Goal: Information Seeking & Learning: Learn about a topic

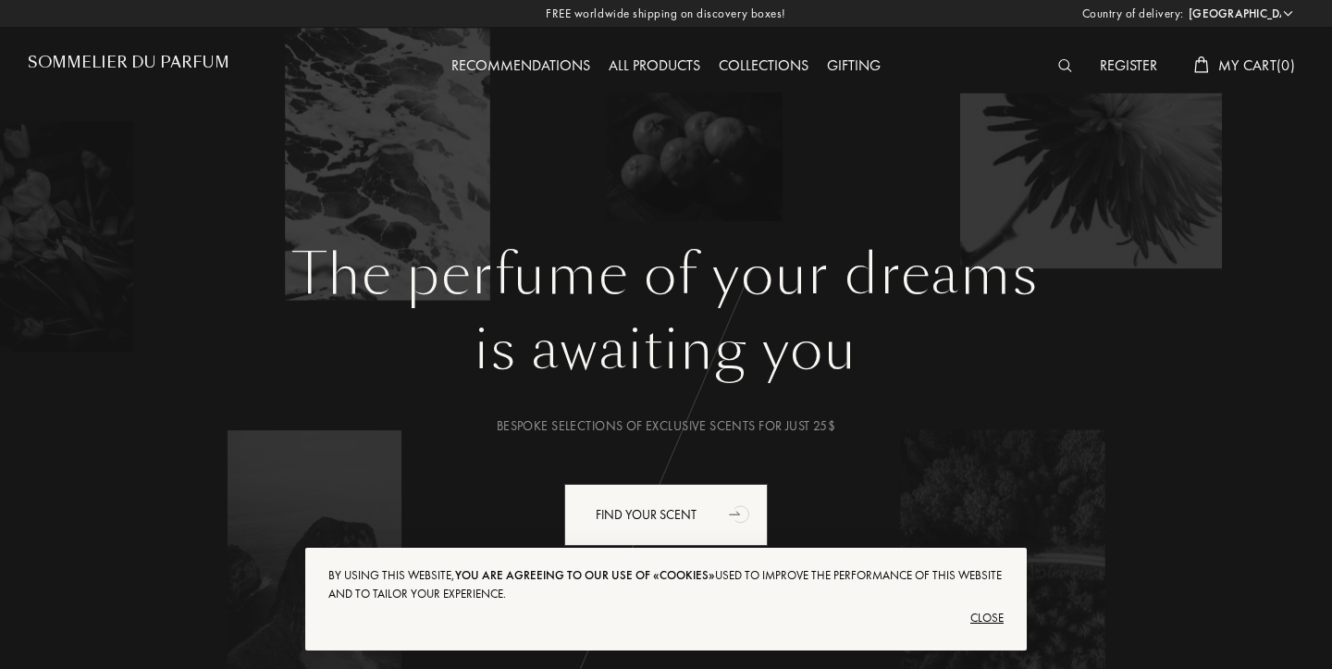
select select "US"
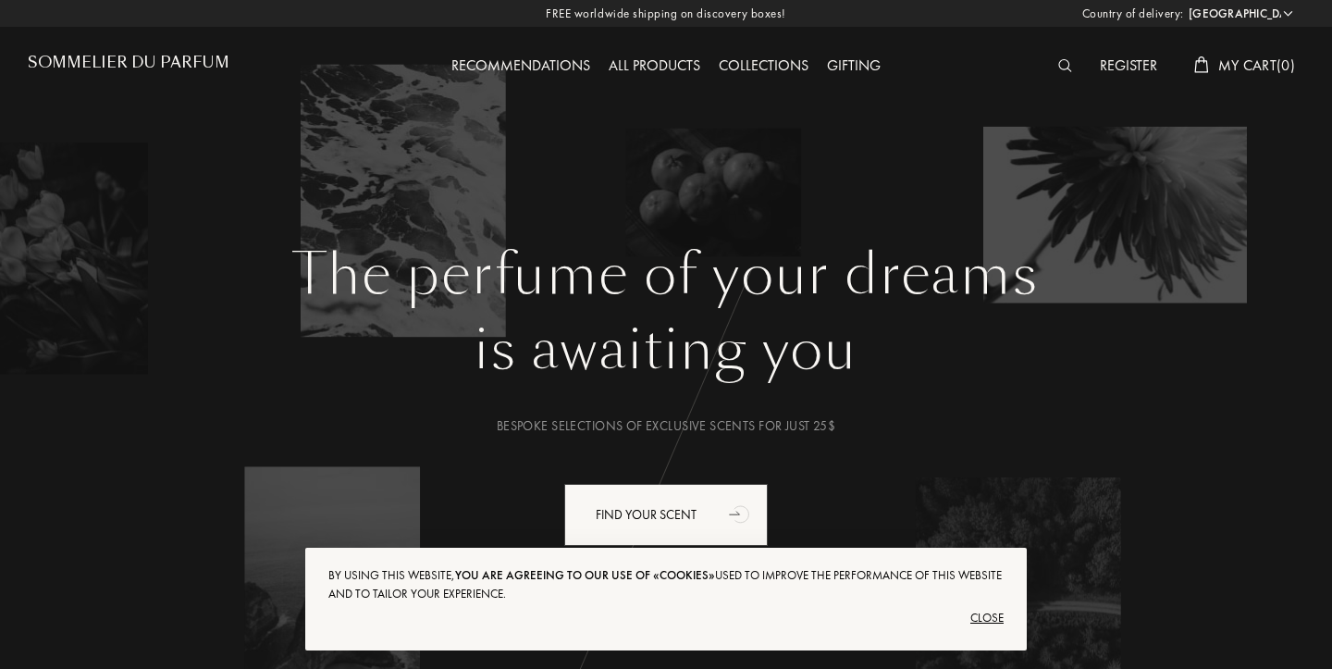
click at [988, 627] on div "Close" at bounding box center [665, 618] width 675 height 30
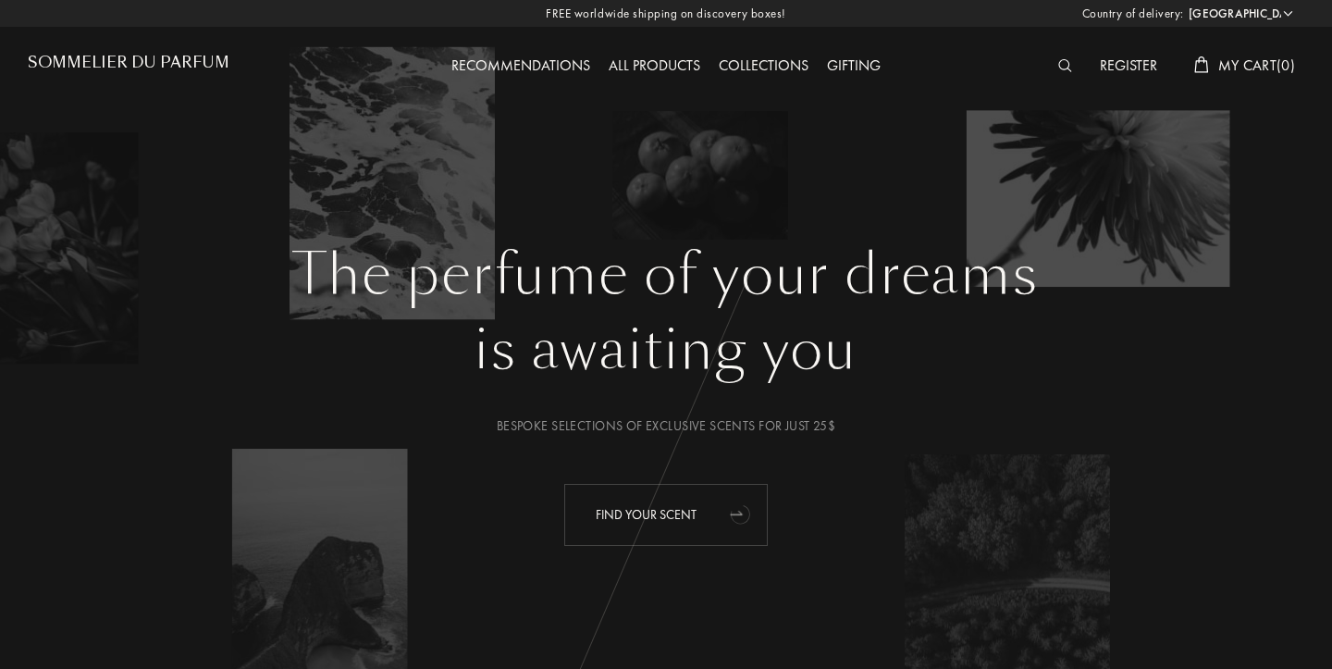
click at [718, 508] on div "Find your scent" at bounding box center [665, 515] width 203 height 62
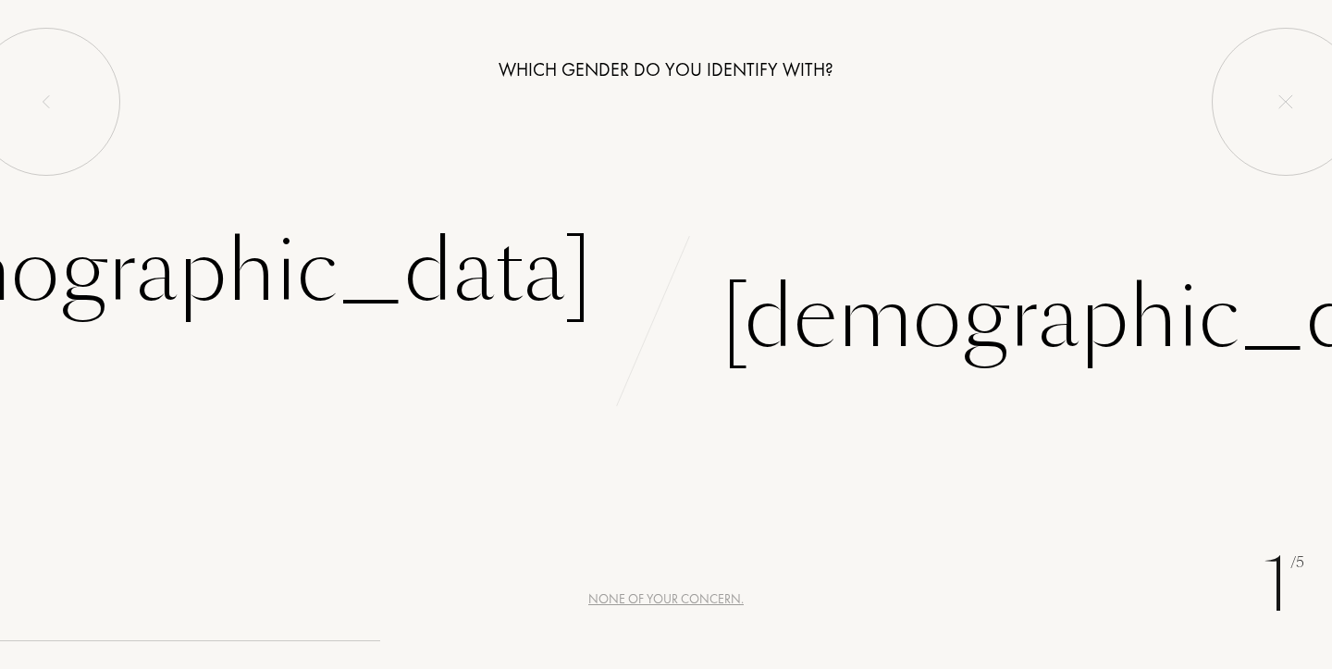
click at [643, 600] on div "None of your concern." at bounding box center [665, 598] width 155 height 19
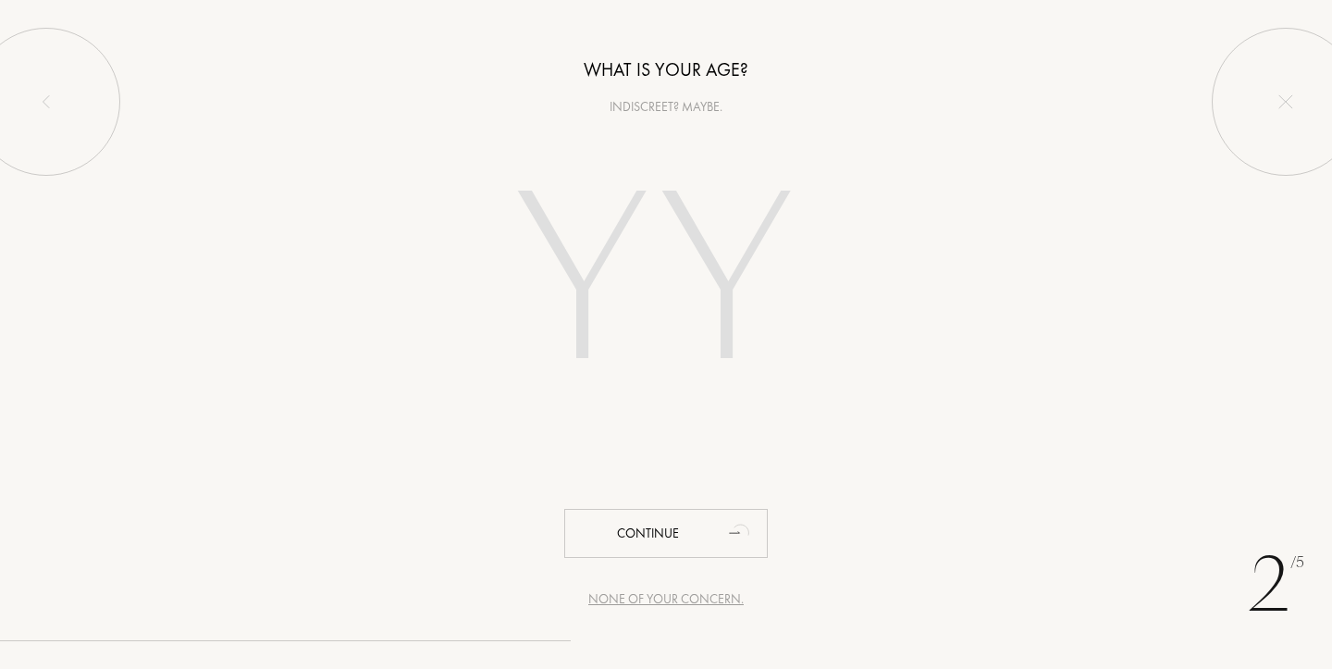
click at [681, 599] on div "None of your concern." at bounding box center [665, 598] width 155 height 19
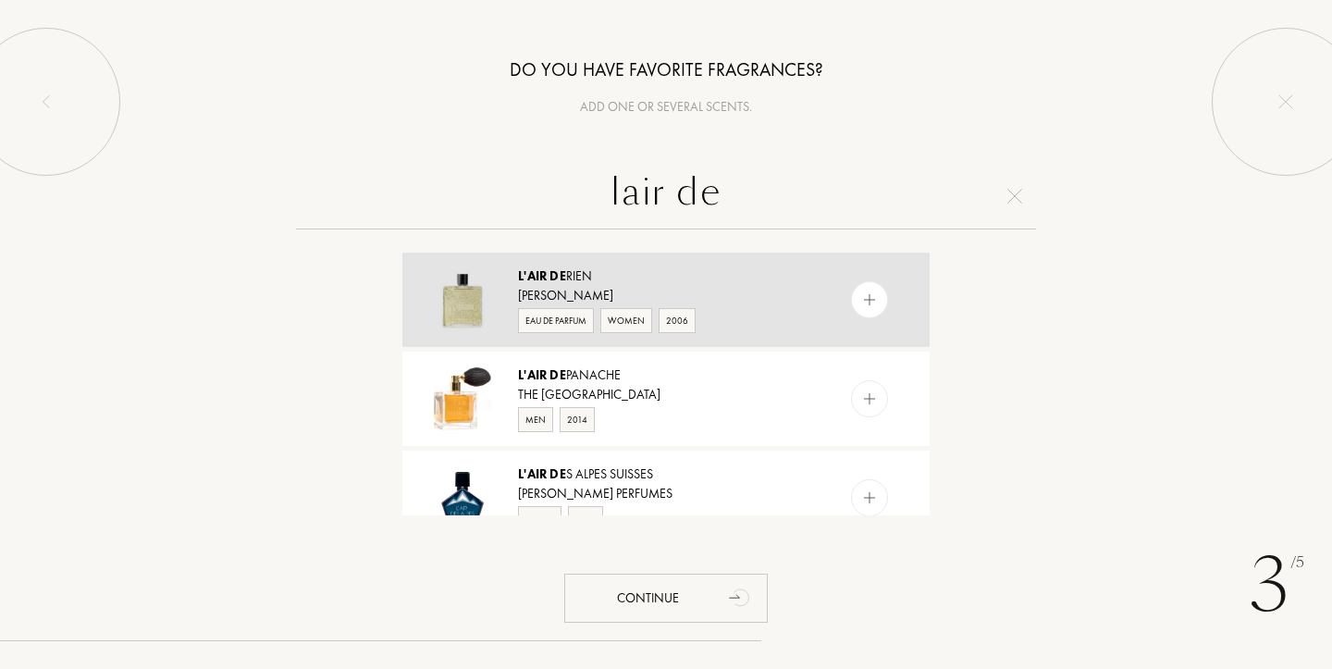
type input "lair de"
click at [869, 300] on img at bounding box center [870, 300] width 18 height 18
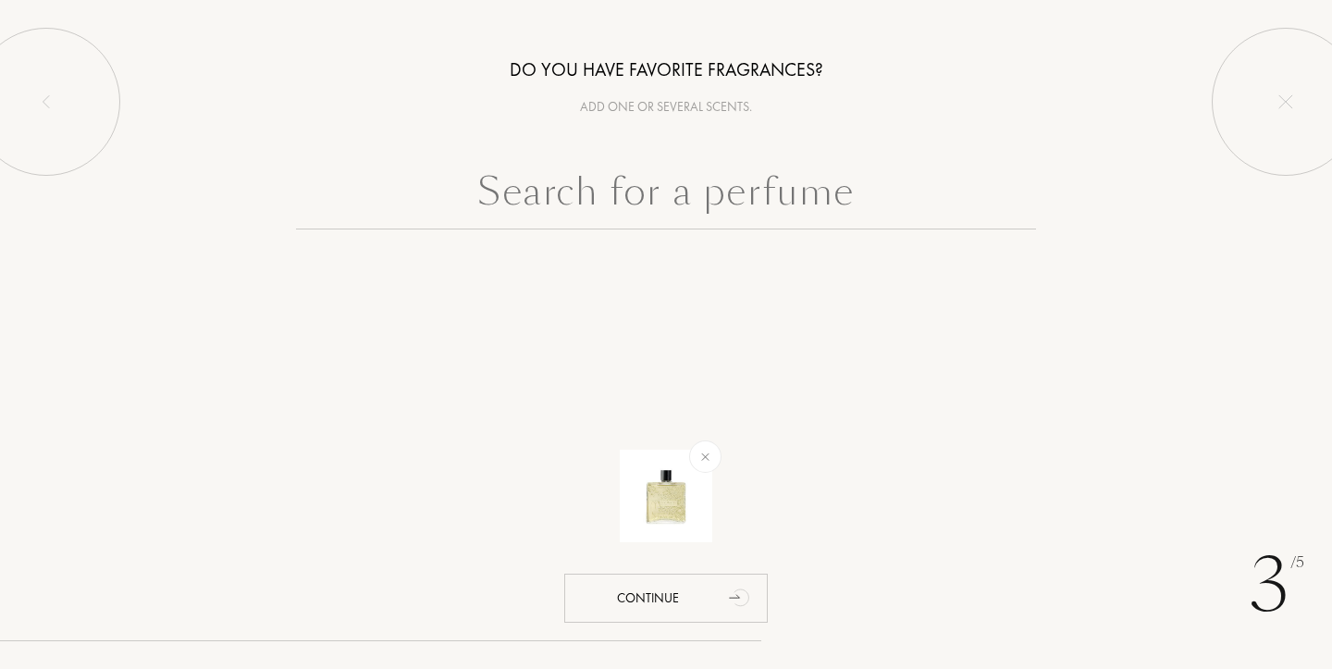
click at [822, 216] on input "text" at bounding box center [666, 196] width 740 height 67
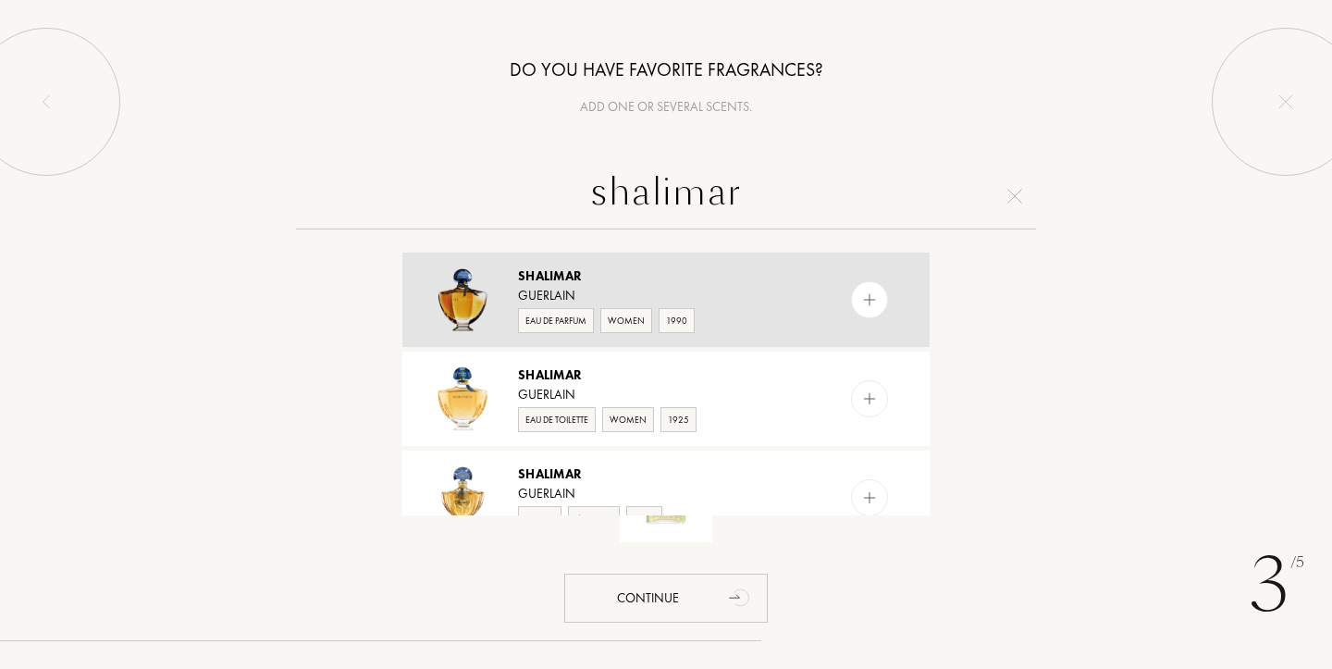
type input "shalimar"
click at [876, 301] on img at bounding box center [870, 300] width 18 height 18
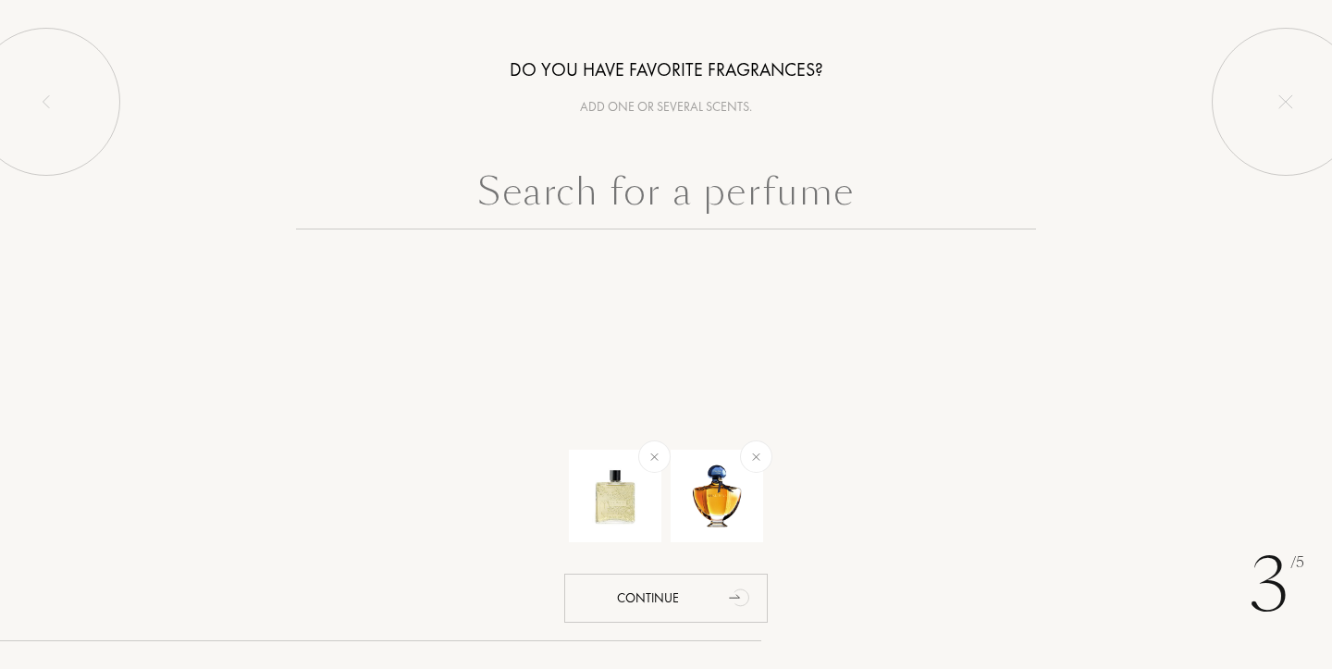
click at [789, 216] on input "text" at bounding box center [666, 196] width 740 height 67
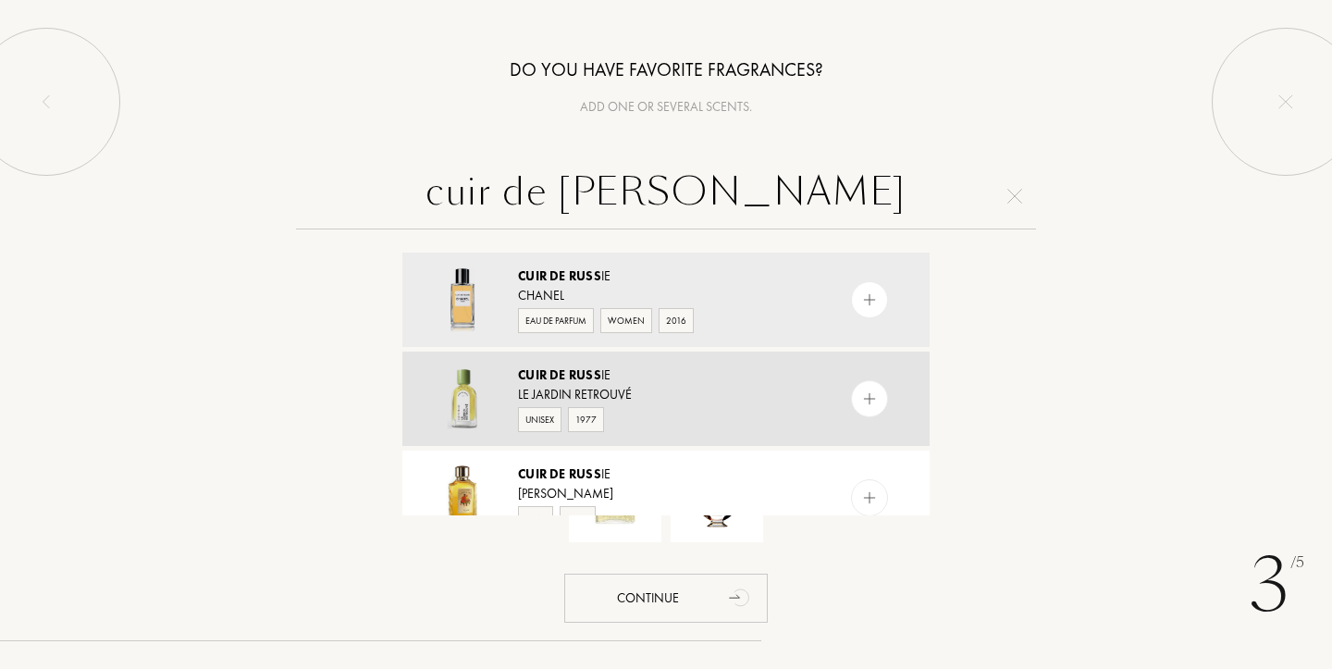
type input "cuir de russ"
click at [882, 405] on div at bounding box center [869, 398] width 37 height 37
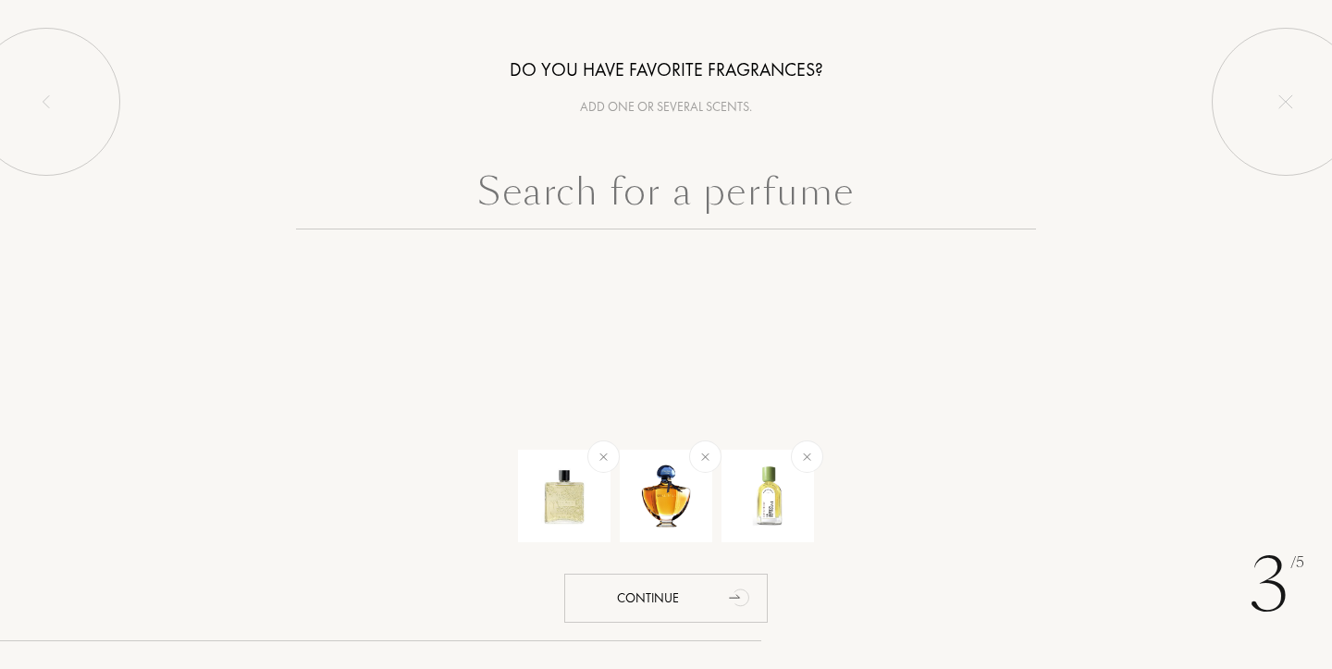
click at [810, 216] on input "text" at bounding box center [666, 196] width 740 height 67
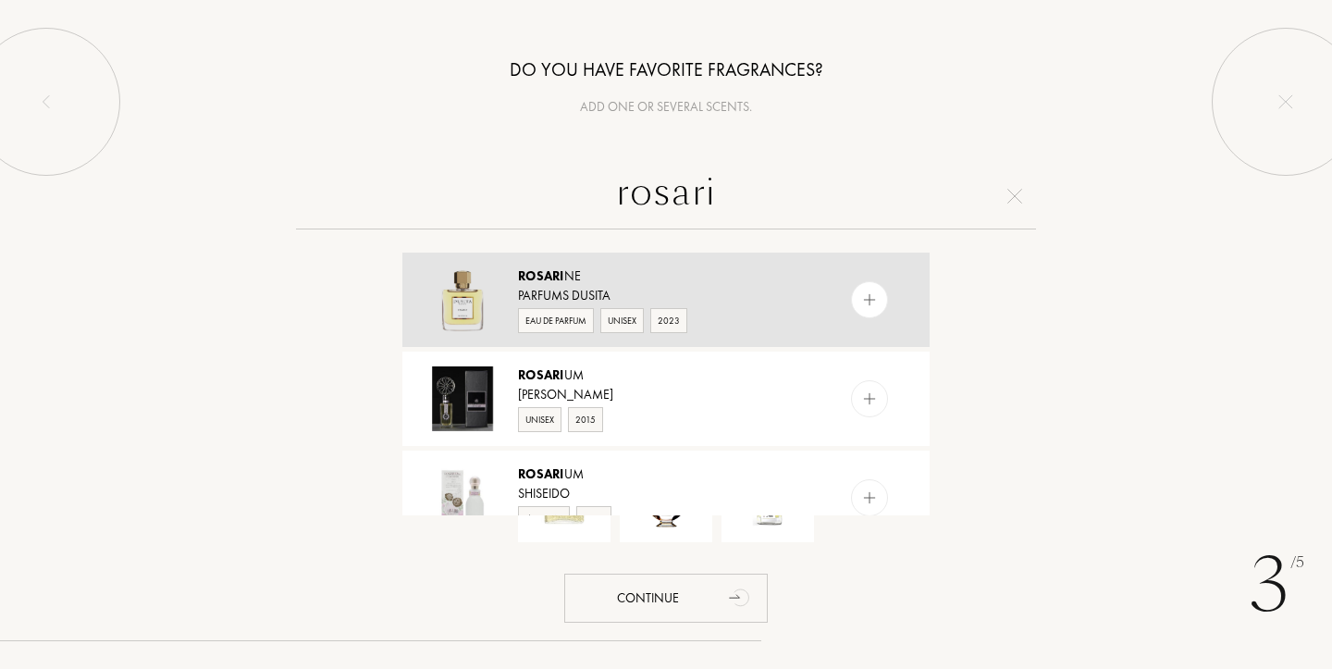
type input "rosari"
click at [863, 299] on img at bounding box center [870, 300] width 18 height 18
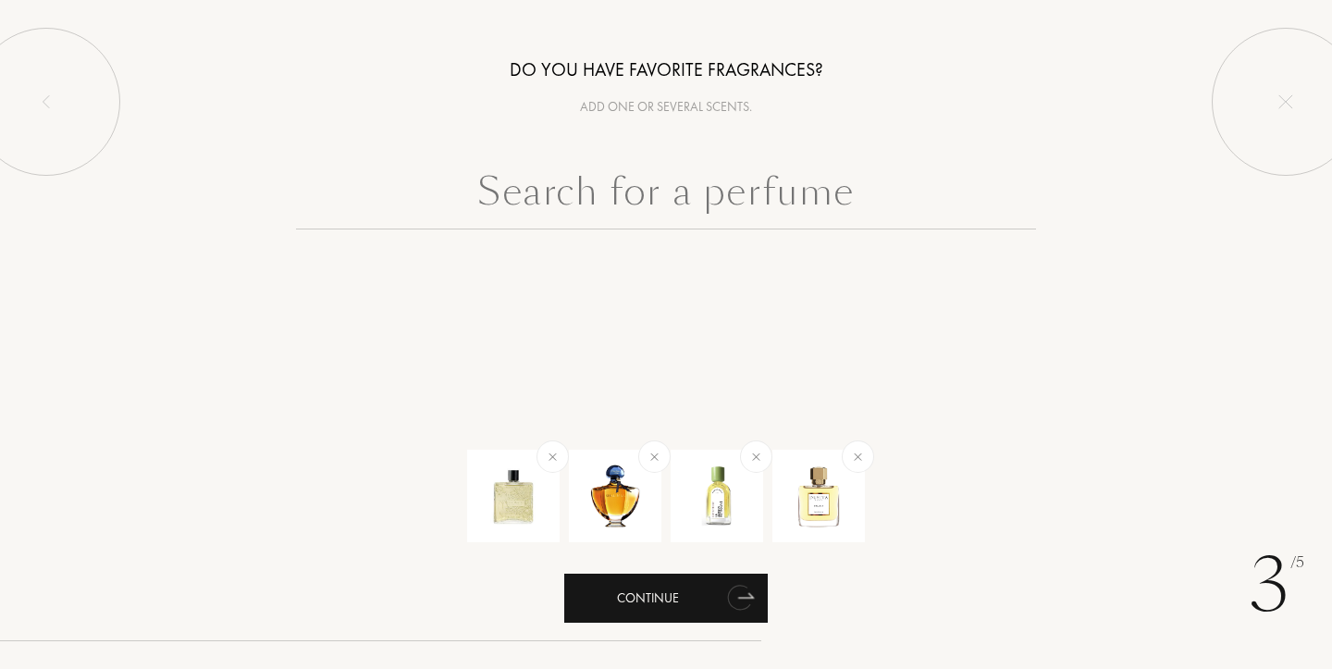
click at [733, 603] on icon "animation" at bounding box center [739, 597] width 24 height 26
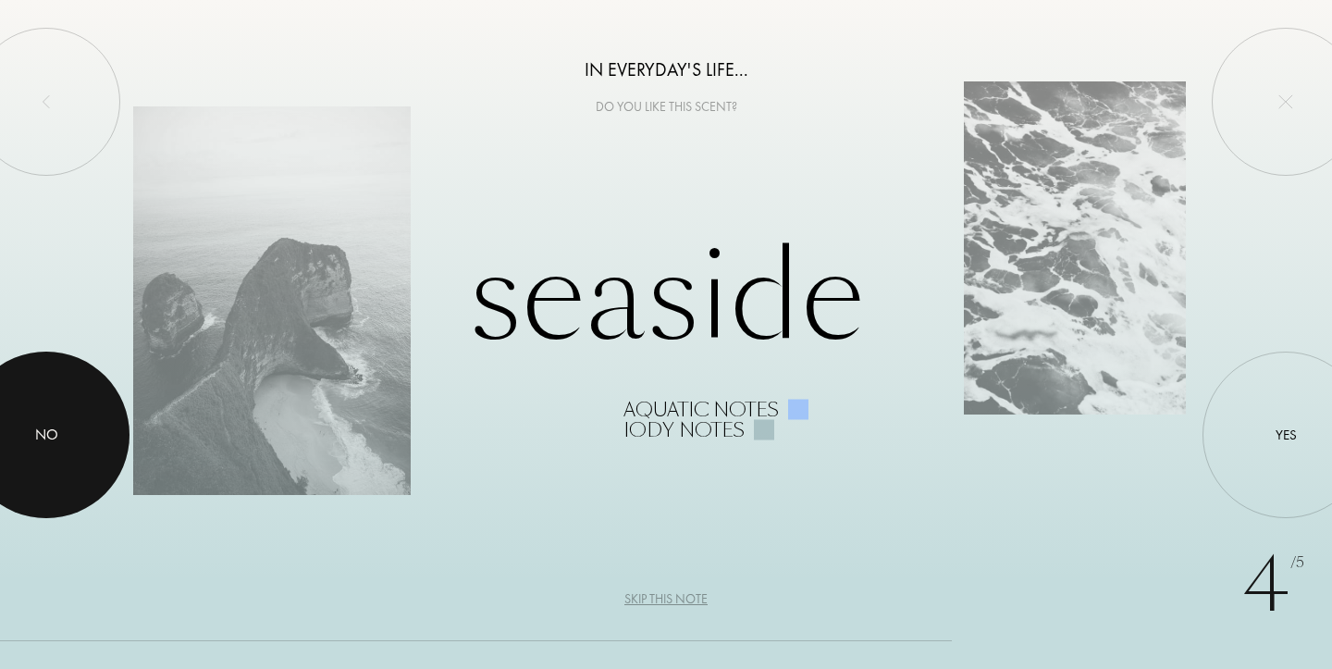
click at [57, 434] on div "No" at bounding box center [46, 435] width 23 height 22
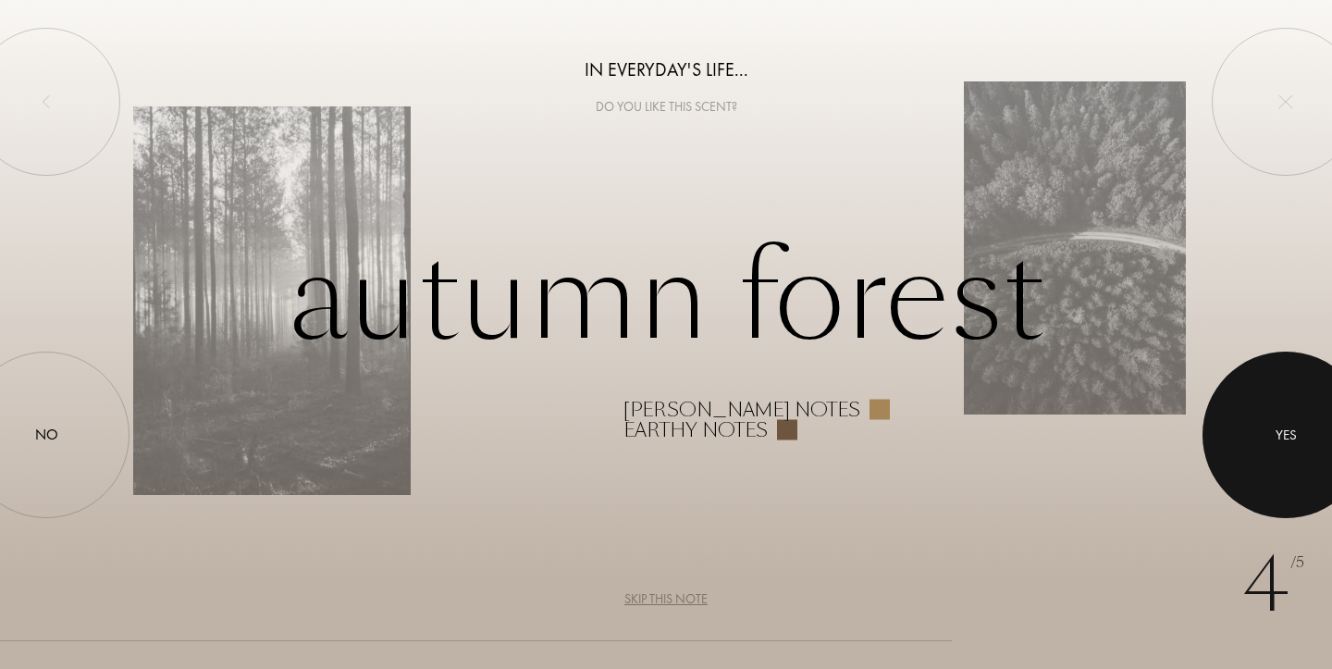
click at [1257, 443] on div at bounding box center [1285, 434] width 166 height 166
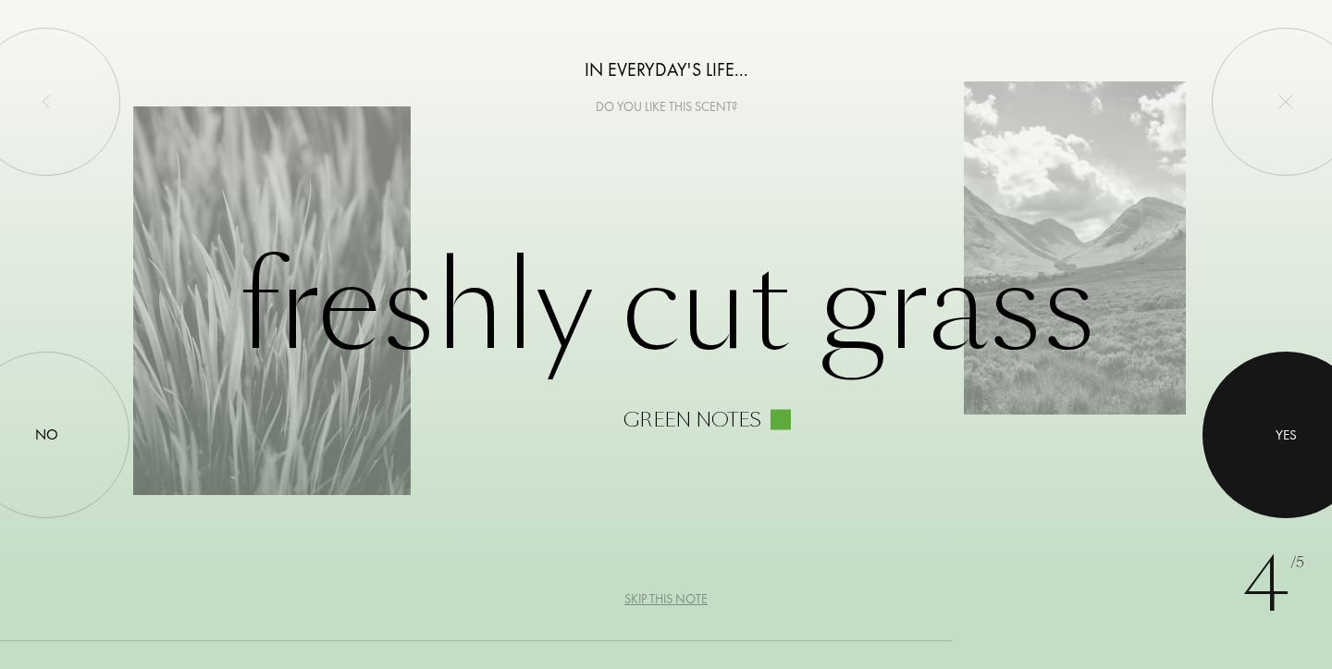
click at [1257, 443] on div at bounding box center [1285, 434] width 166 height 166
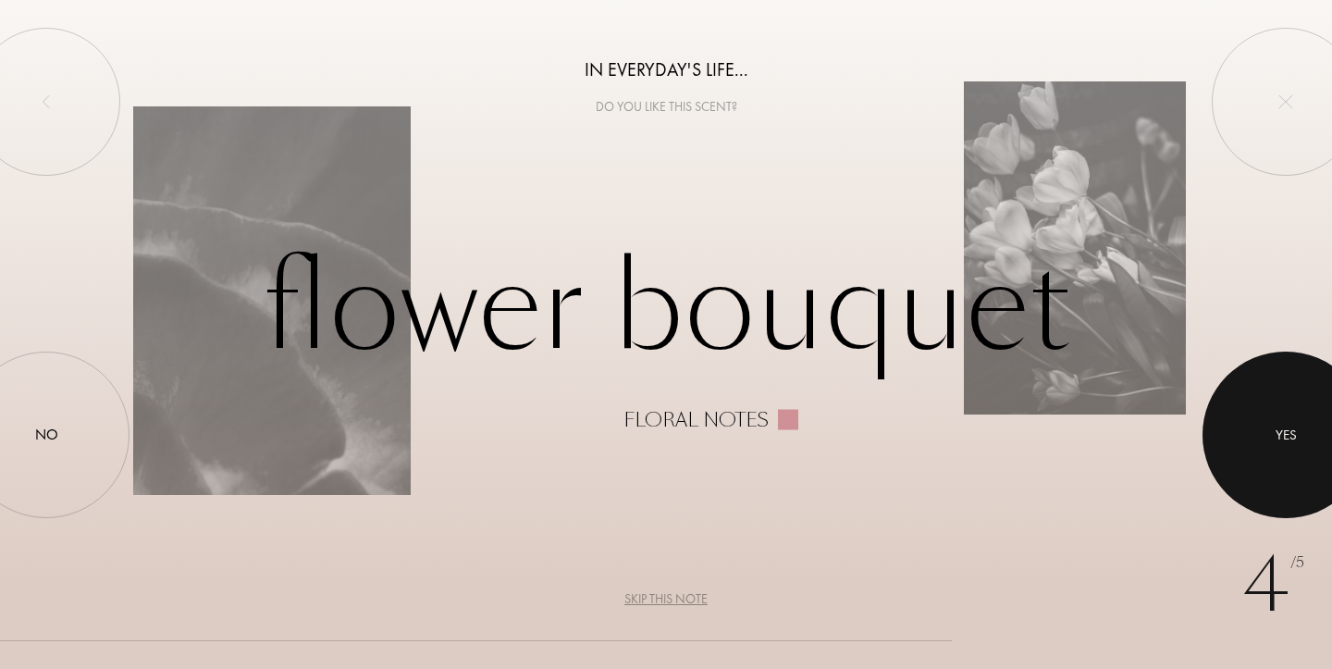
click at [1257, 443] on div at bounding box center [1285, 434] width 166 height 166
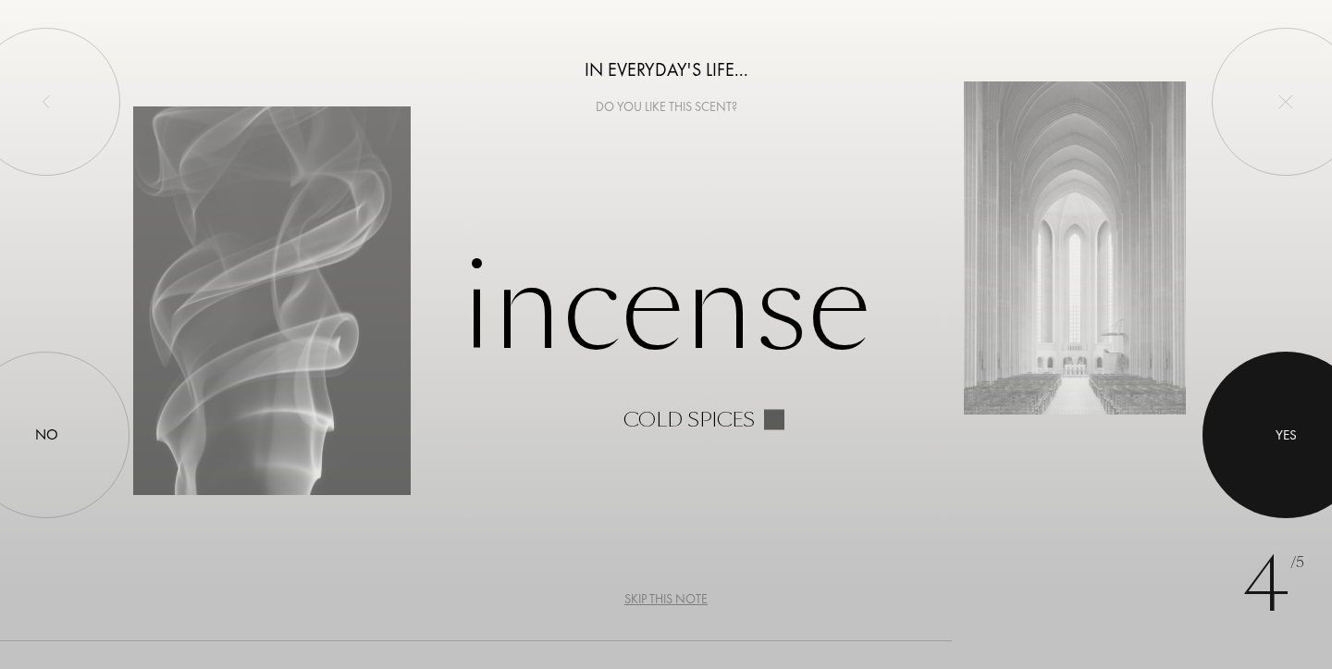
click at [1257, 443] on div at bounding box center [1285, 434] width 166 height 166
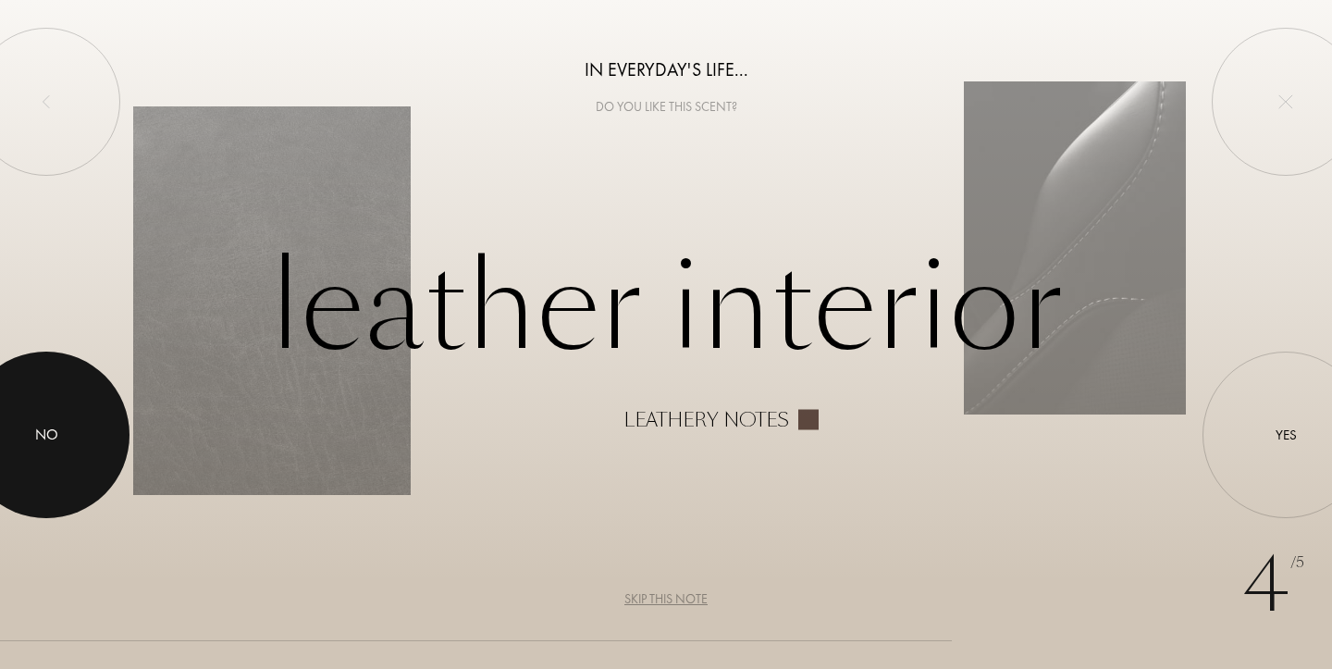
click at [68, 452] on div at bounding box center [46, 434] width 166 height 166
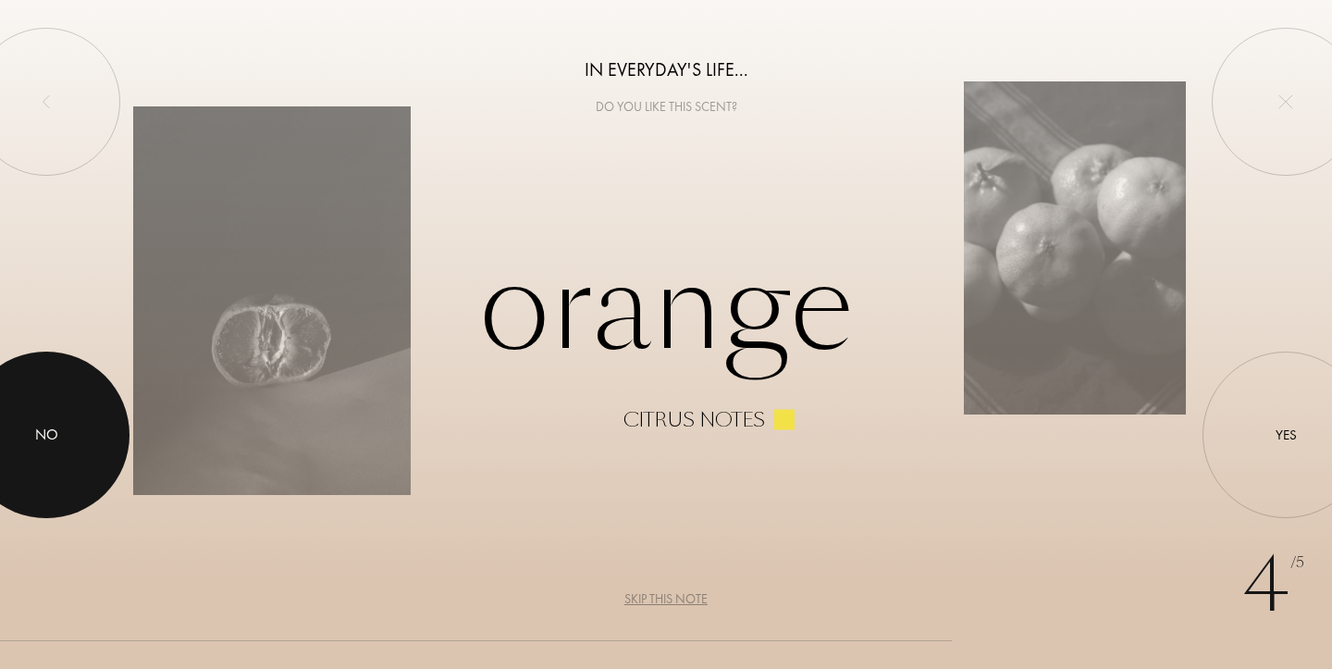
click at [68, 452] on div at bounding box center [46, 434] width 166 height 166
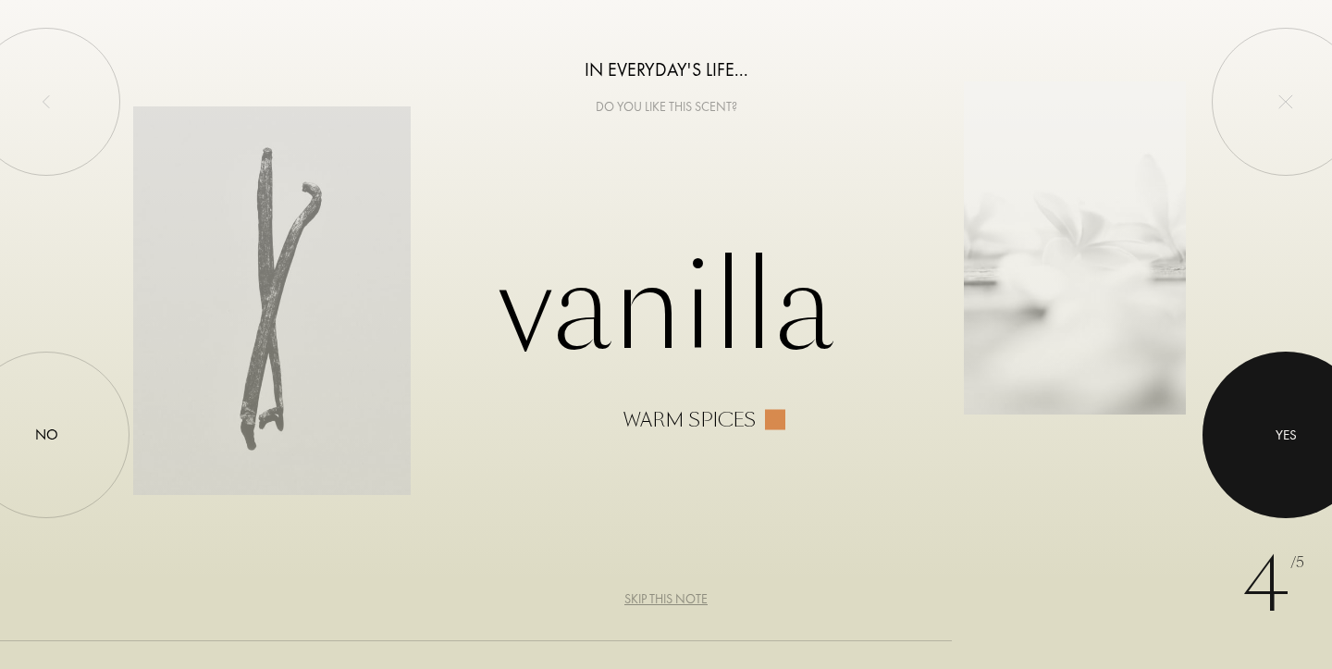
click at [1270, 428] on div at bounding box center [1285, 434] width 166 height 166
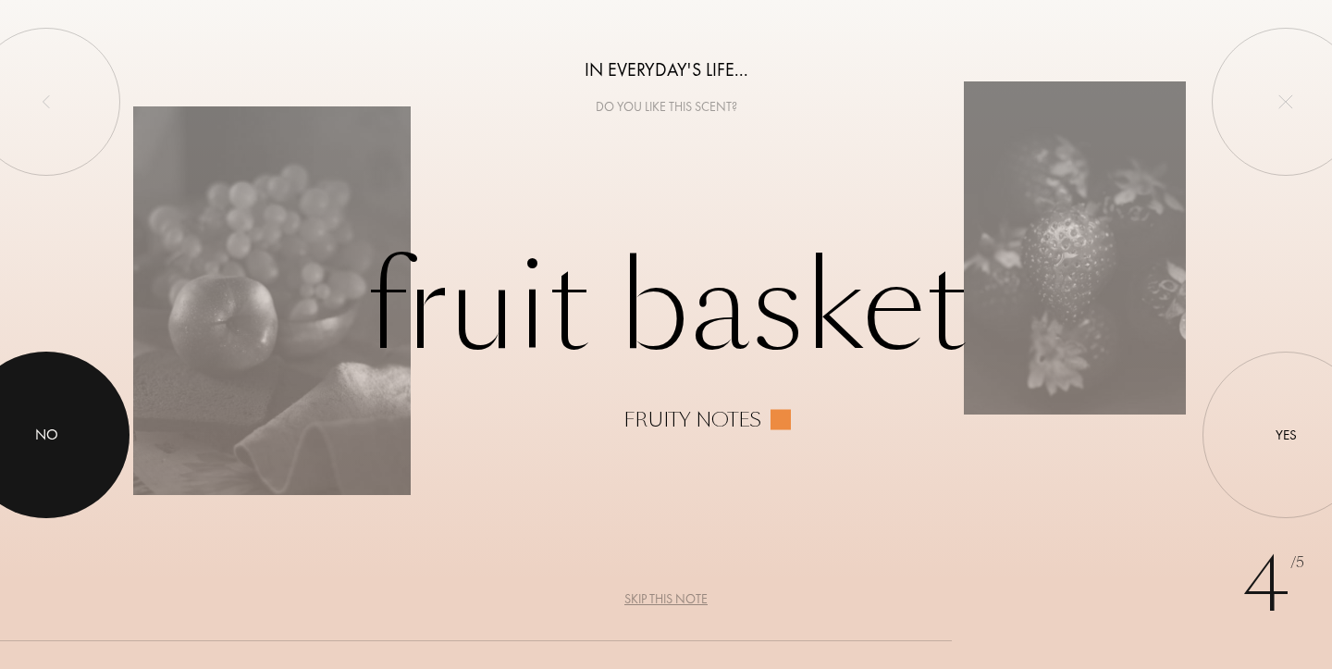
click at [102, 454] on div at bounding box center [46, 434] width 166 height 166
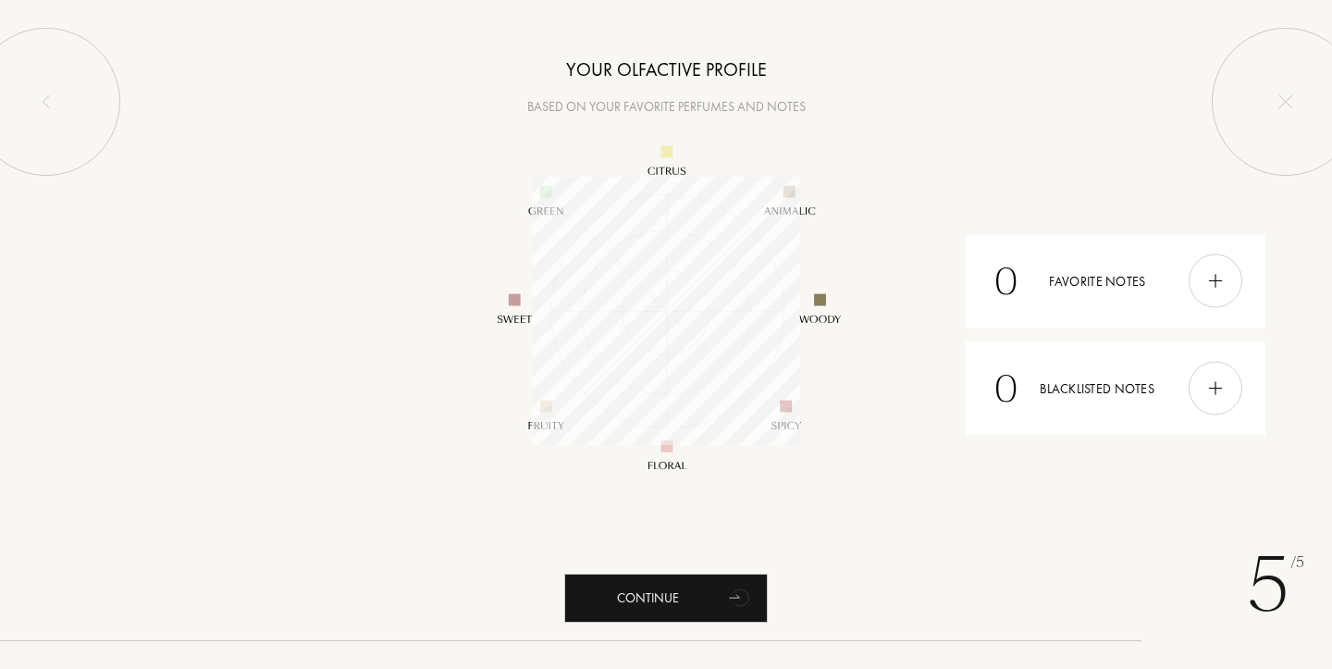
scroll to position [268, 268]
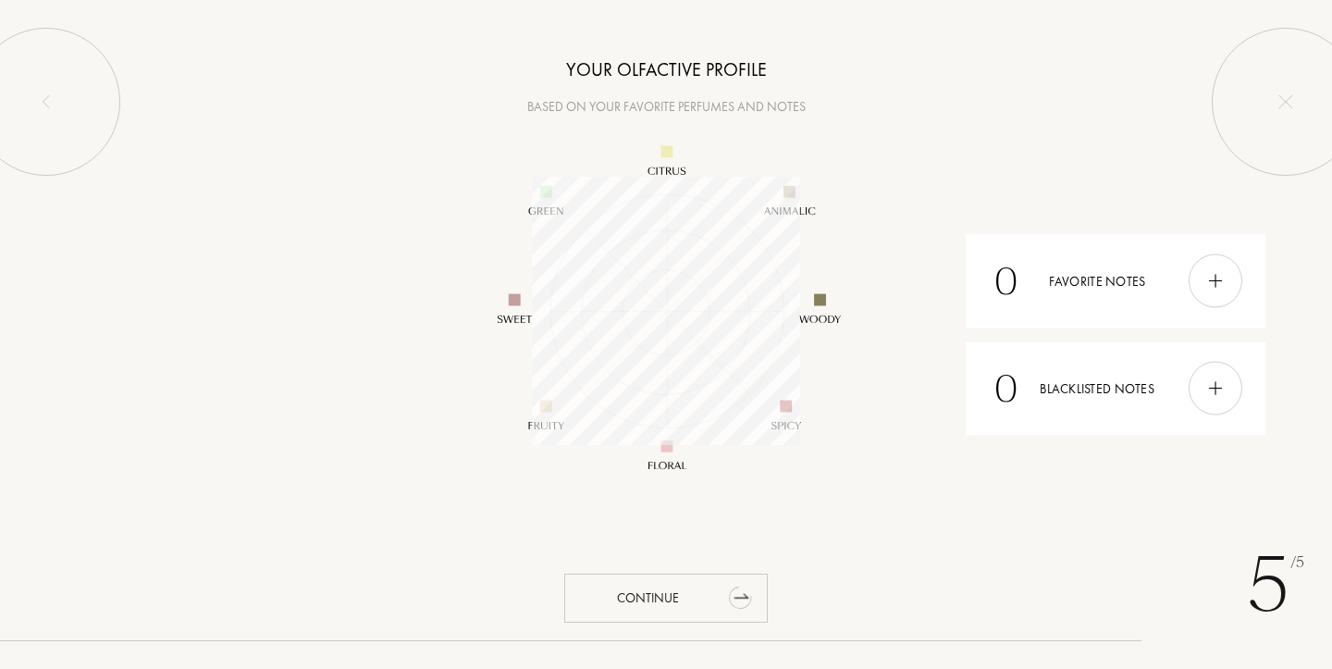
click at [712, 594] on div "Continue" at bounding box center [665, 597] width 203 height 49
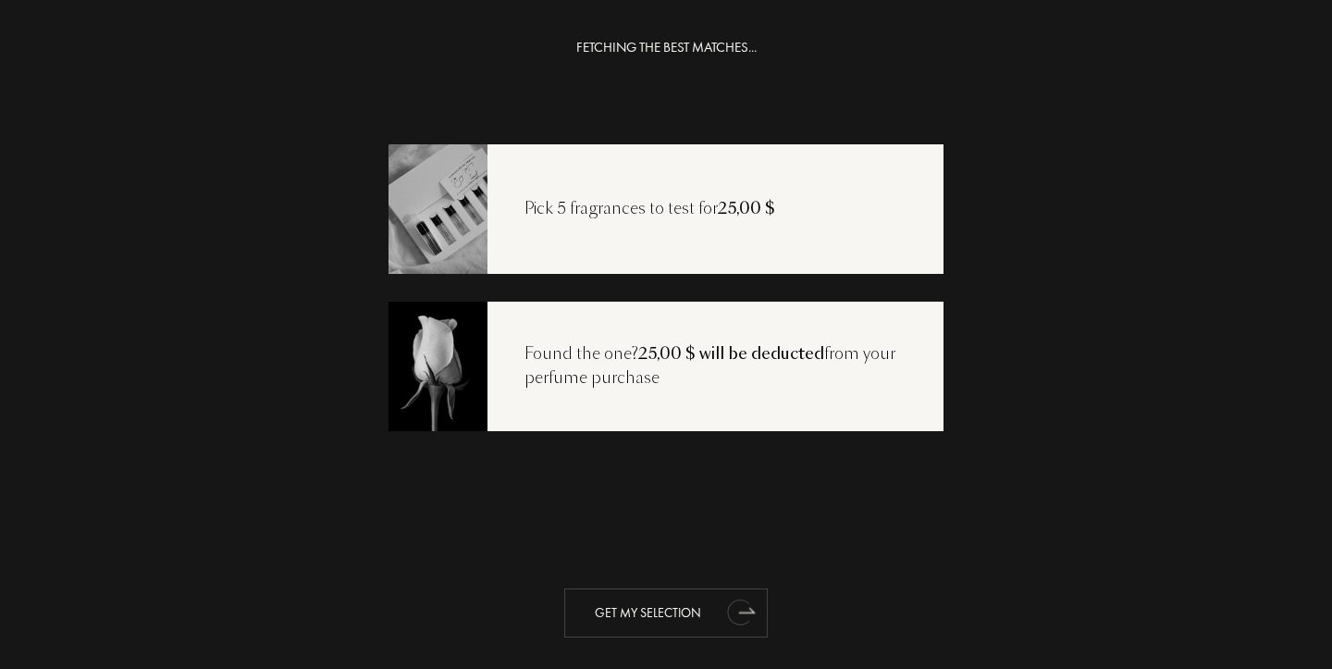
click at [743, 618] on icon "animation" at bounding box center [738, 612] width 23 height 26
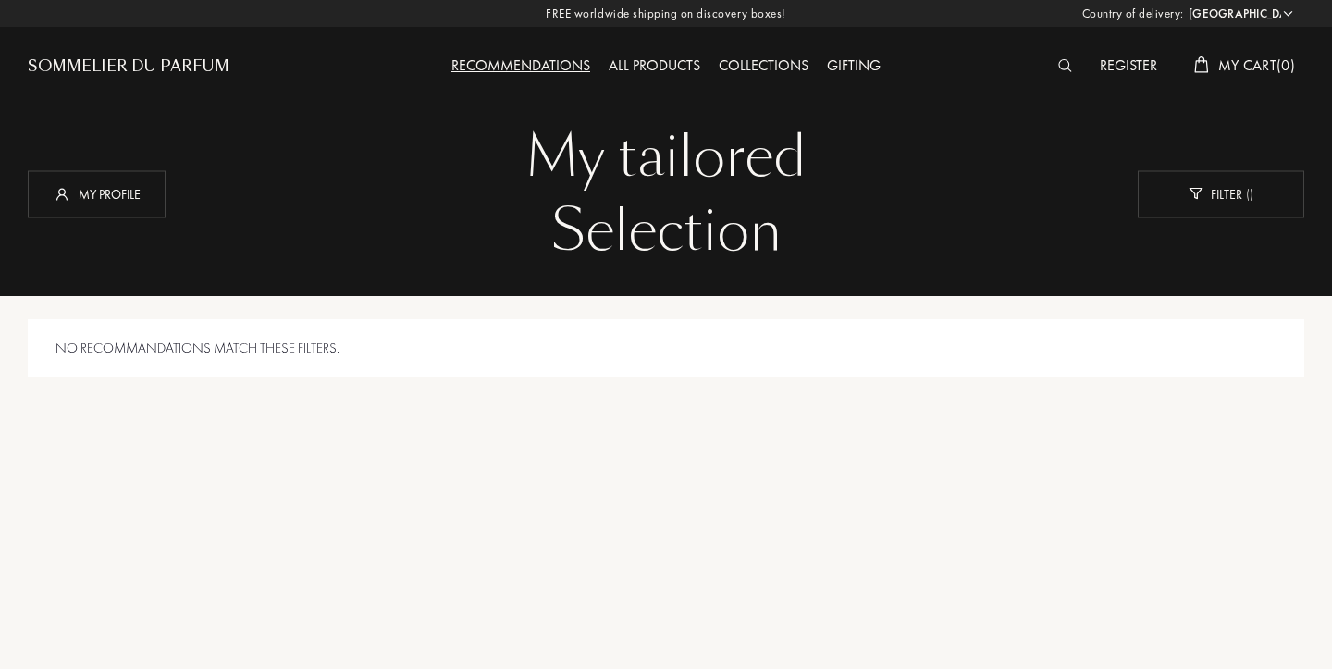
select select "US"
click at [665, 68] on div "All products" at bounding box center [654, 67] width 110 height 24
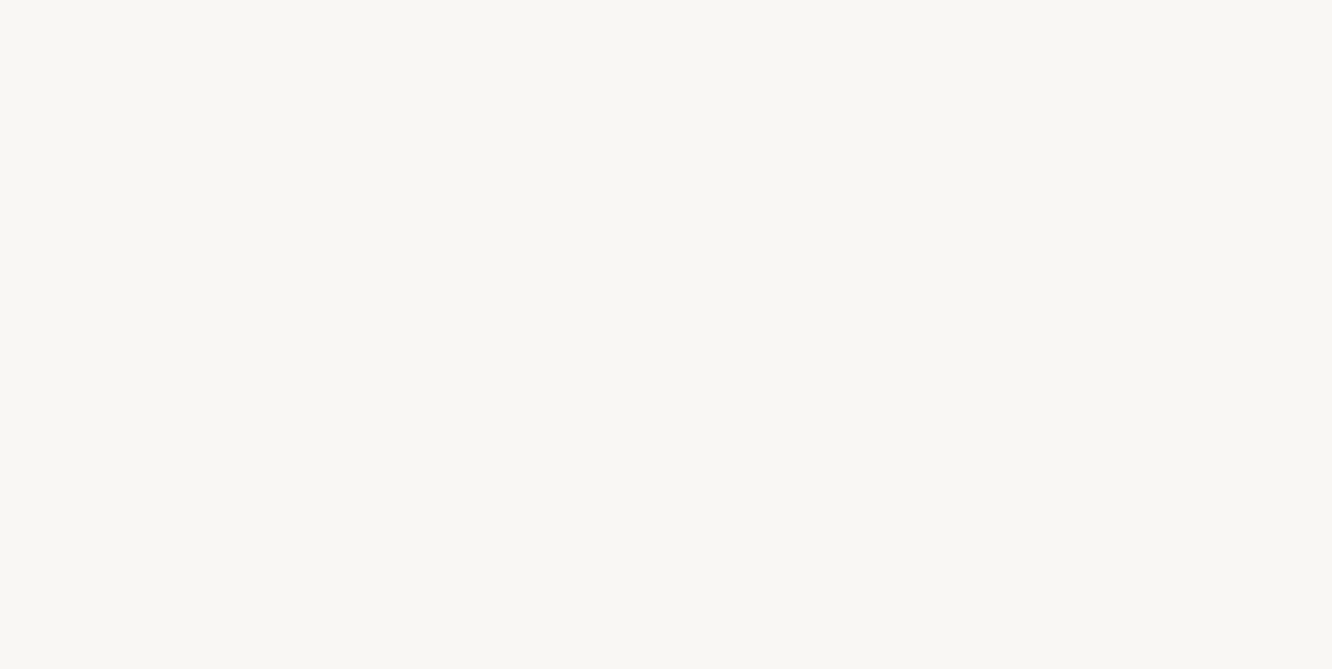
select select "US"
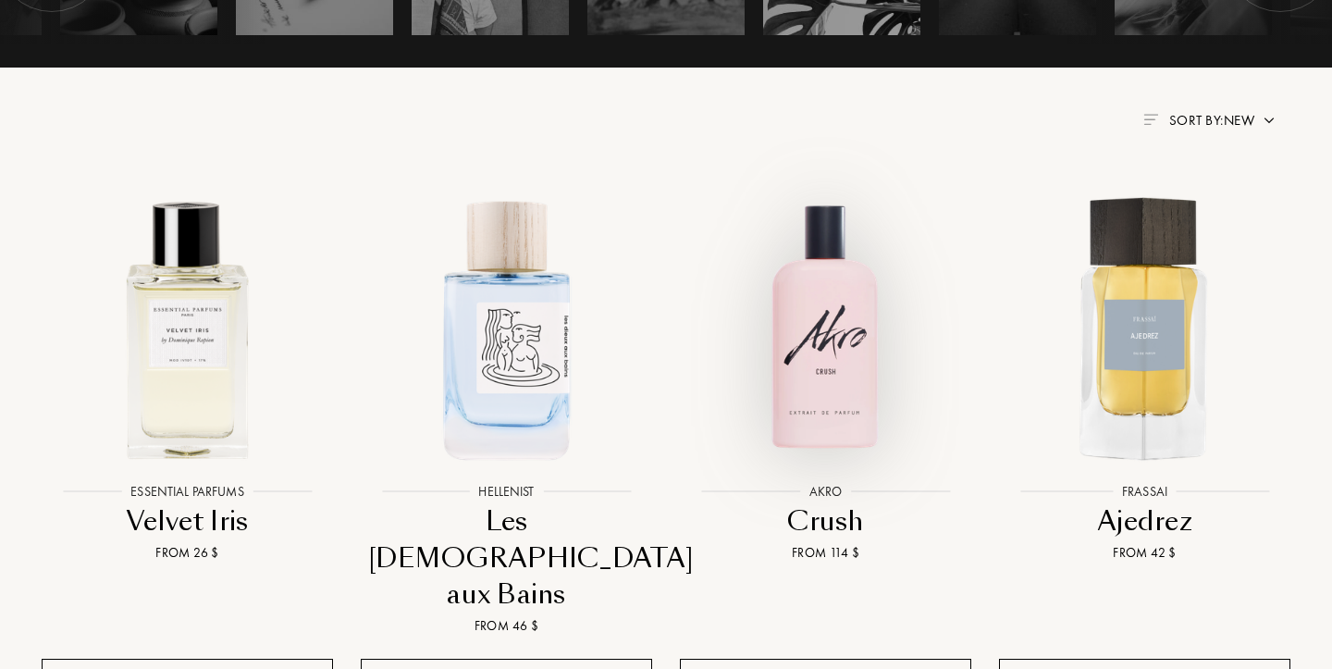
scroll to position [654, 0]
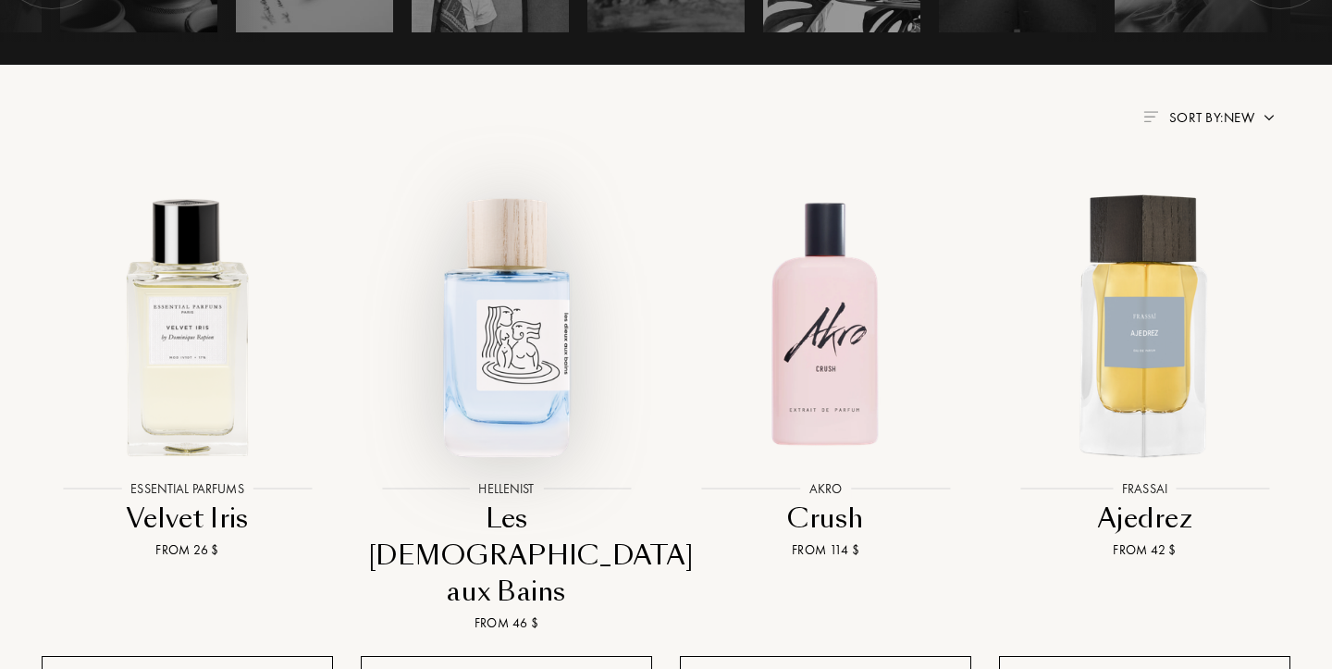
click at [520, 395] on img at bounding box center [506, 325] width 288 height 288
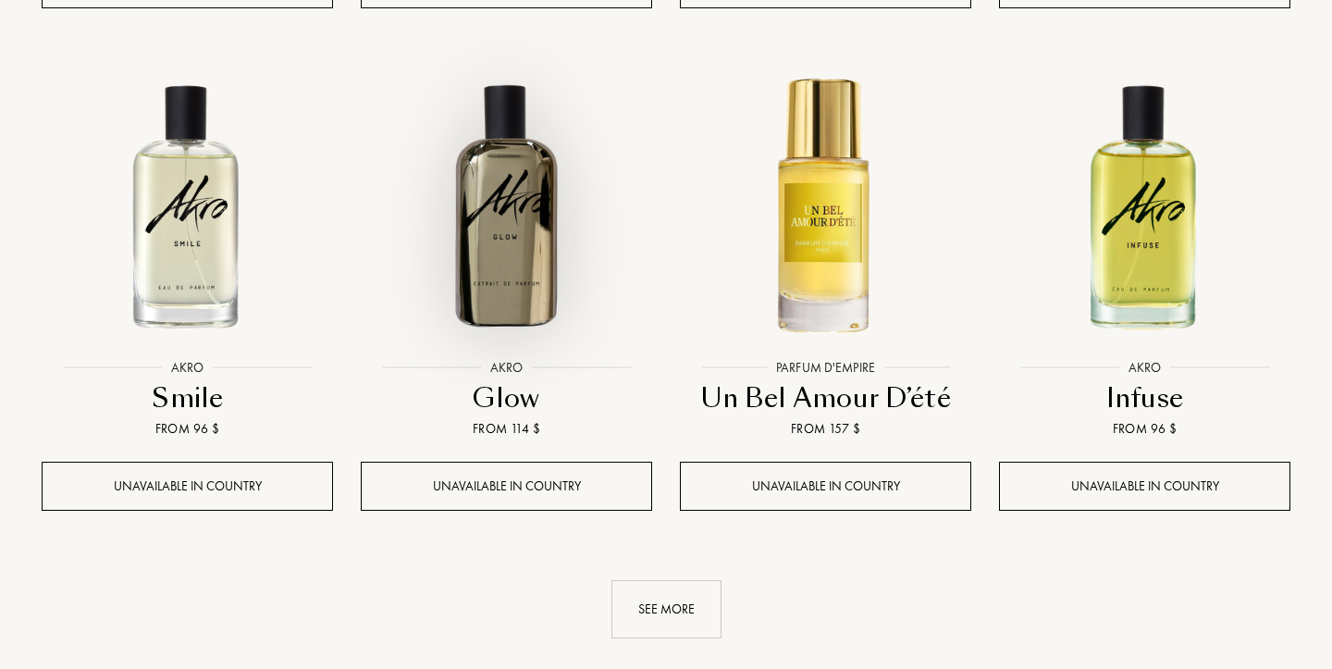
scroll to position [1893, 0]
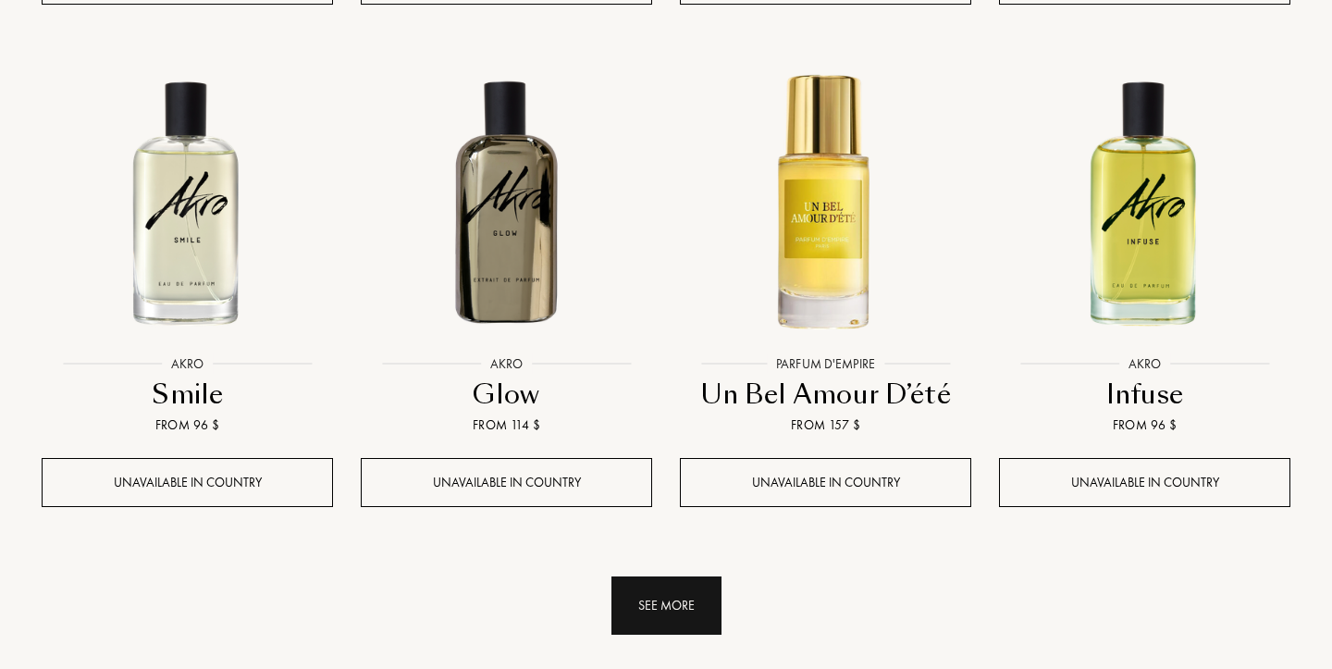
click at [671, 576] on div "See more" at bounding box center [666, 605] width 110 height 58
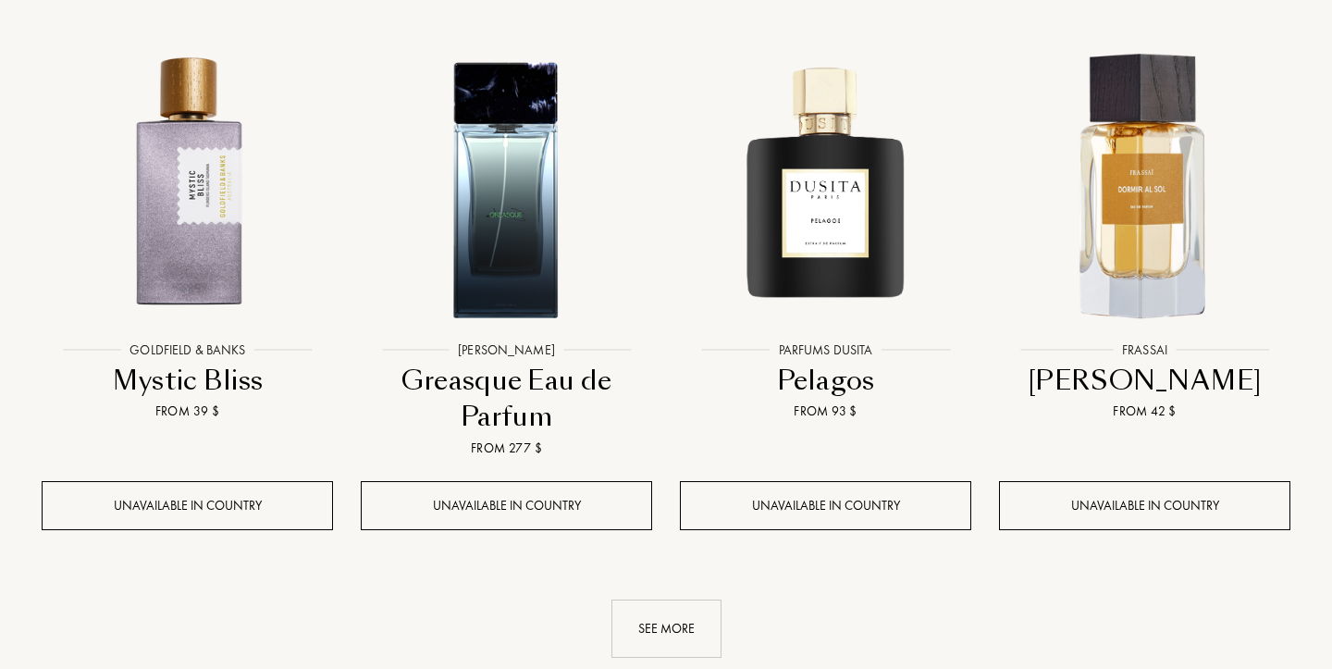
scroll to position [3465, 0]
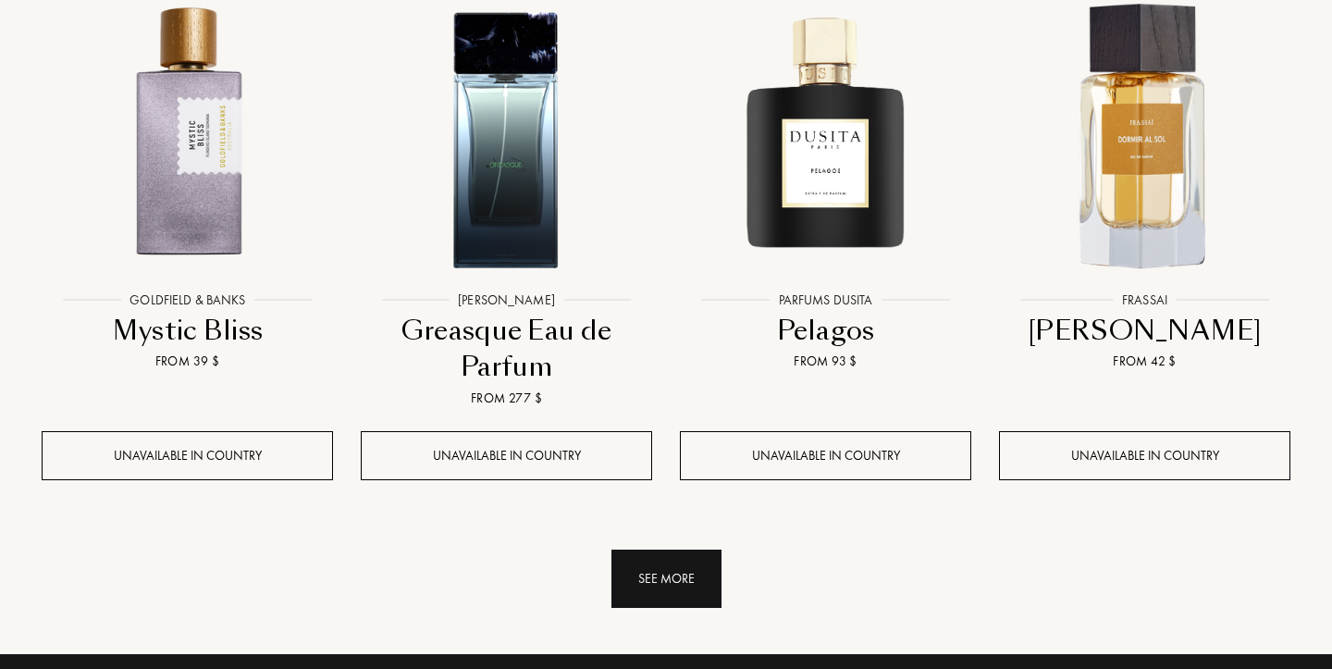
click at [669, 549] on div "See more" at bounding box center [666, 578] width 110 height 58
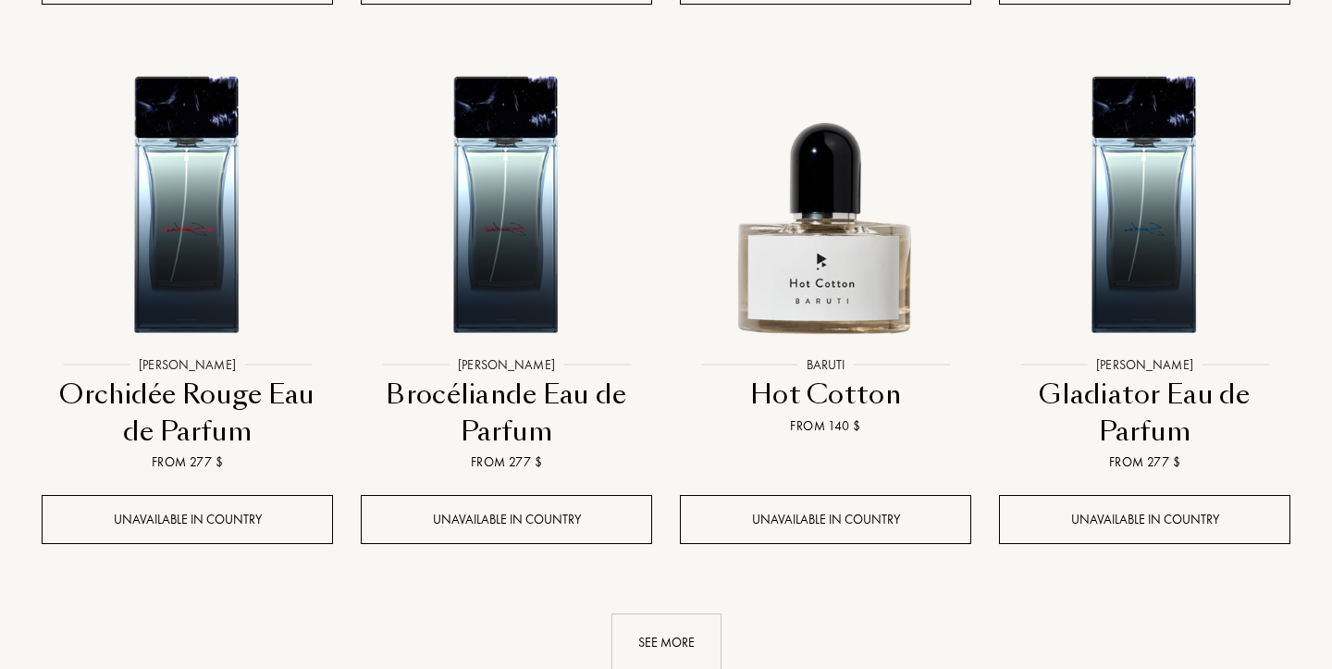
scroll to position [5100, 0]
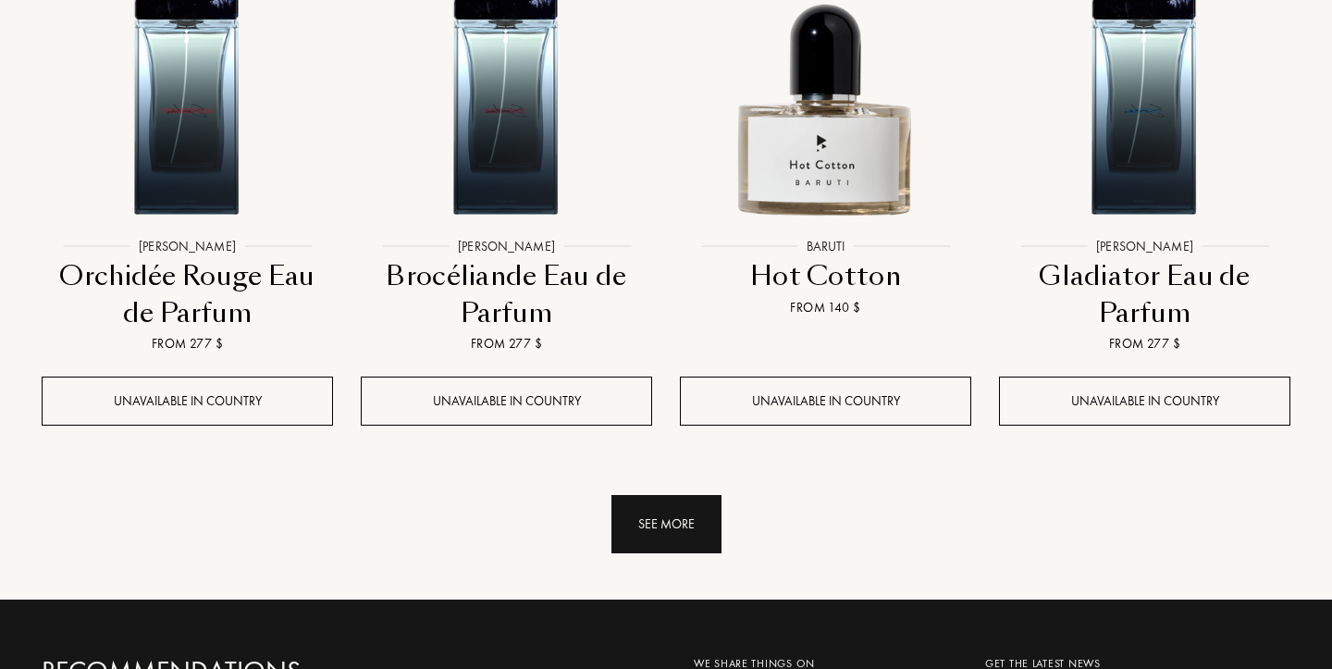
click at [682, 495] on div "See more" at bounding box center [666, 524] width 110 height 58
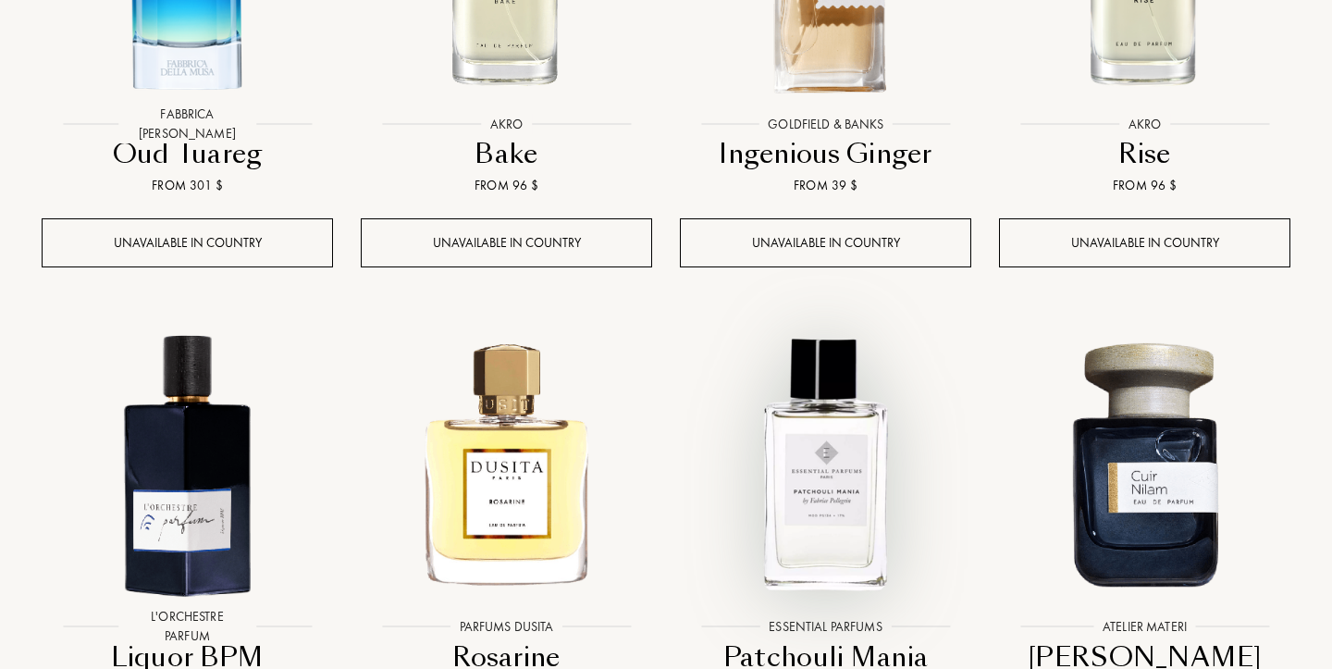
scroll to position [5763, 0]
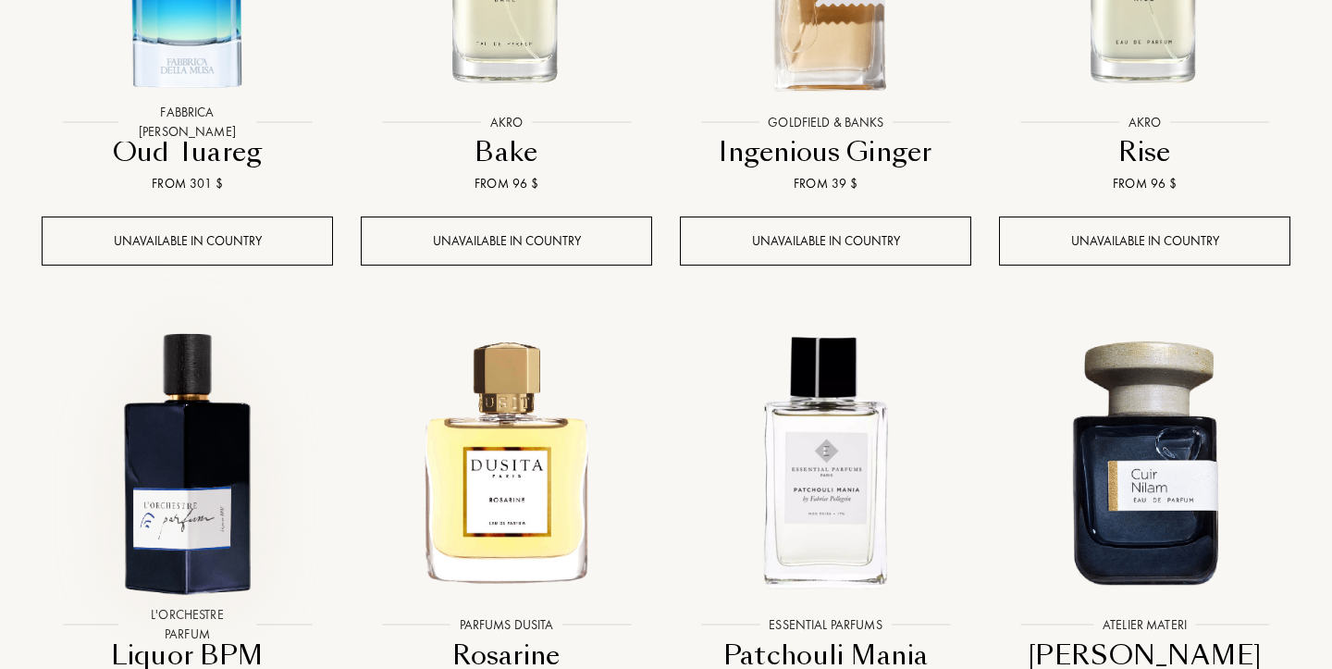
click at [172, 410] on img at bounding box center [187, 462] width 288 height 288
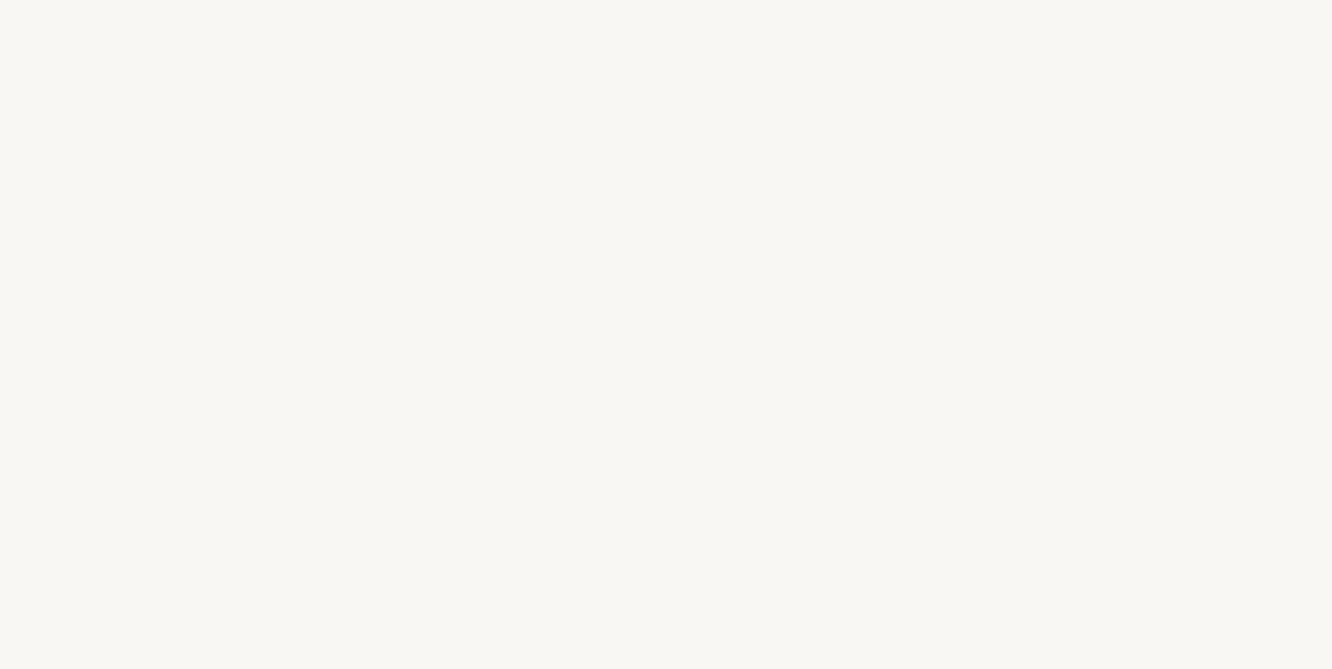
select select "US"
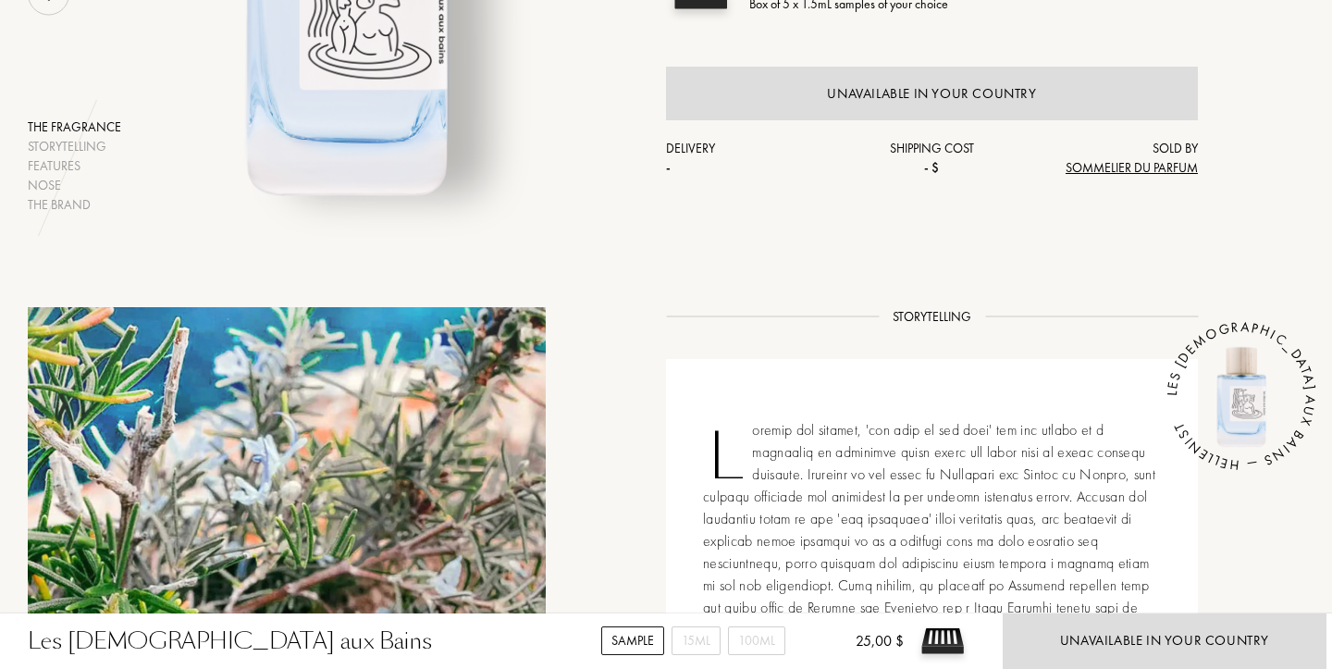
scroll to position [719, 0]
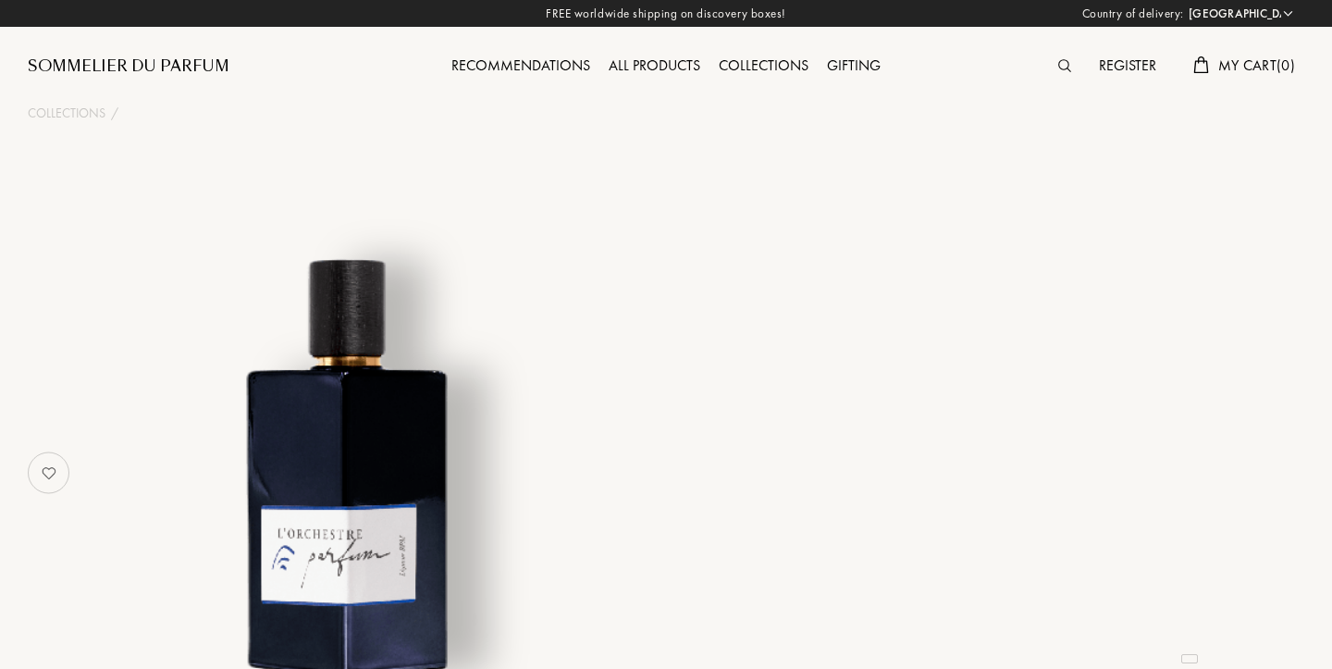
select select "US"
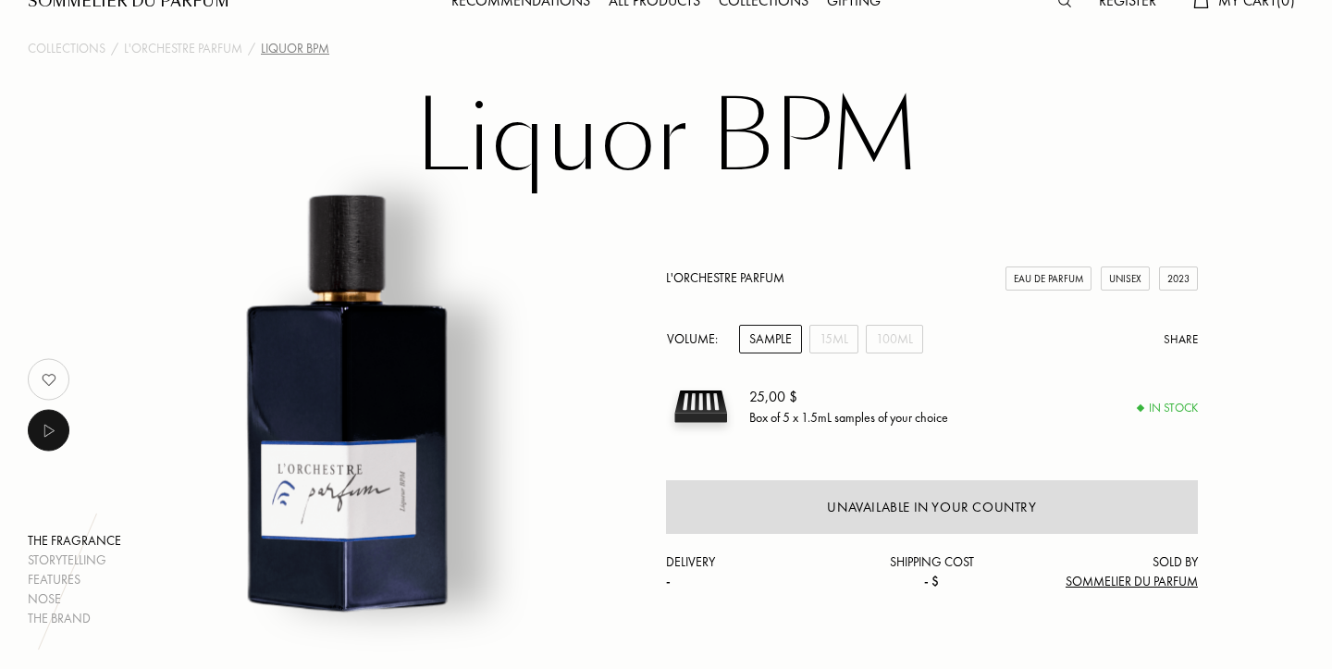
scroll to position [73, 0]
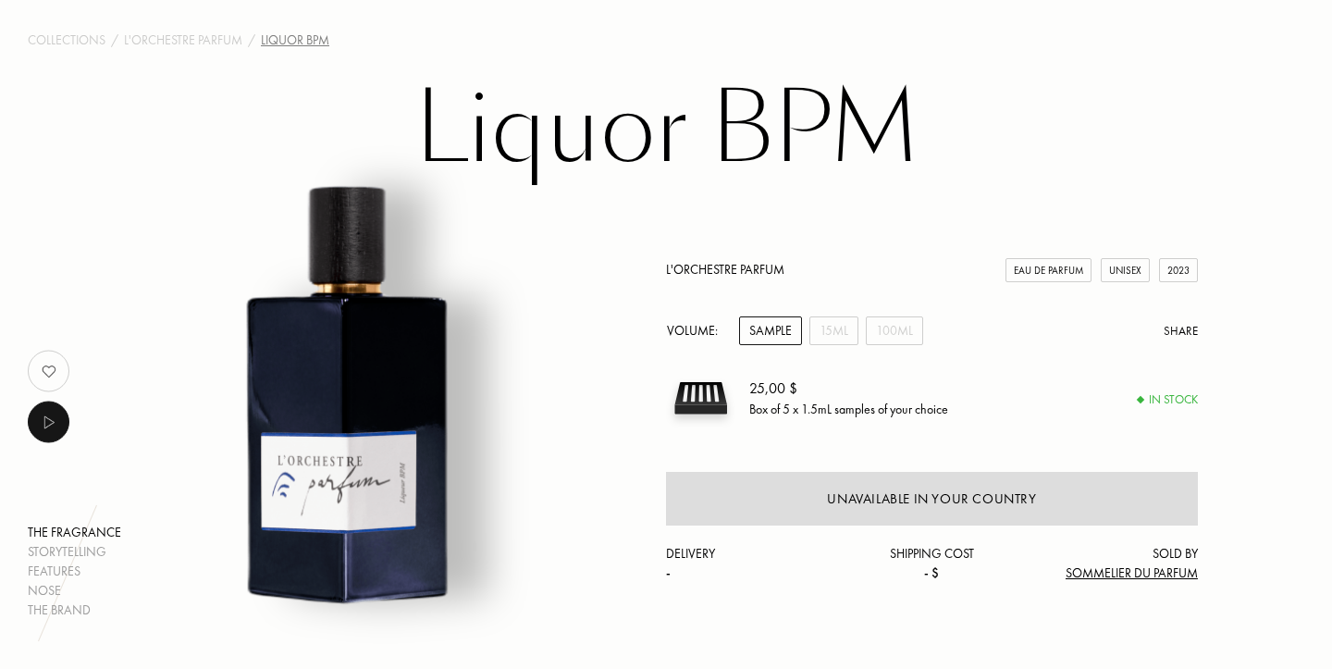
click at [746, 266] on link "L'Orchestre Parfum" at bounding box center [725, 269] width 118 height 17
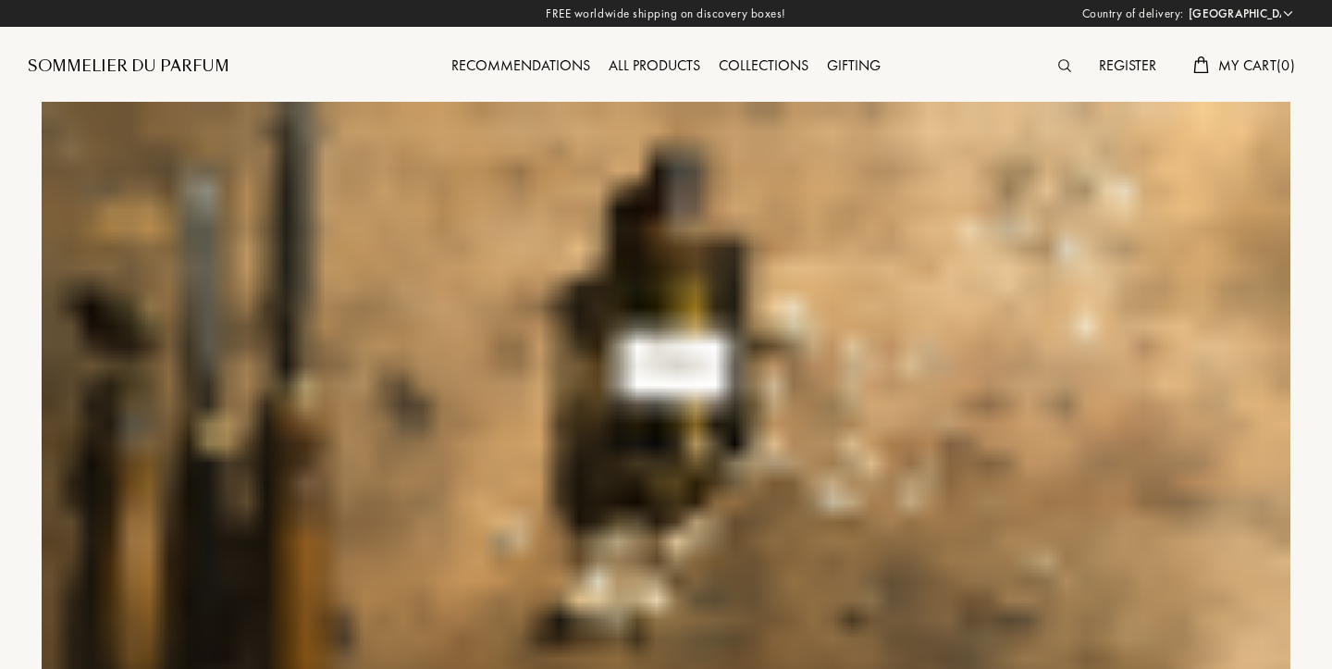
select select "US"
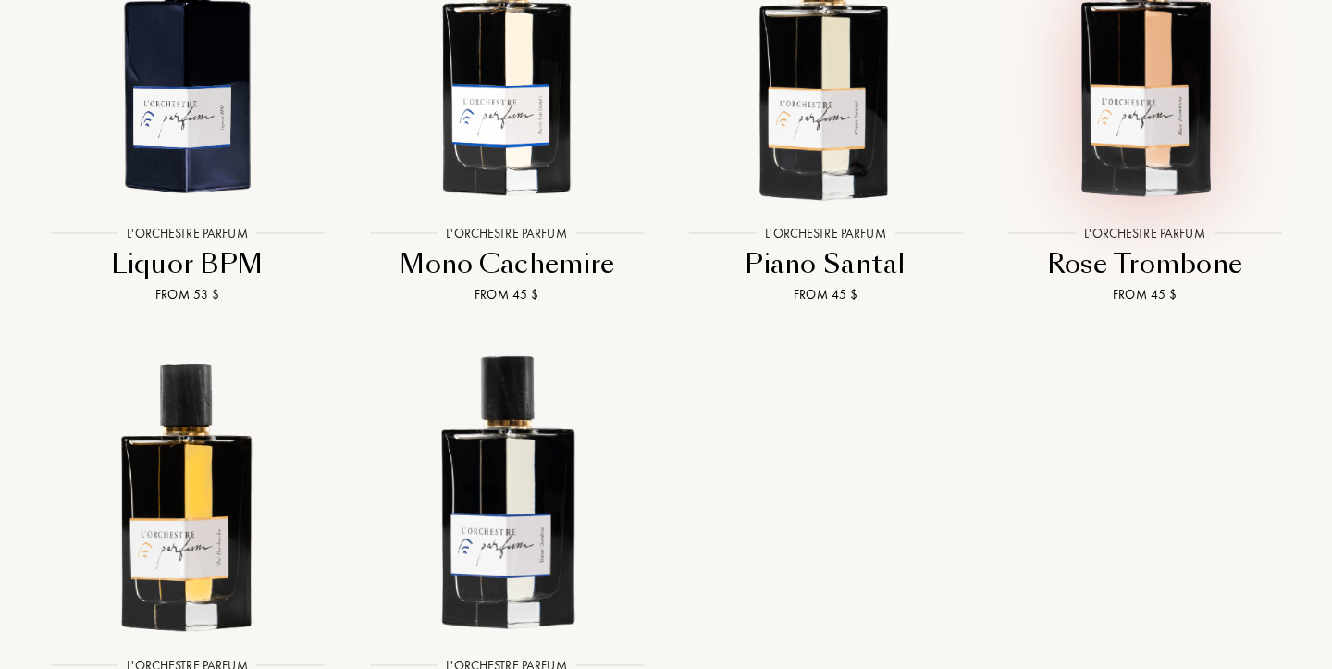
scroll to position [2496, 0]
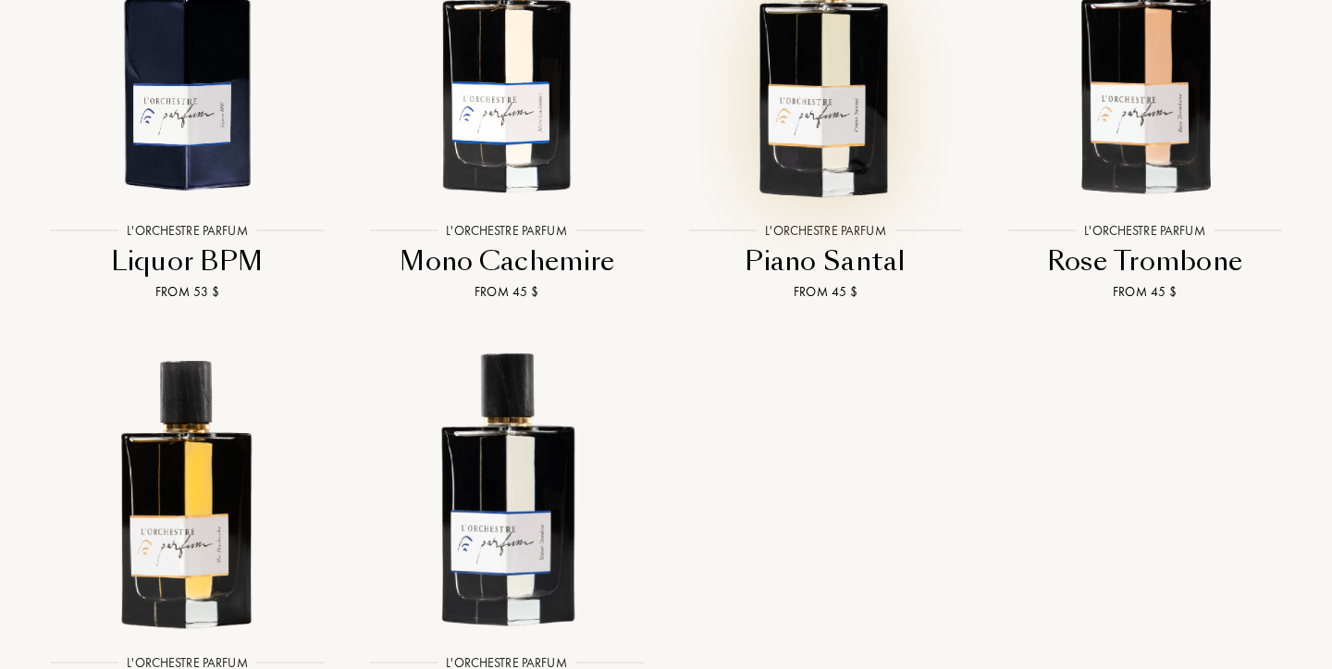
click at [814, 142] on img at bounding box center [825, 58] width 288 height 288
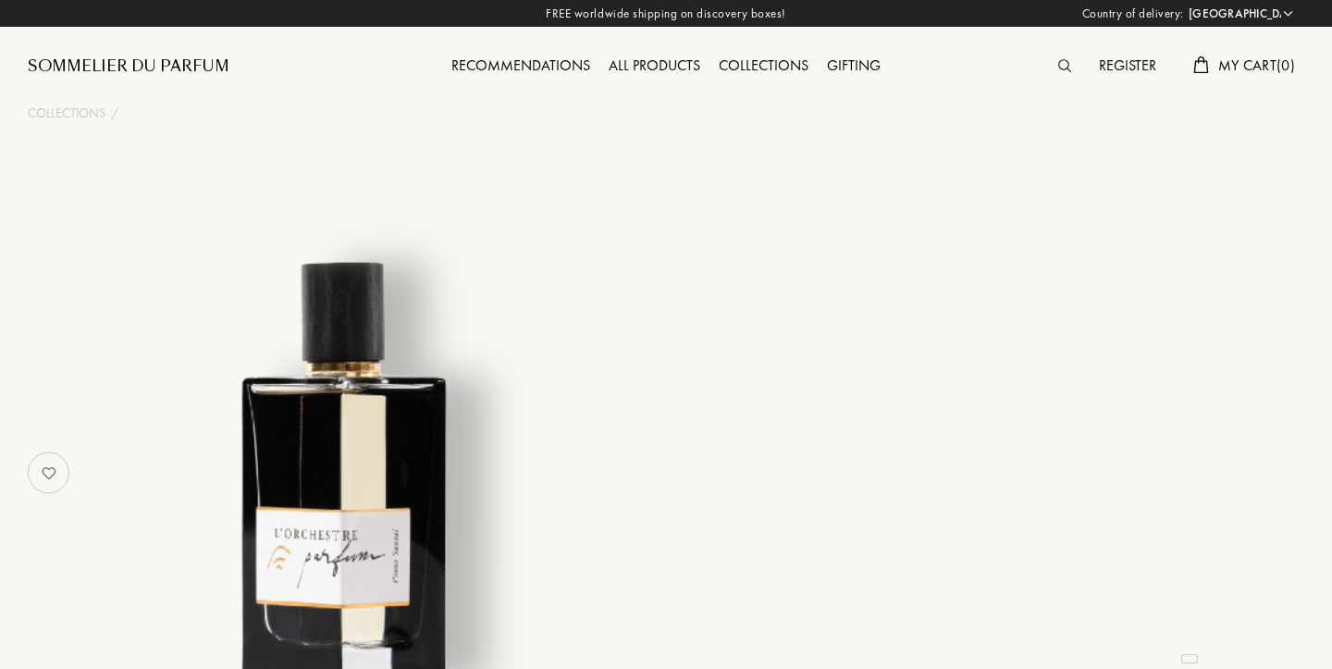
select select "US"
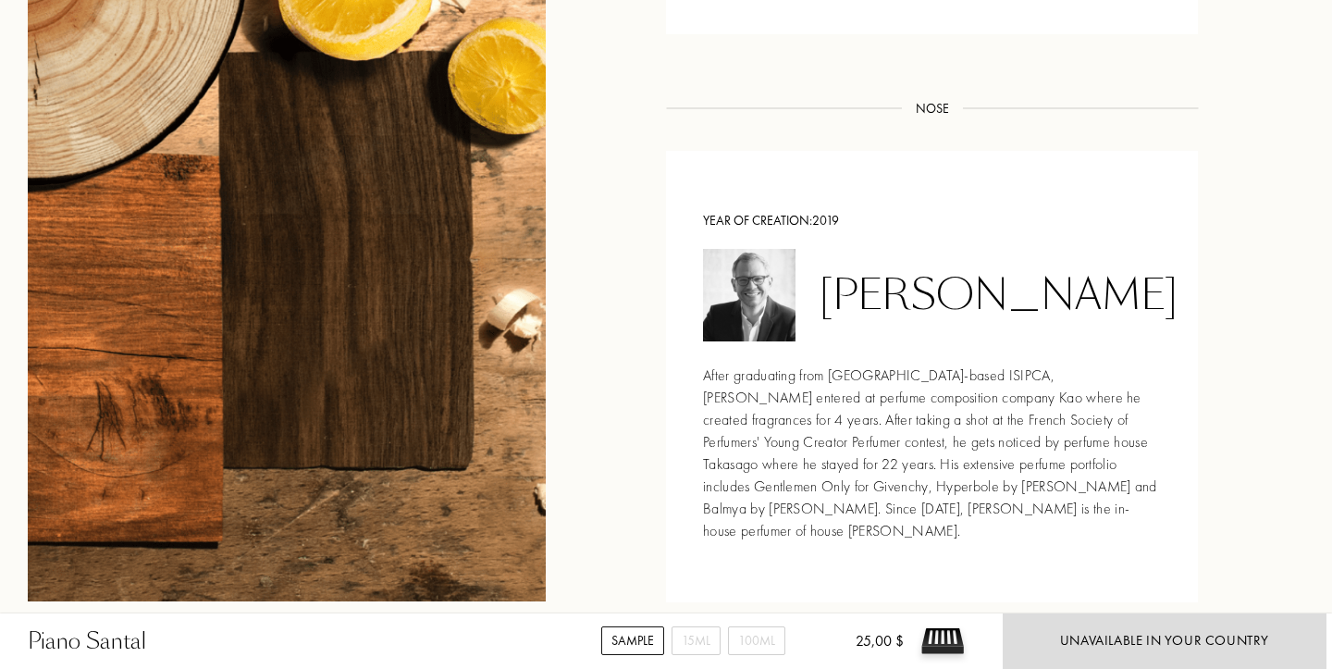
scroll to position [1932, 0]
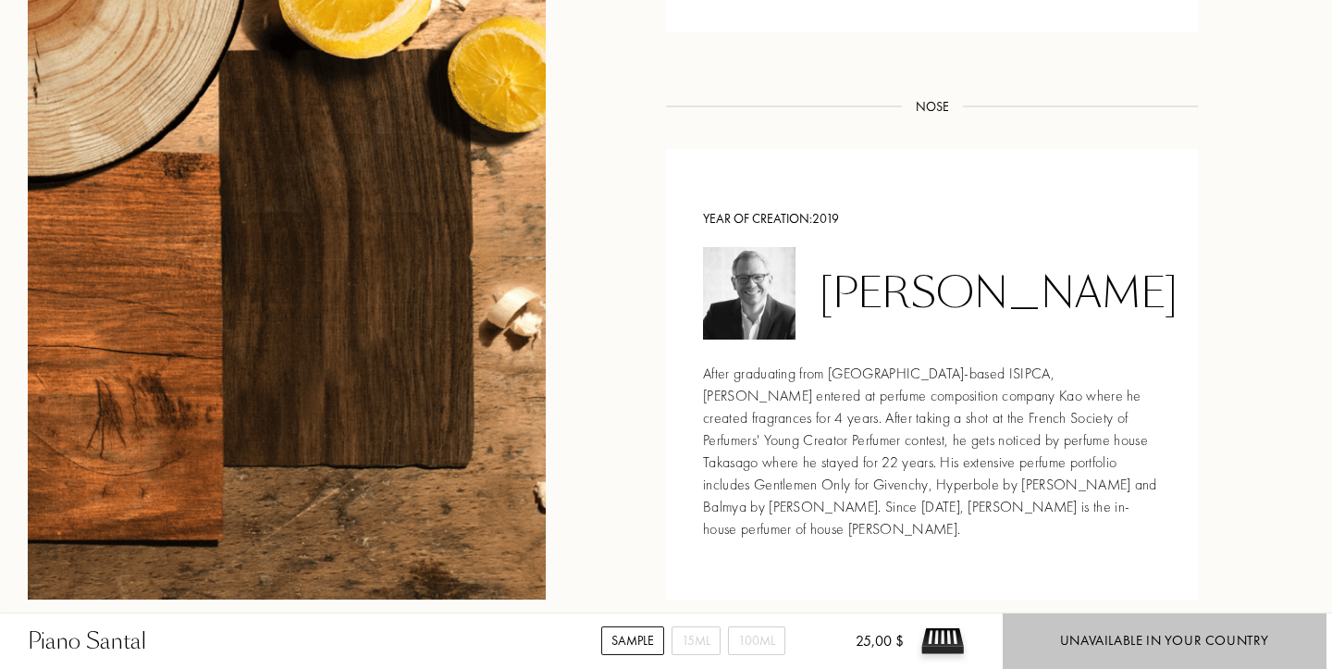
click at [1108, 624] on div "Unavailable in your country" at bounding box center [1164, 640] width 324 height 55
click at [1121, 643] on div "Unavailable in your country" at bounding box center [1164, 640] width 209 height 21
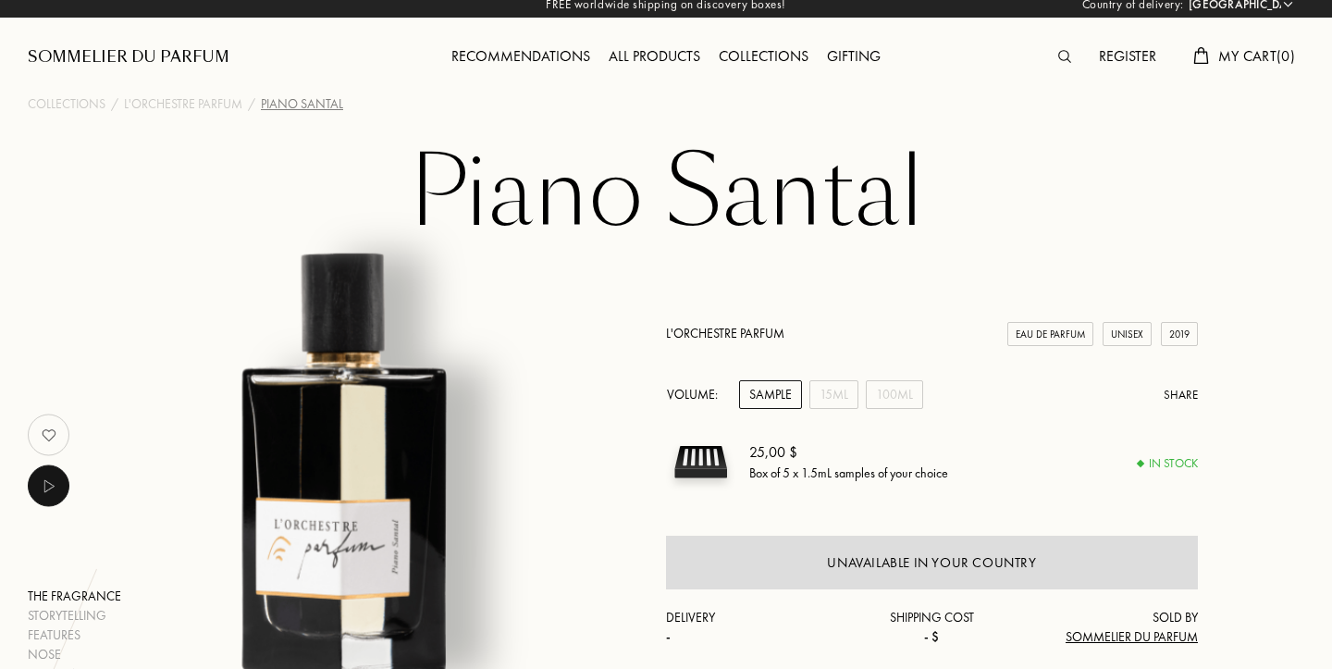
scroll to position [0, 0]
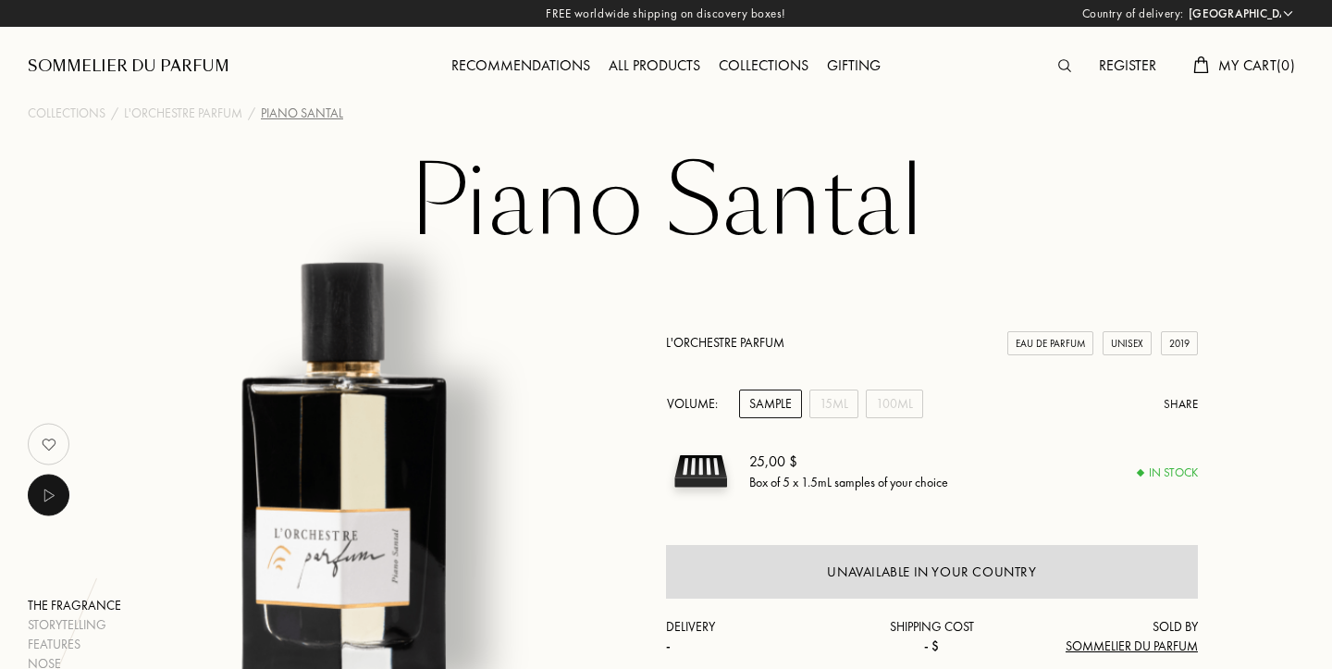
click at [613, 60] on div "All products" at bounding box center [654, 67] width 110 height 24
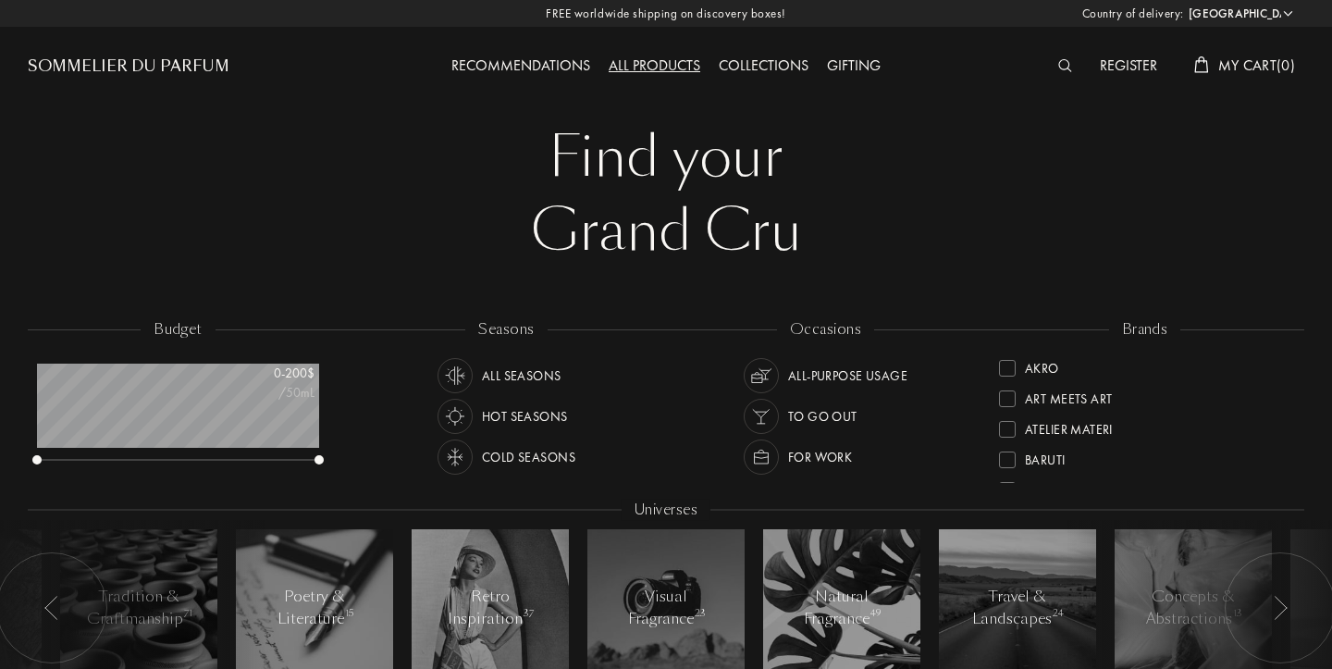
select select "US"
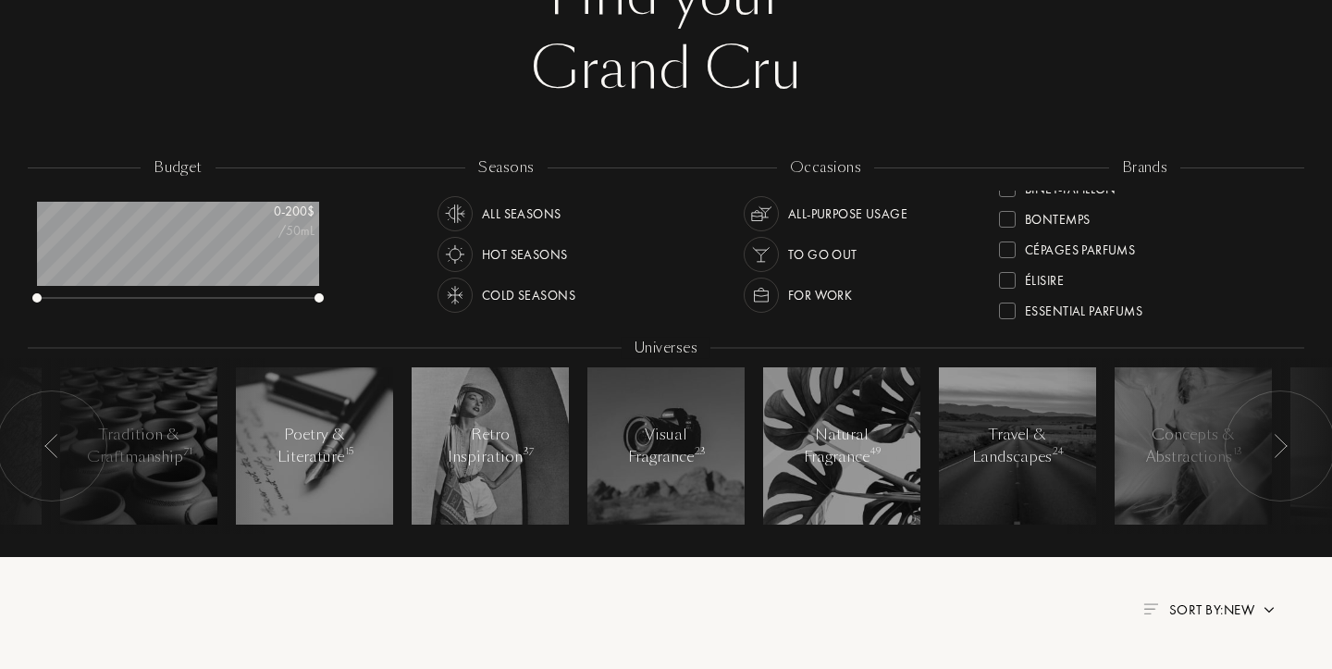
scroll to position [141, 0]
click at [1008, 253] on div at bounding box center [1007, 248] width 17 height 17
click at [1011, 212] on div at bounding box center [1007, 211] width 17 height 17
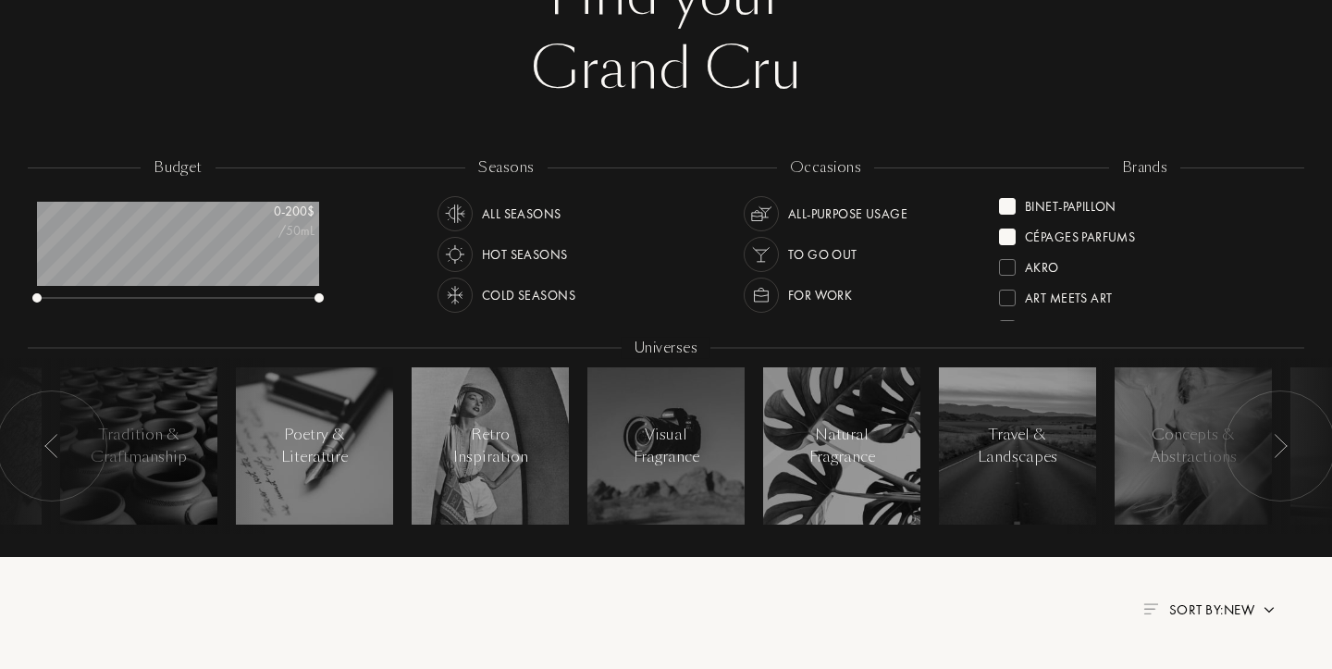
scroll to position [0, 0]
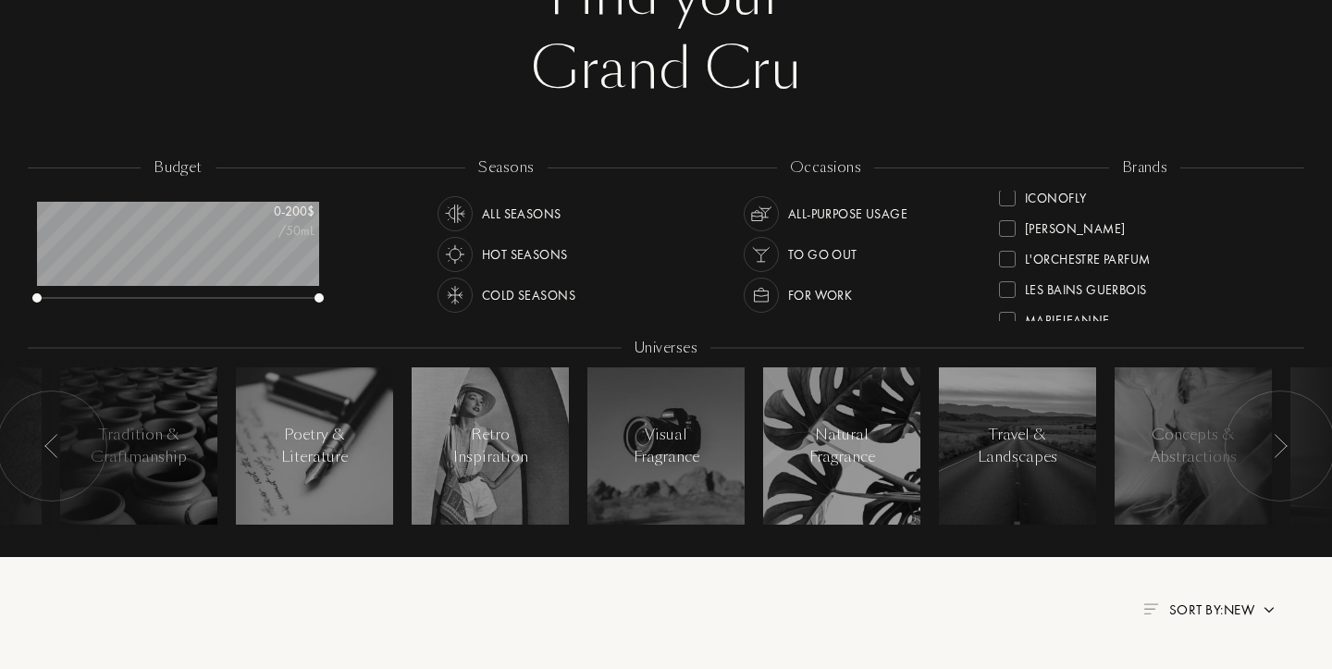
click at [1003, 226] on div at bounding box center [1007, 228] width 17 height 17
click at [1013, 226] on div at bounding box center [1007, 223] width 17 height 17
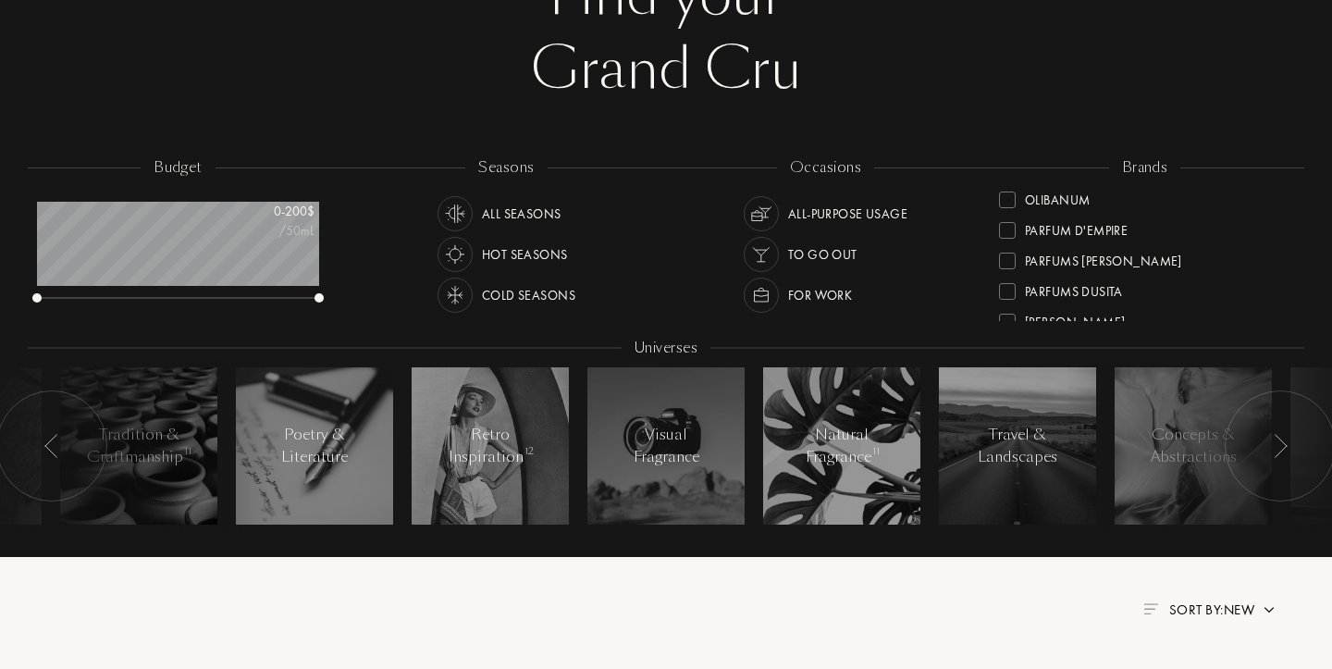
scroll to position [588, 0]
click at [1013, 228] on div at bounding box center [1007, 228] width 17 height 17
click at [1013, 238] on div at bounding box center [1007, 236] width 17 height 17
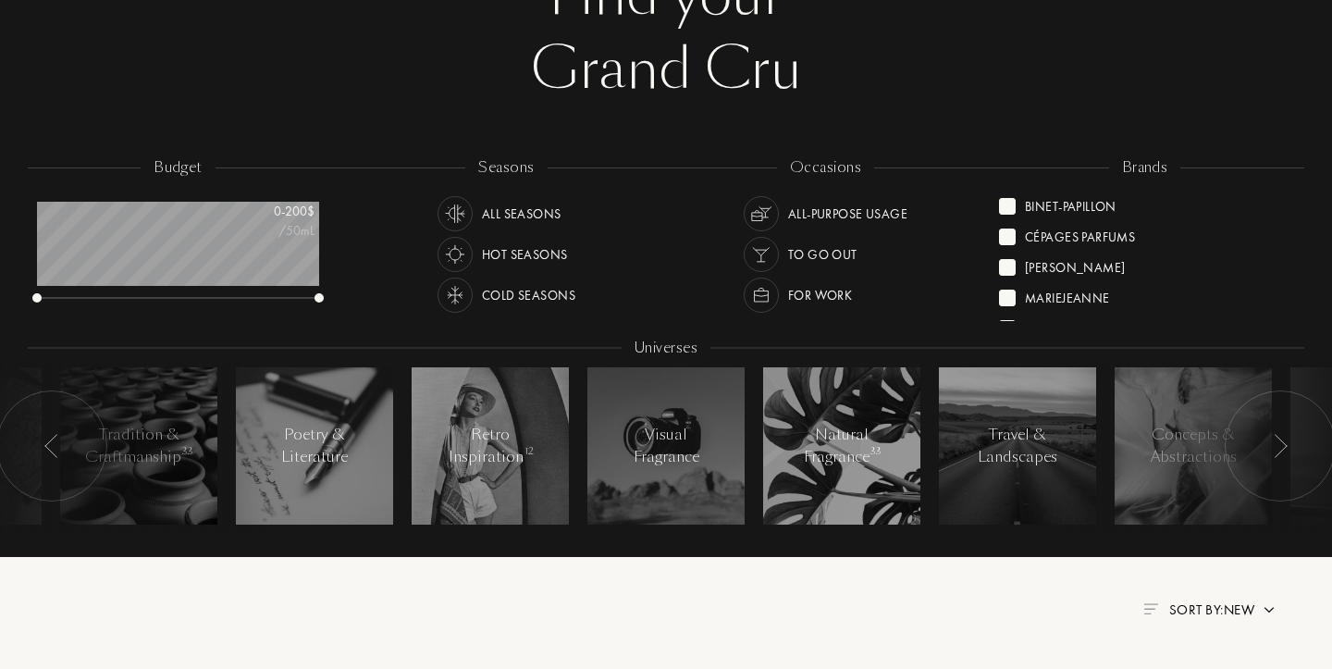
scroll to position [0, 0]
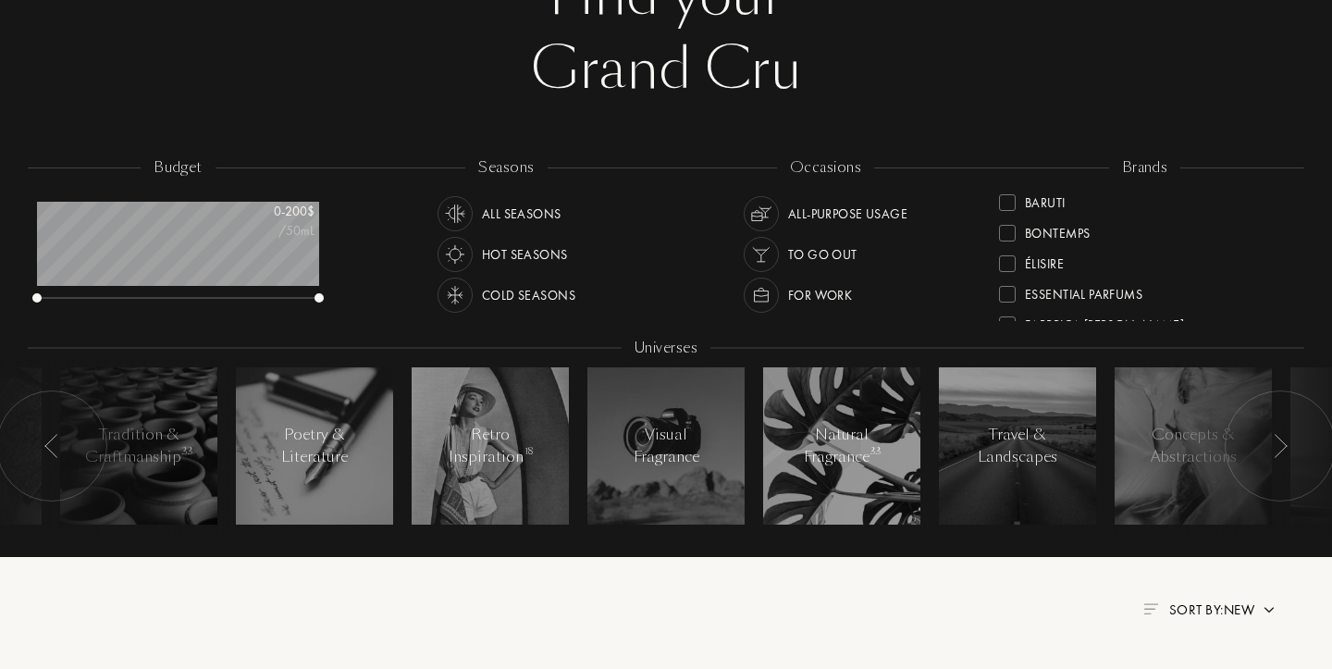
scroll to position [702, 0]
click at [1007, 292] on div at bounding box center [1007, 297] width 17 height 17
click at [1010, 297] on div at bounding box center [1007, 297] width 17 height 17
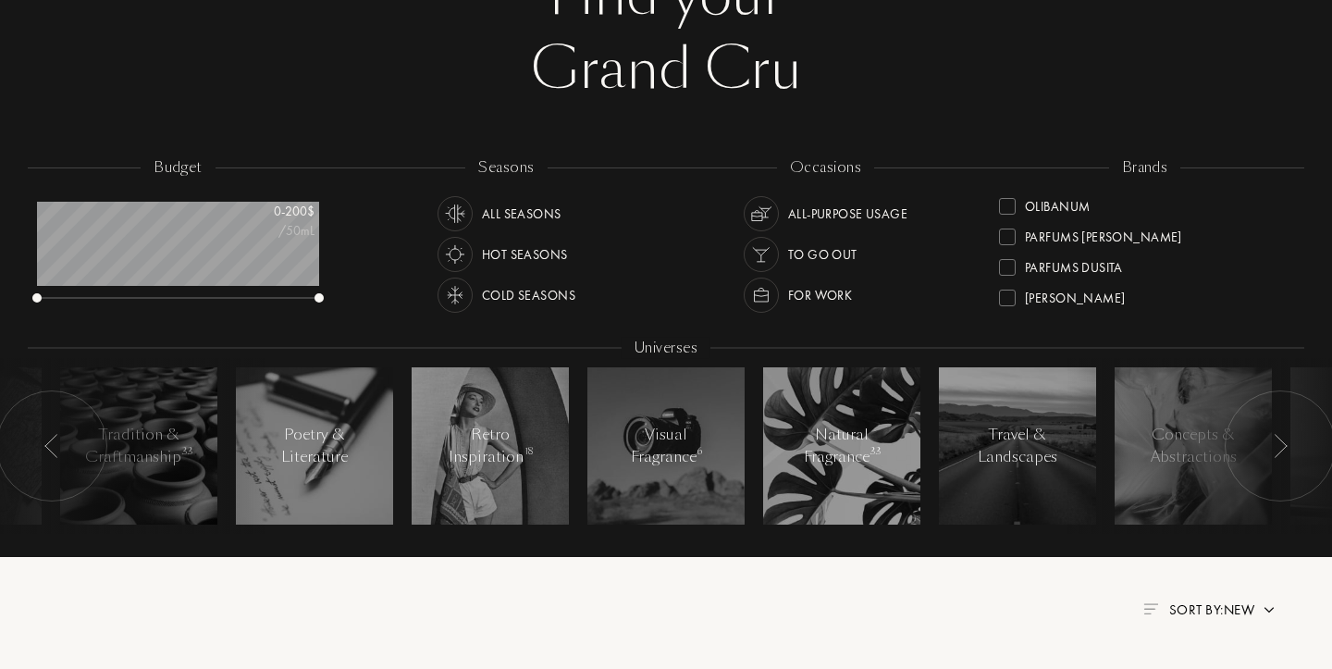
scroll to position [0, 0]
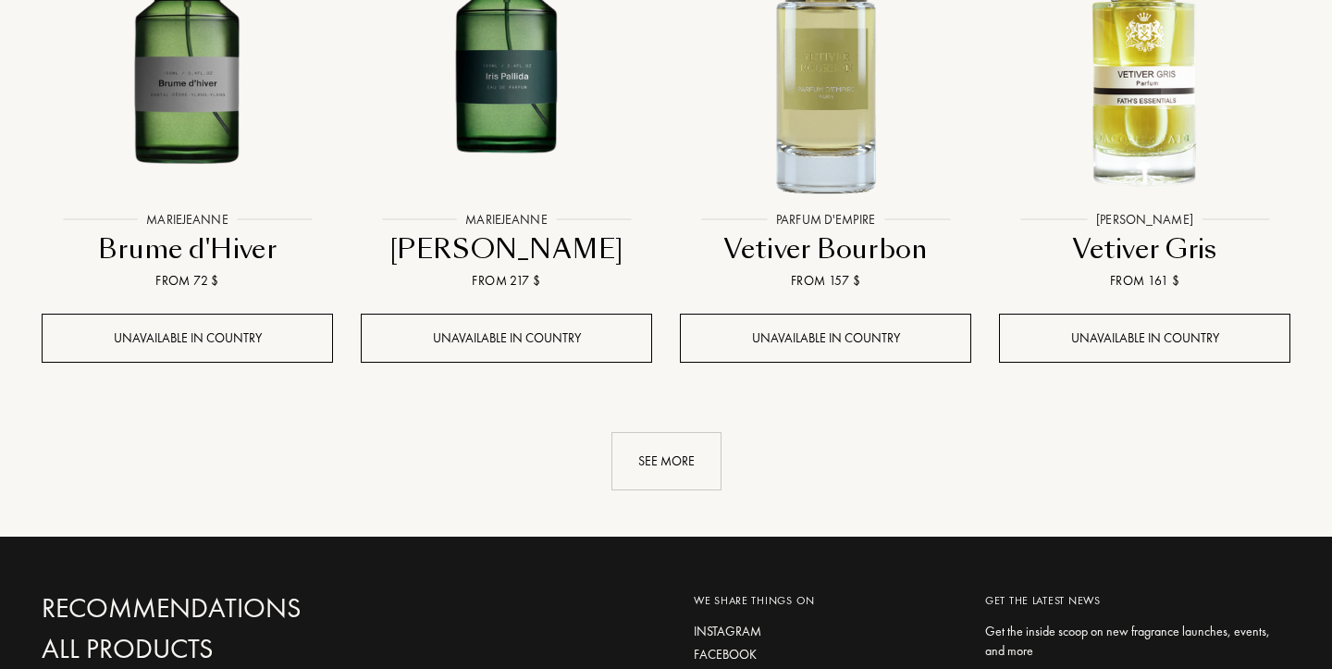
scroll to position [1867, 0]
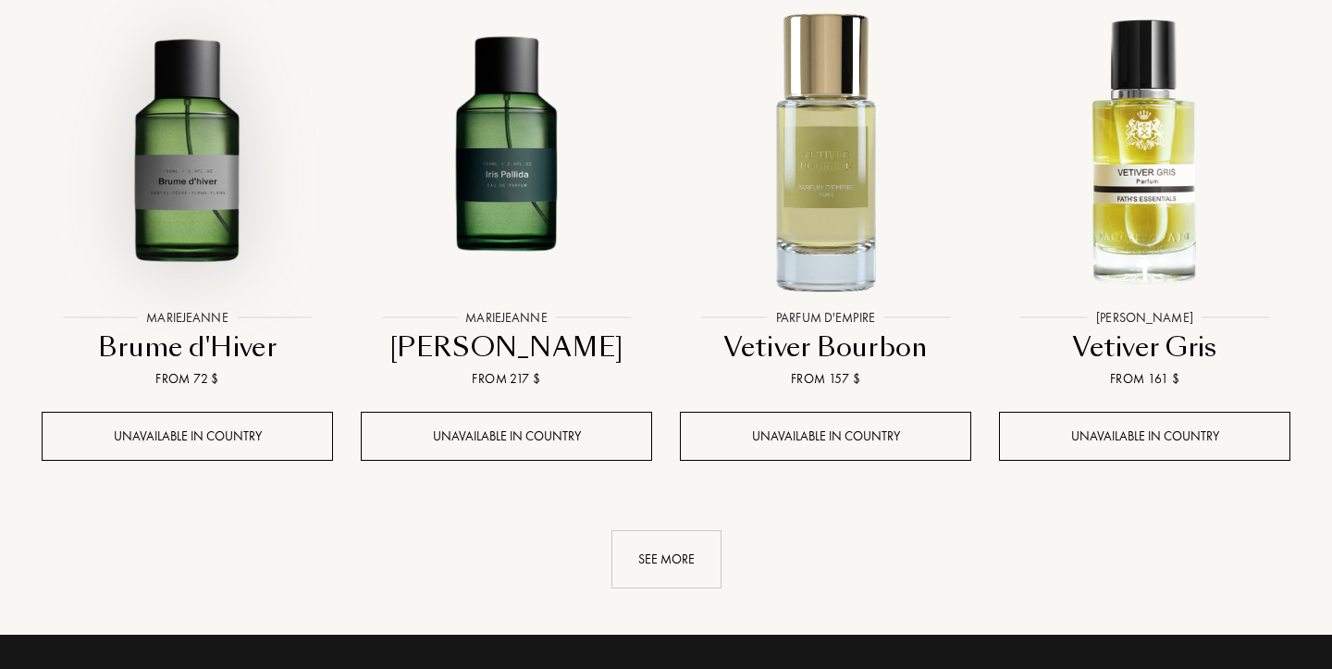
click at [217, 180] on img at bounding box center [187, 154] width 288 height 288
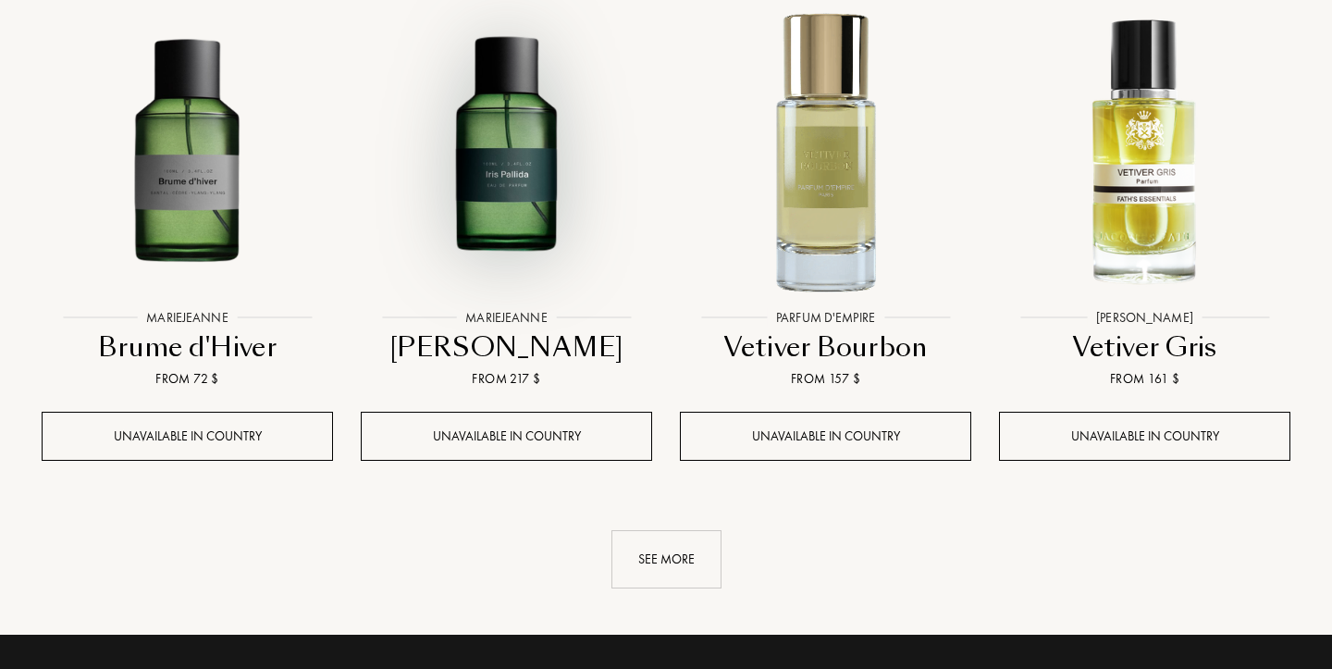
click at [462, 182] on img at bounding box center [506, 154] width 288 height 288
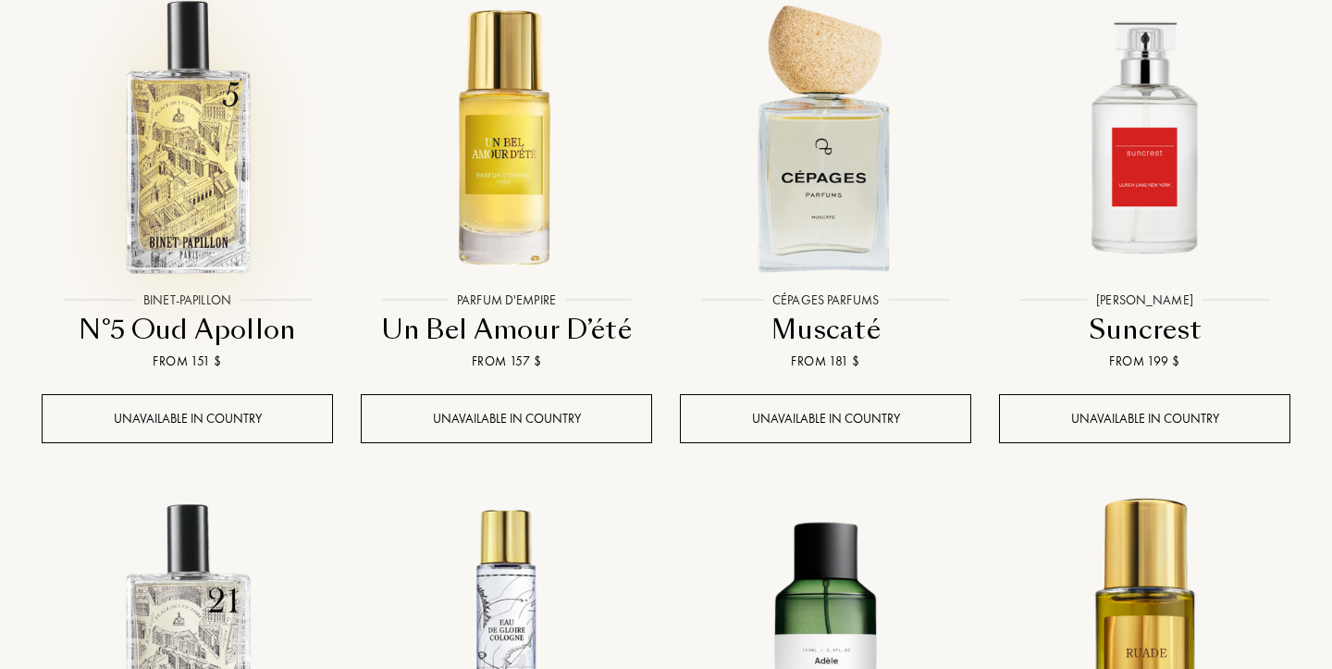
scroll to position [797, 0]
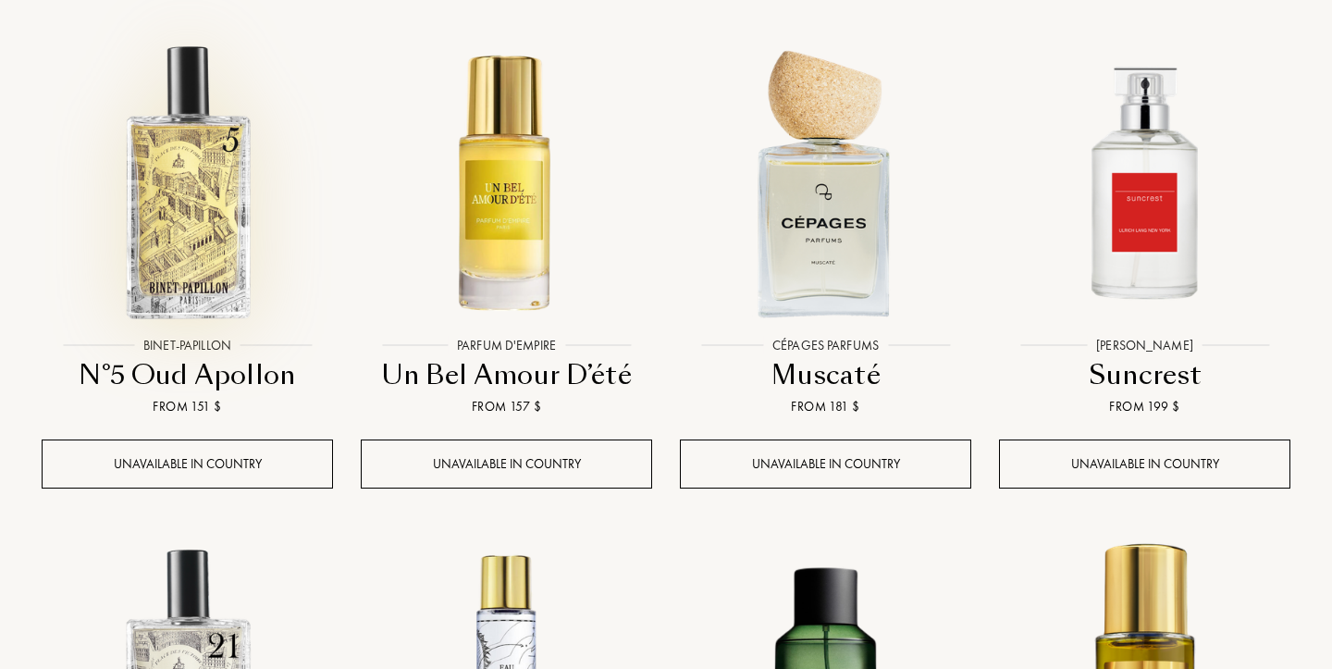
click at [240, 251] on img at bounding box center [187, 182] width 288 height 288
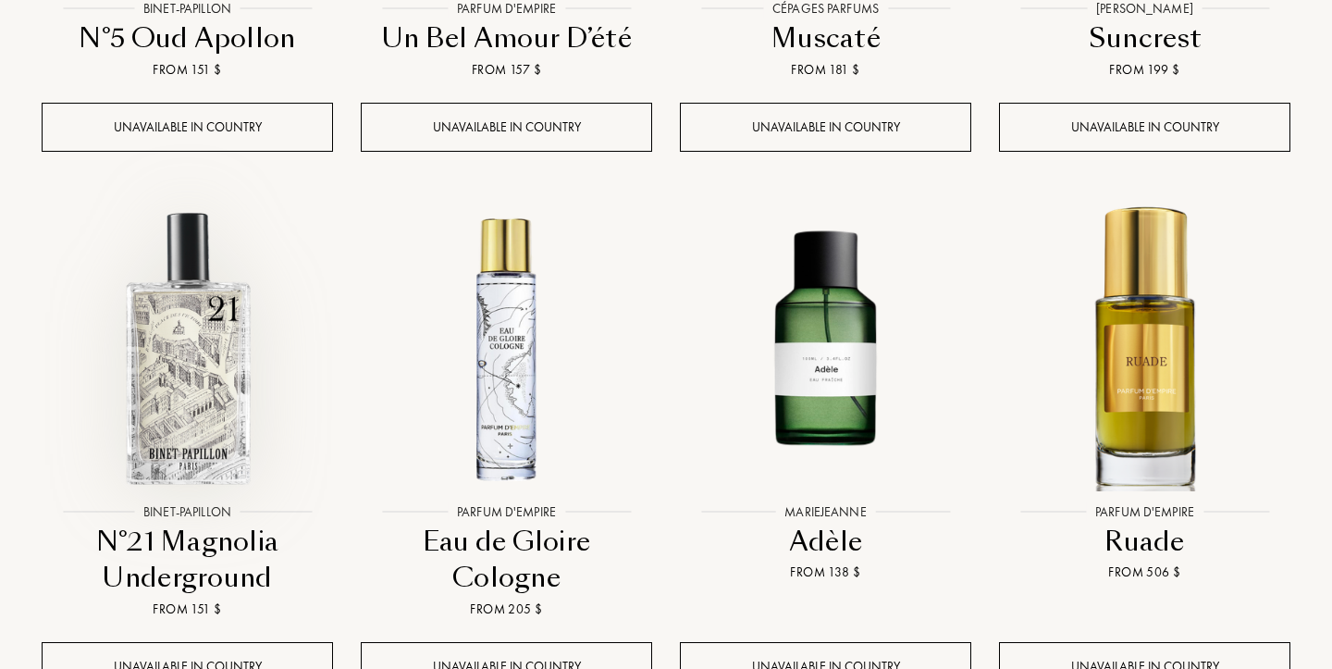
scroll to position [1161, 0]
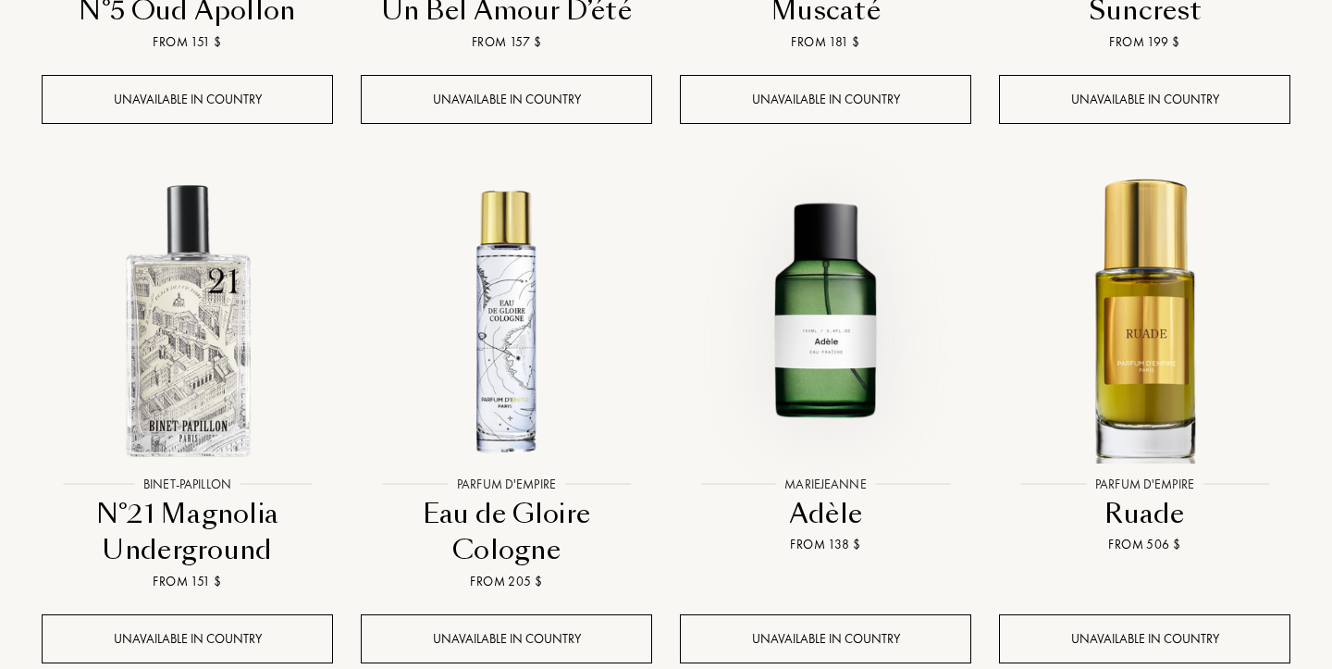
click at [818, 301] on img at bounding box center [825, 321] width 288 height 288
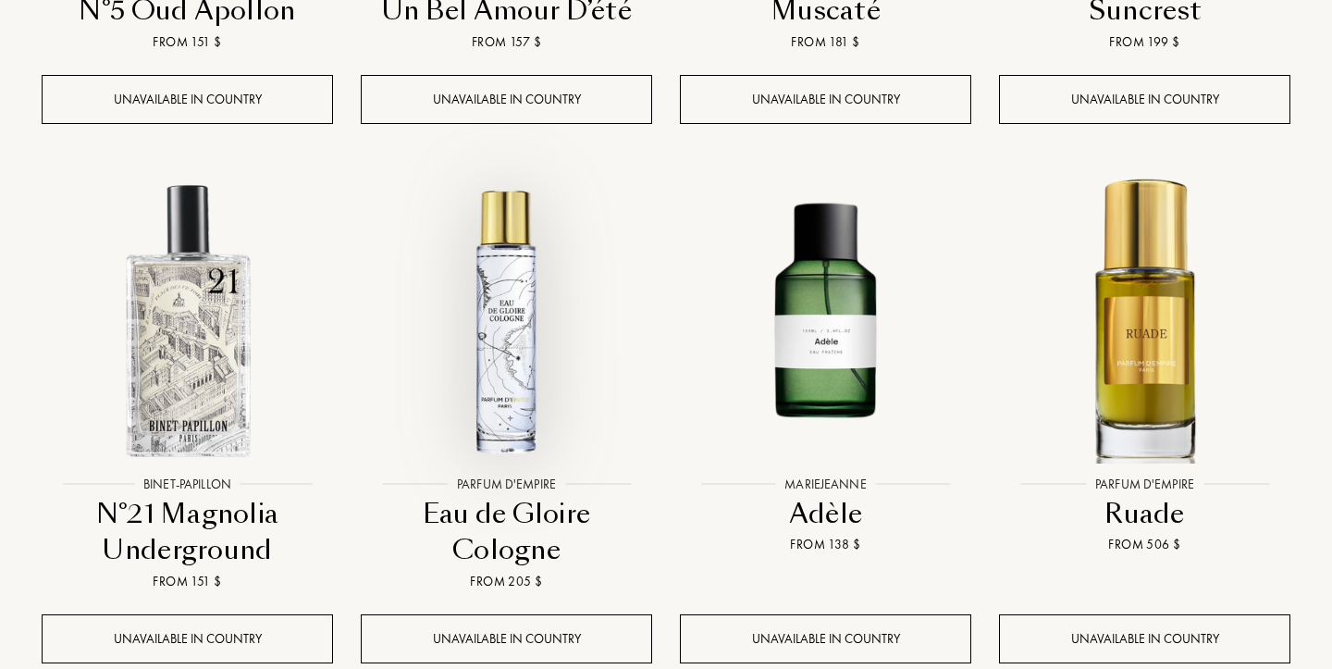
click at [472, 339] on img at bounding box center [506, 321] width 288 height 288
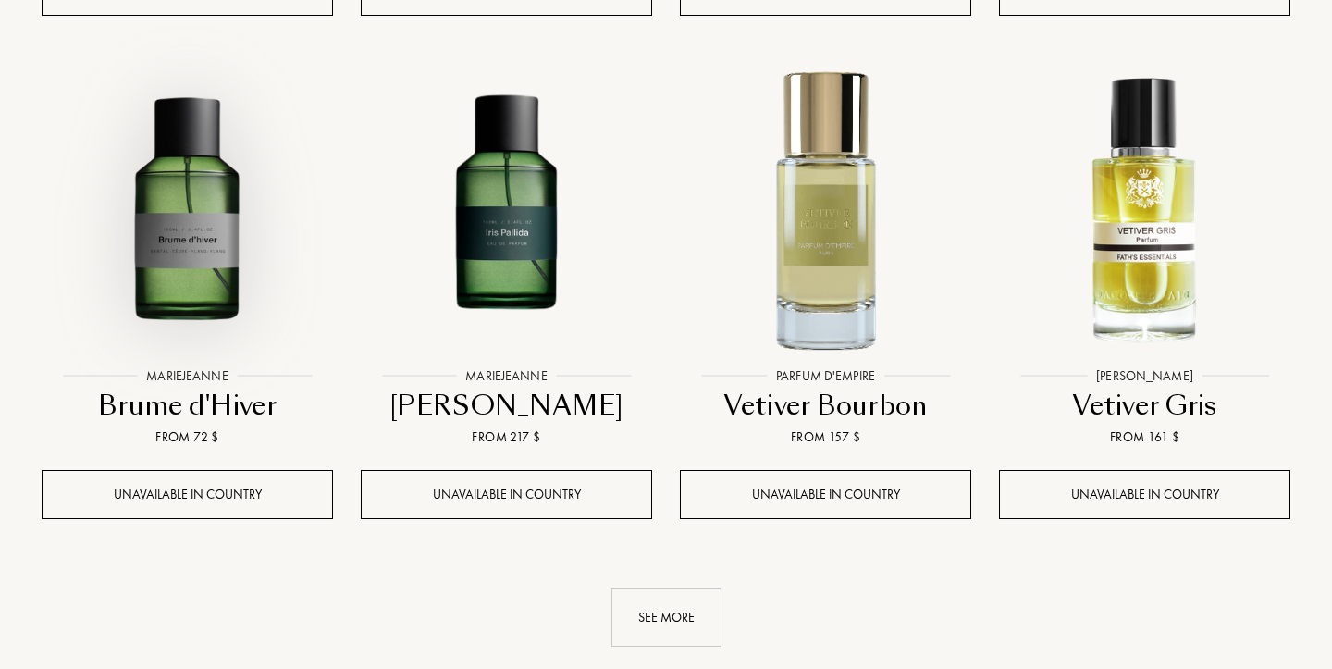
scroll to position [1810, 0]
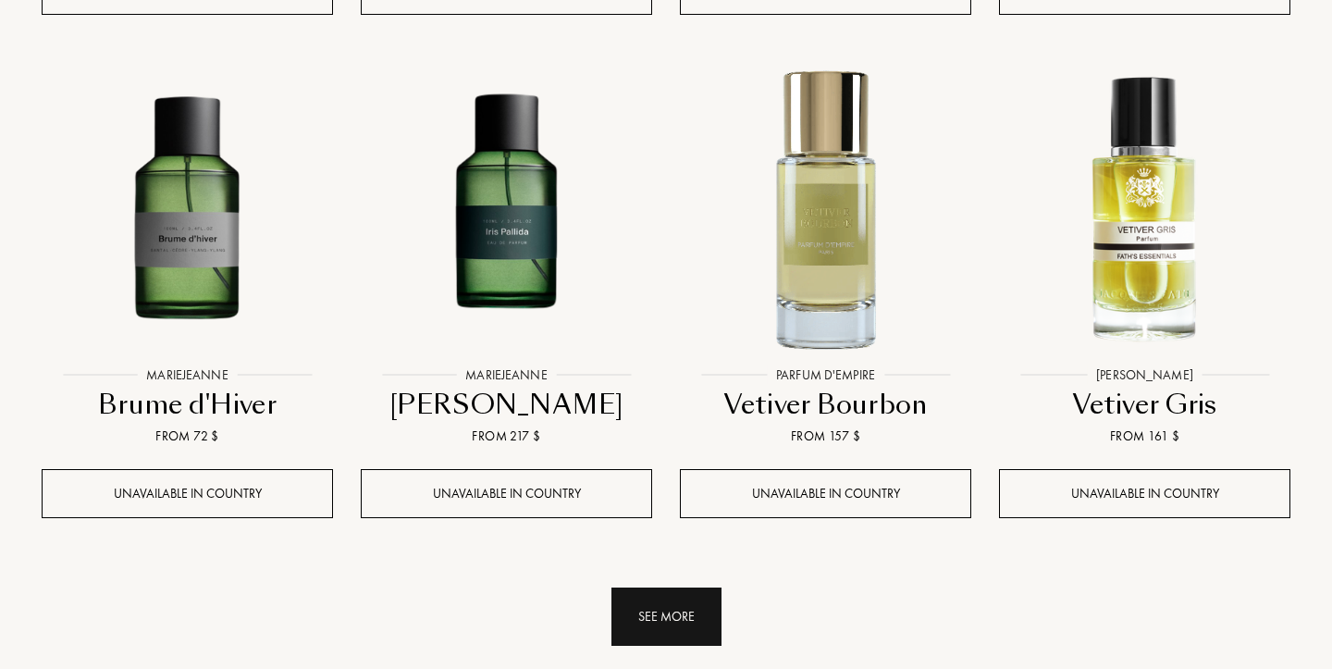
click at [664, 616] on div "See more" at bounding box center [666, 616] width 110 height 58
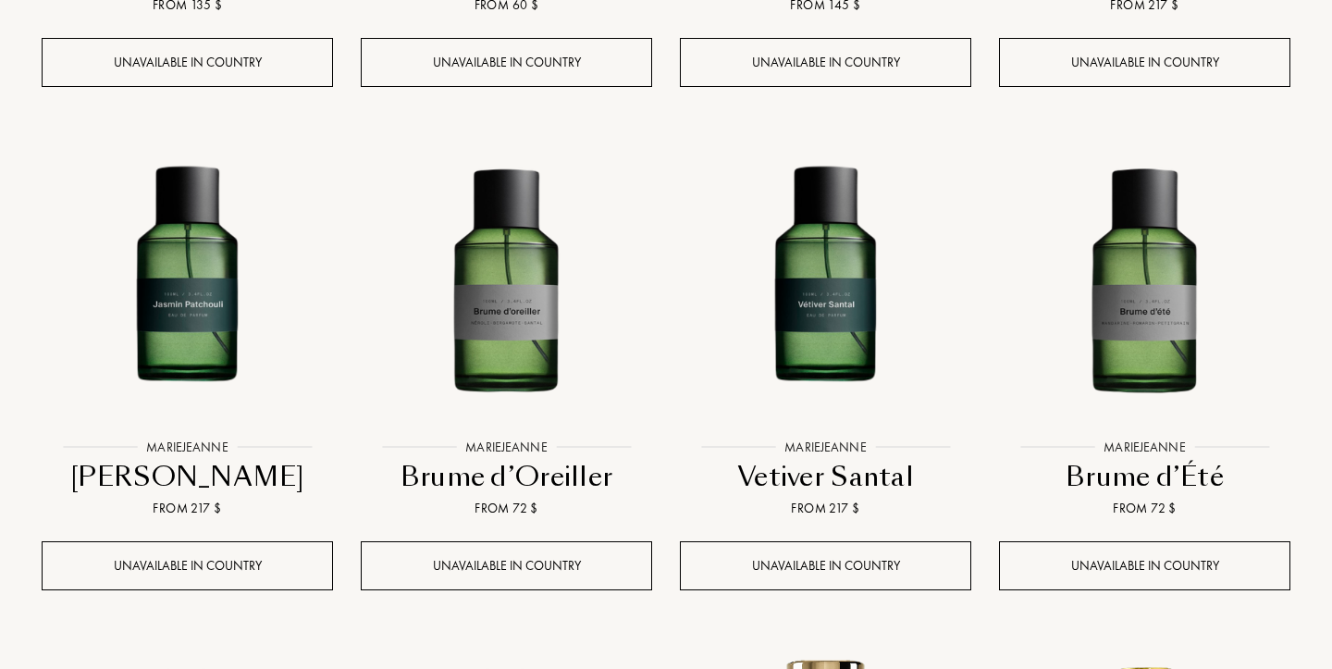
scroll to position [2794, 0]
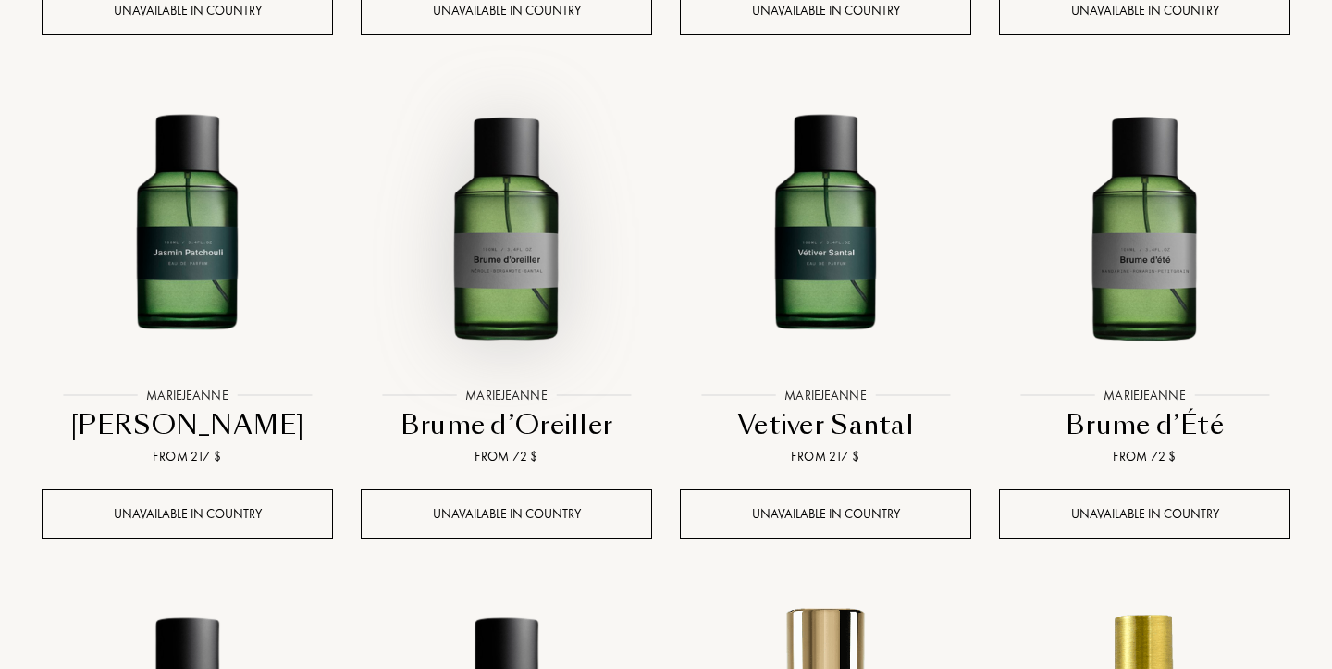
click at [508, 265] on img at bounding box center [506, 232] width 288 height 288
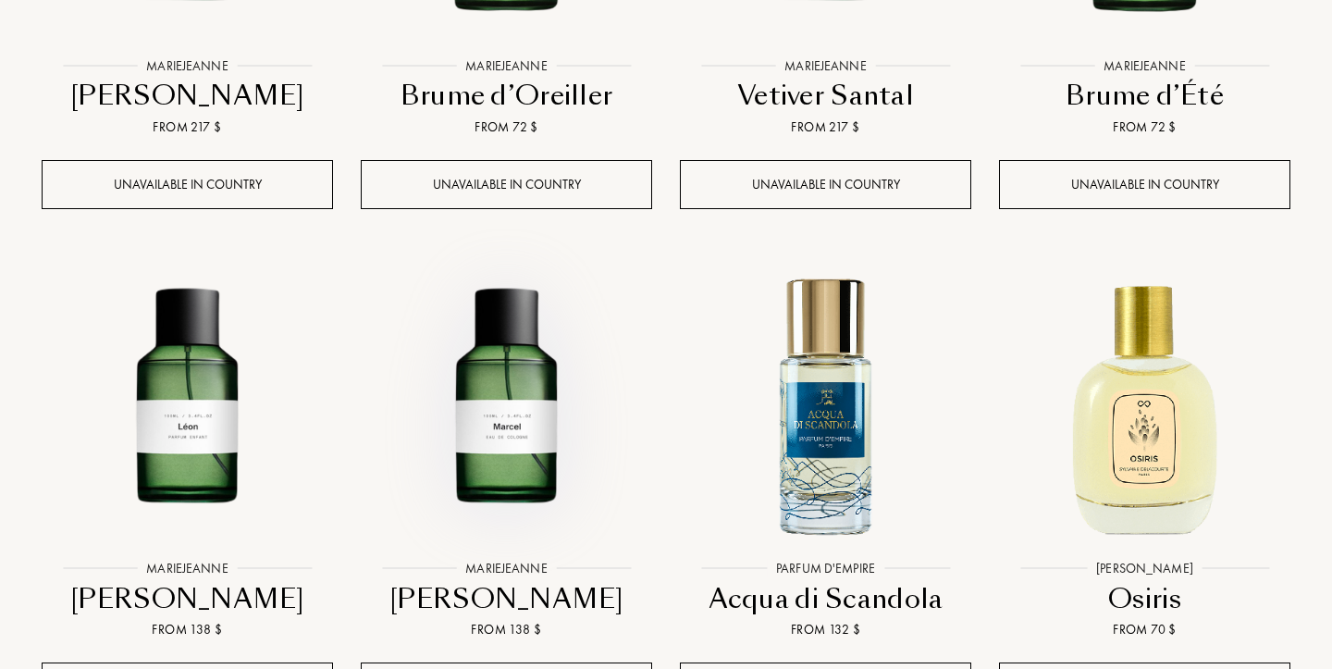
scroll to position [3210, 0]
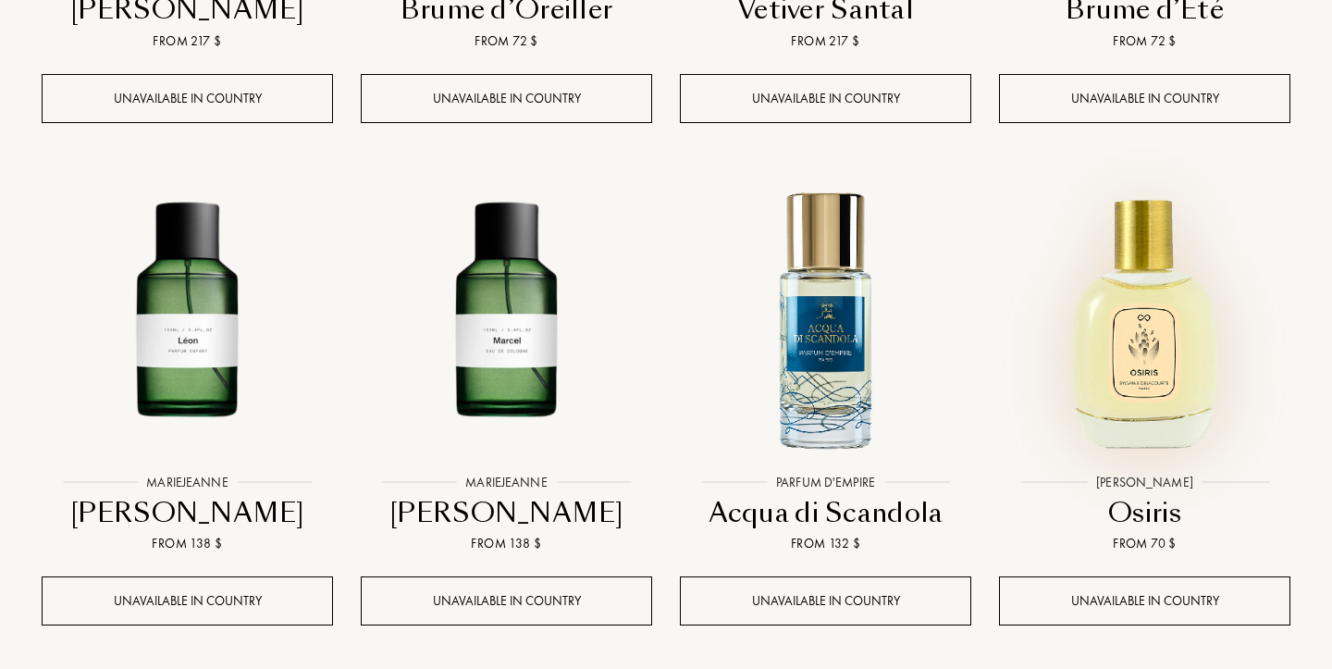
click at [1143, 352] on img at bounding box center [1144, 320] width 288 height 288
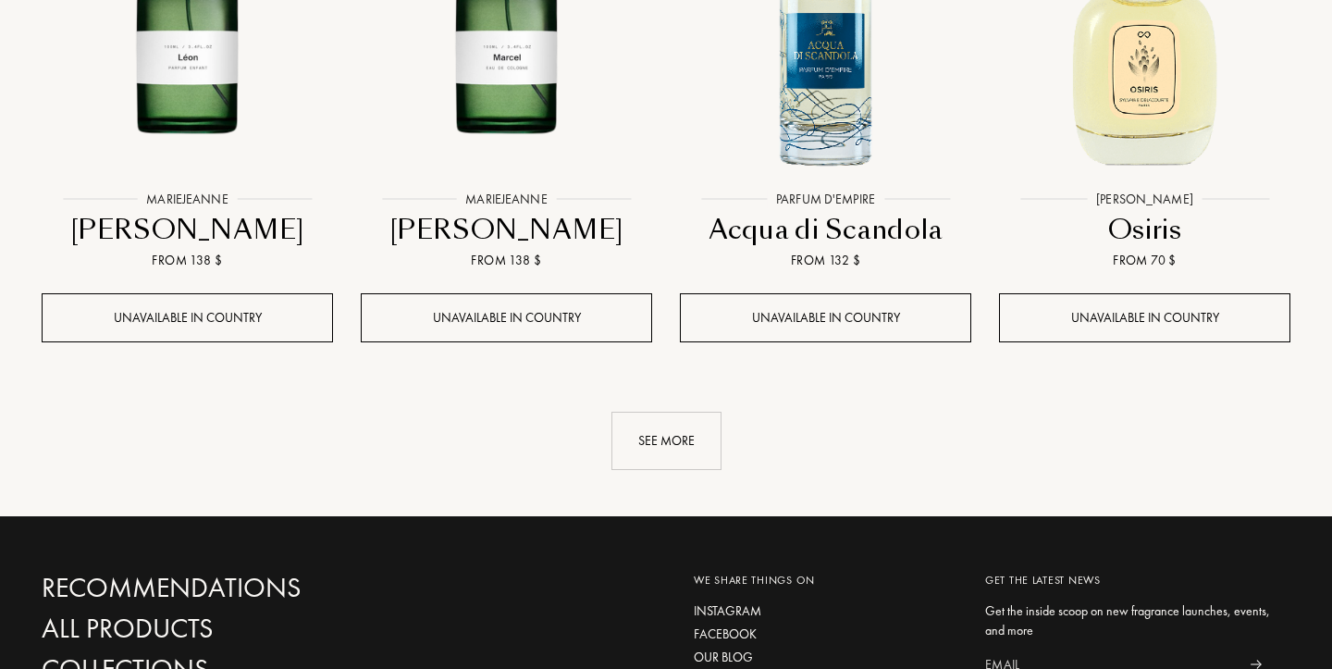
scroll to position [3525, 0]
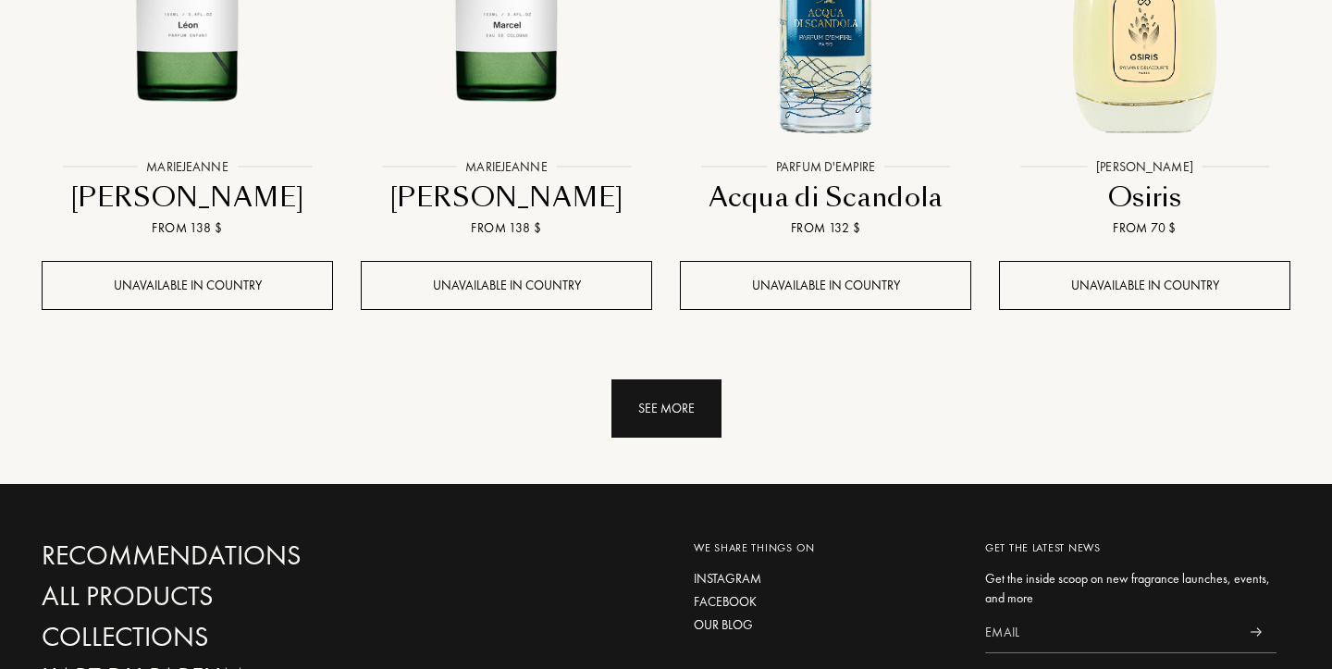
click at [632, 401] on div "See more" at bounding box center [666, 408] width 110 height 58
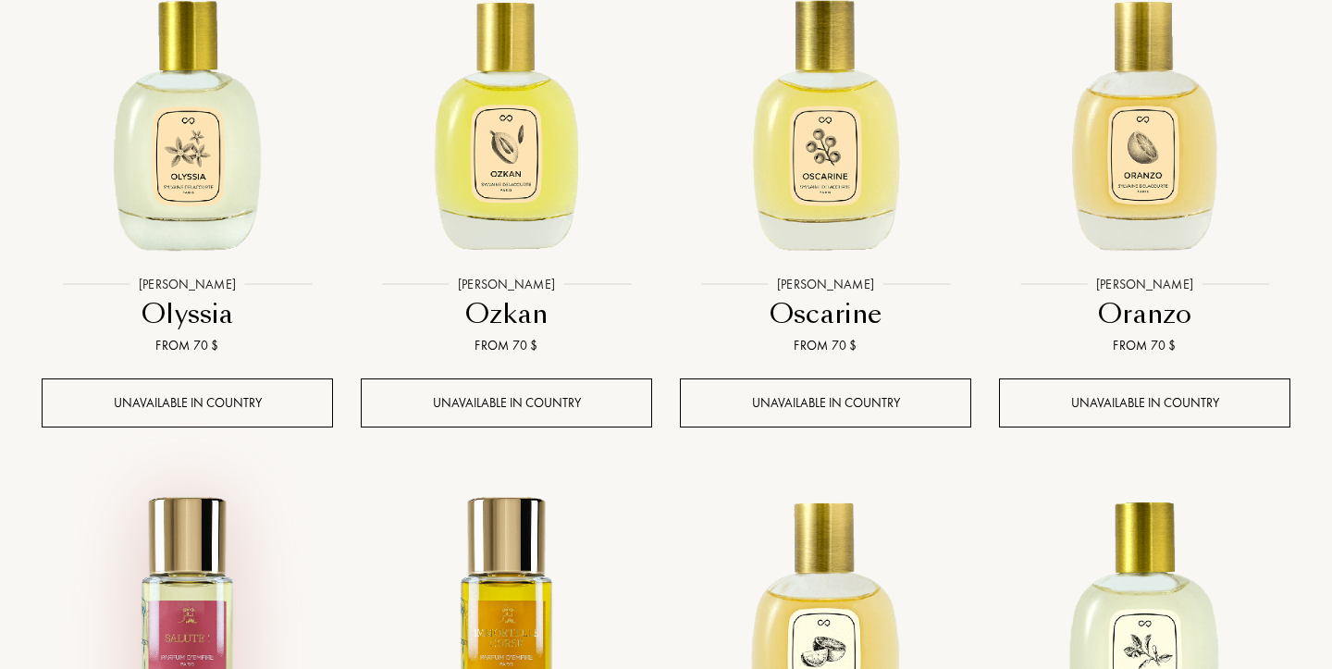
scroll to position [3908, 0]
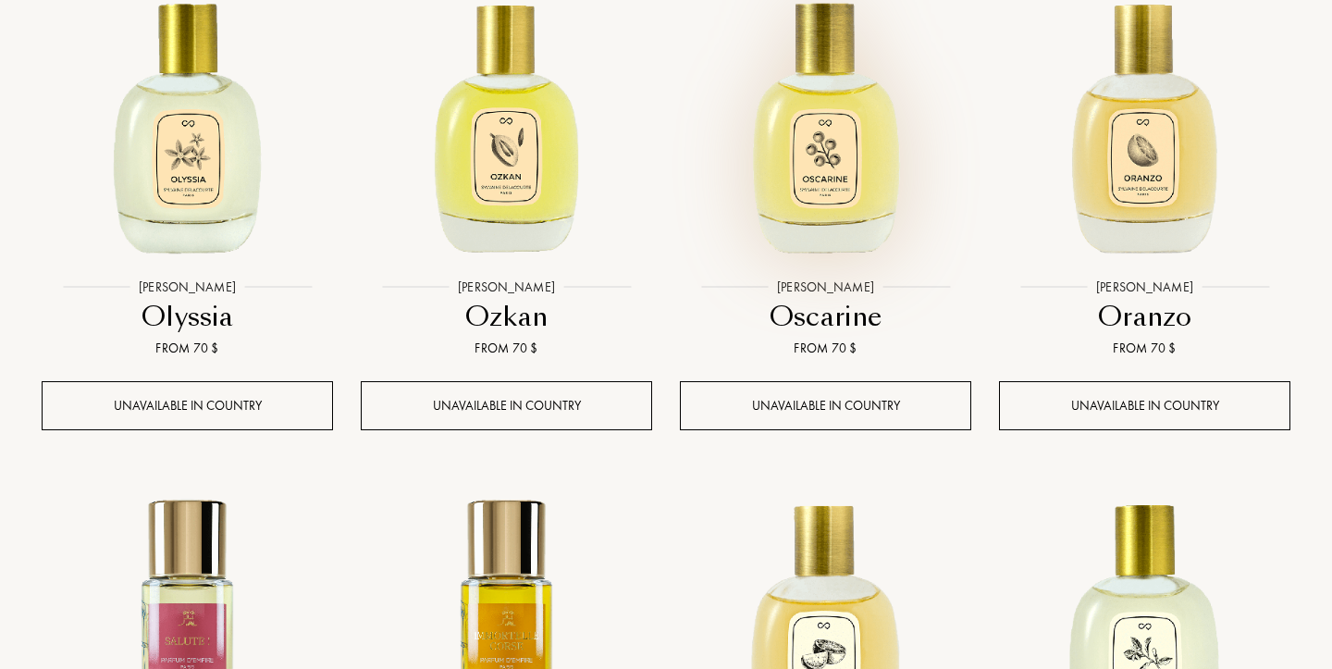
click at [813, 179] on img at bounding box center [825, 124] width 288 height 288
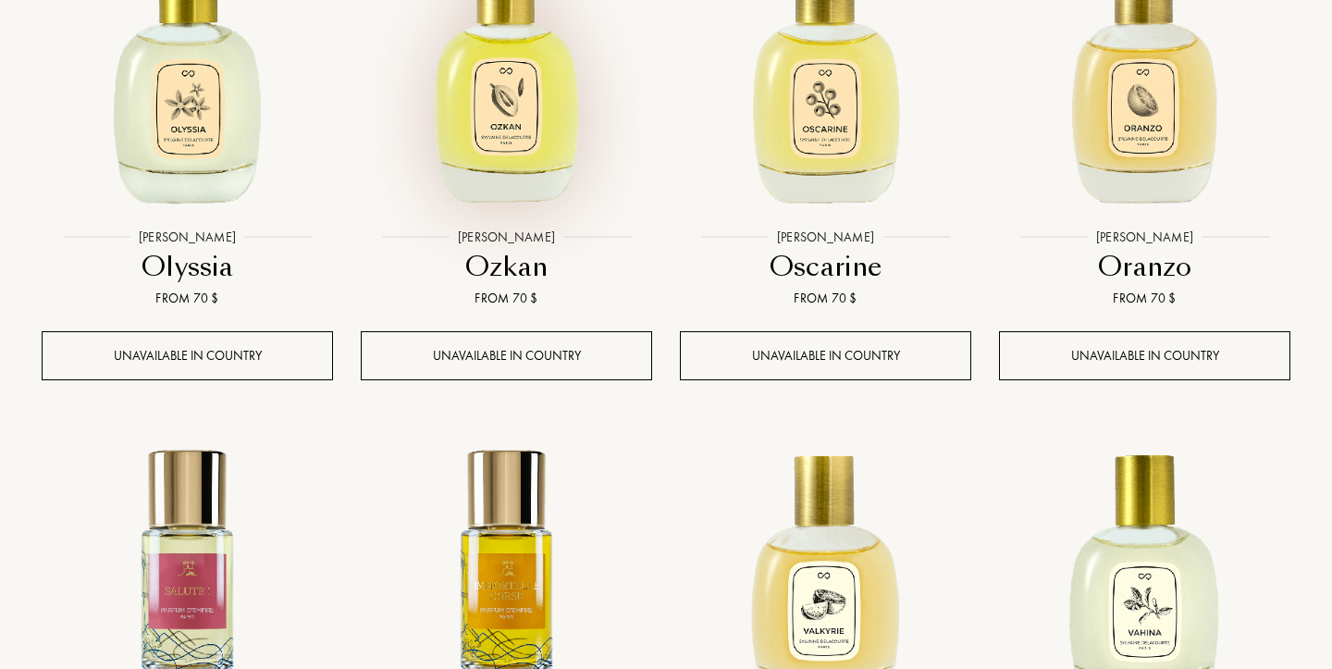
scroll to position [3977, 0]
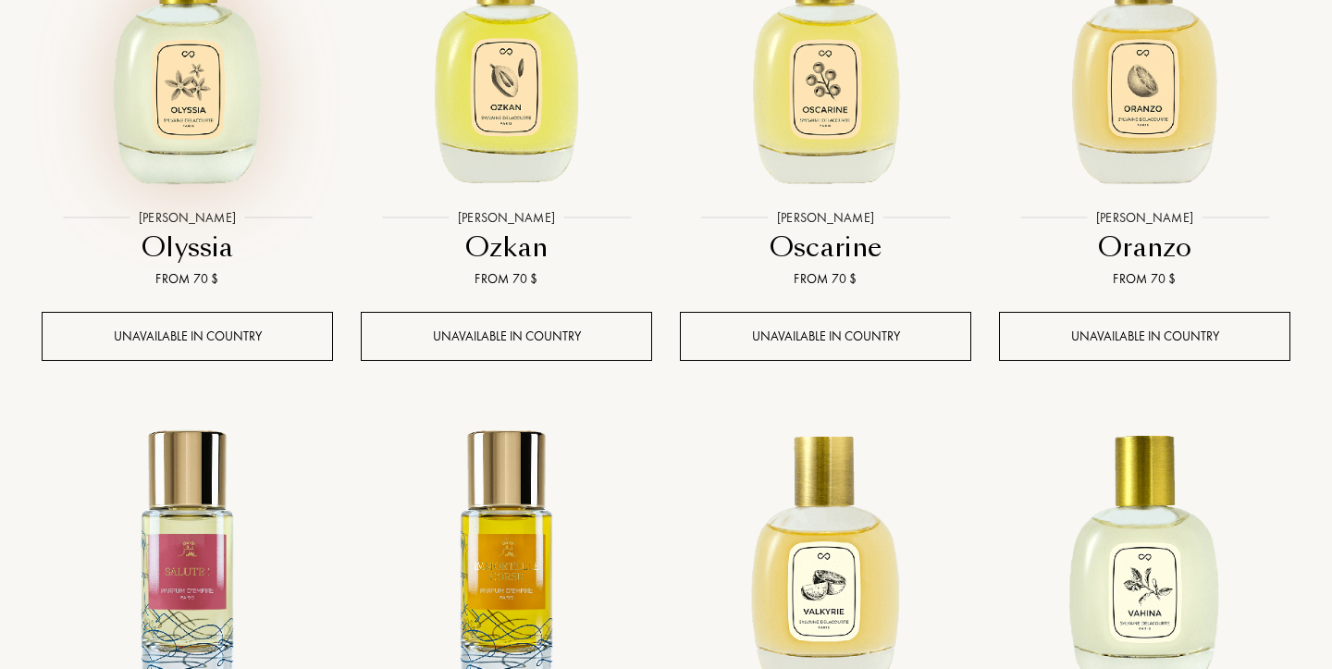
click at [144, 144] on img at bounding box center [187, 54] width 288 height 288
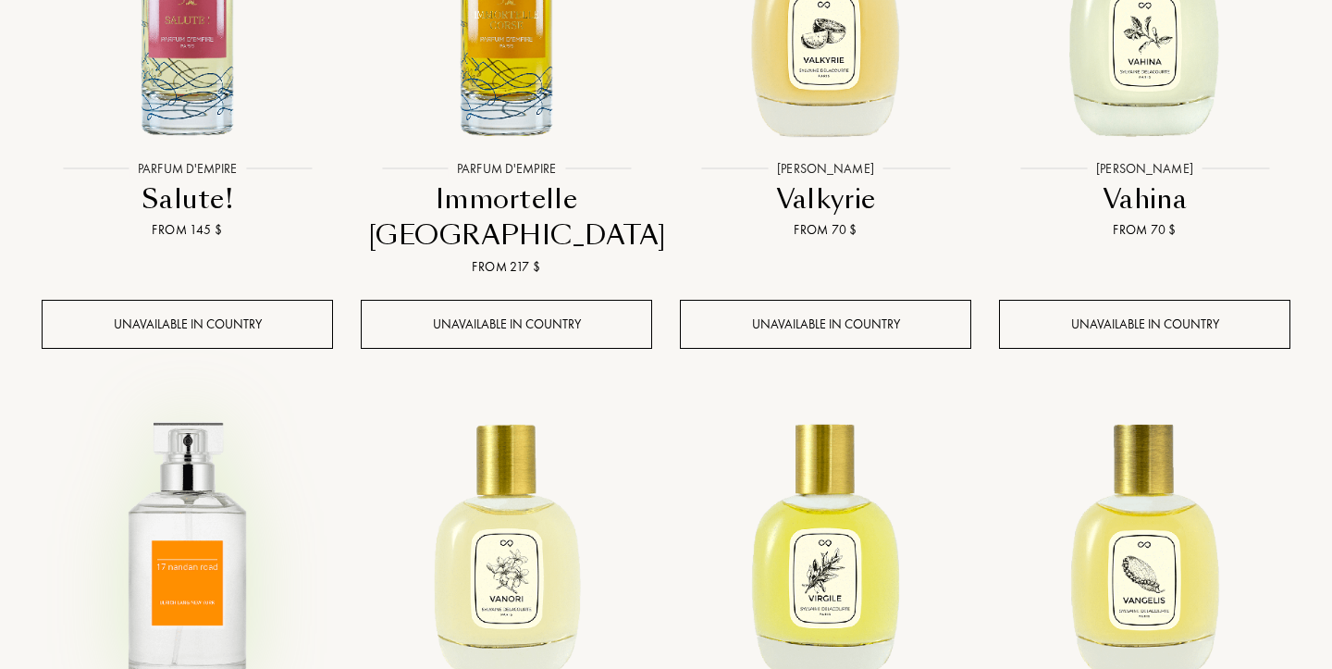
scroll to position [4527, 0]
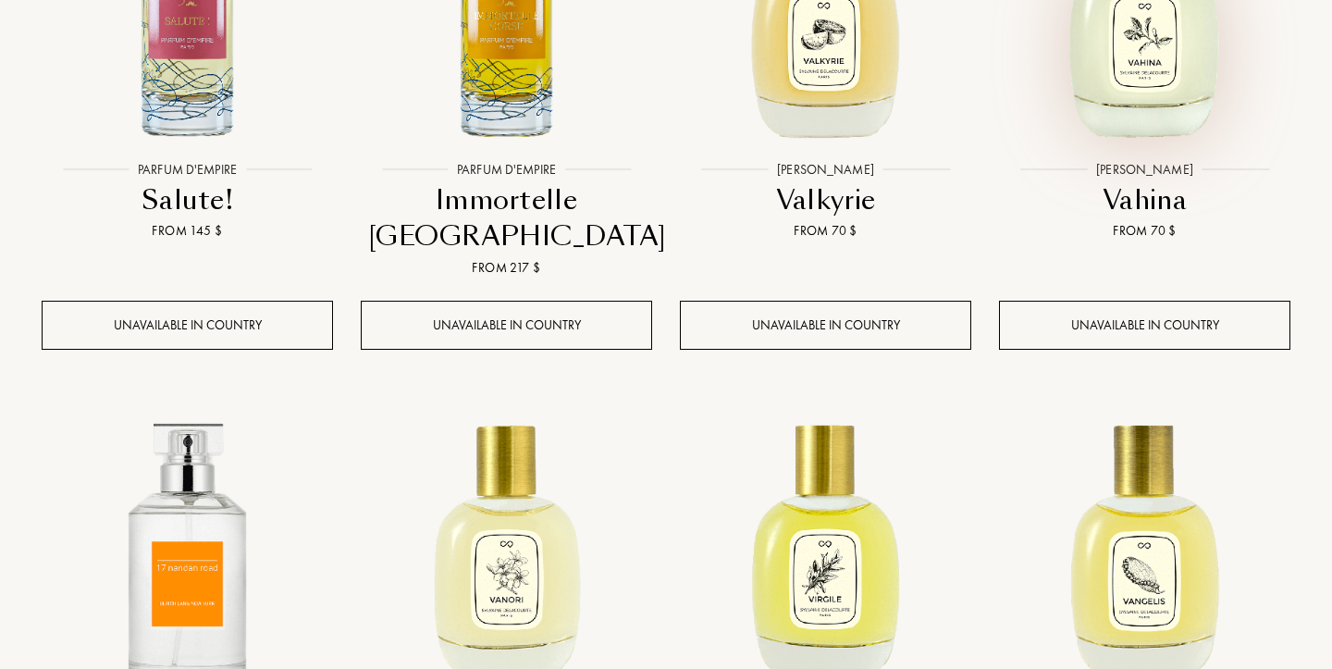
click at [1104, 80] on img at bounding box center [1144, 7] width 288 height 288
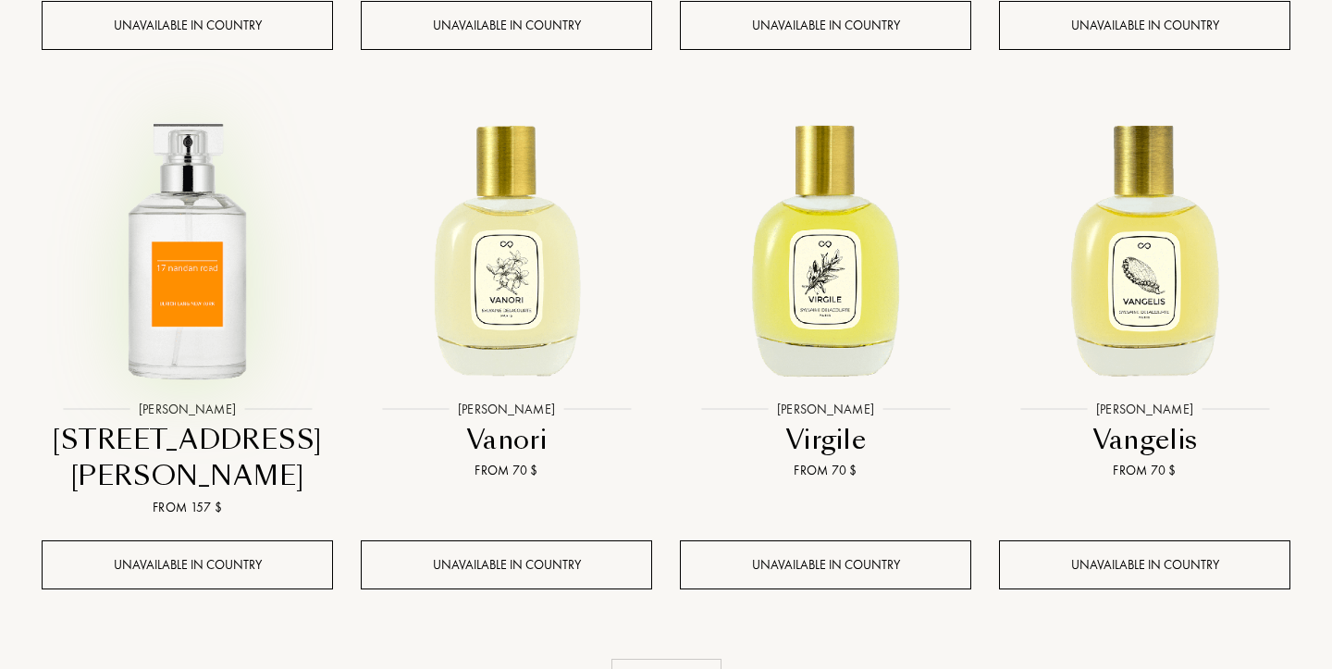
scroll to position [4857, 0]
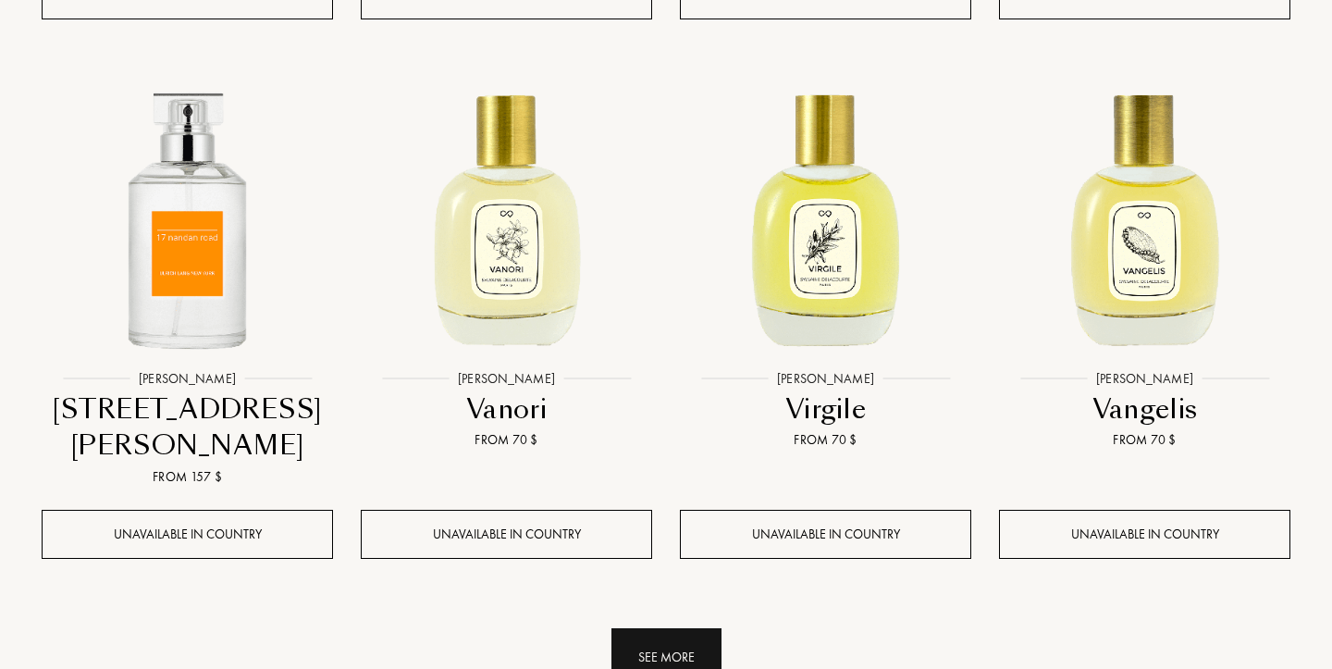
click at [664, 628] on div "See more" at bounding box center [666, 657] width 110 height 58
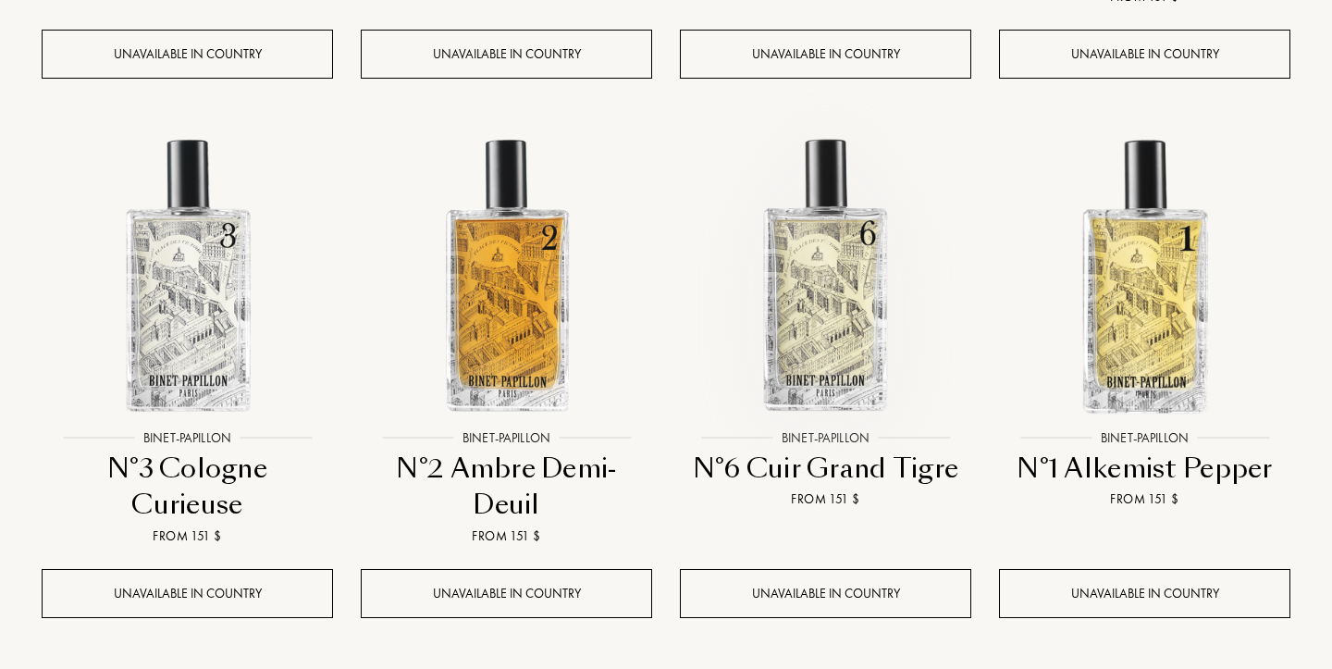
scroll to position [5878, 0]
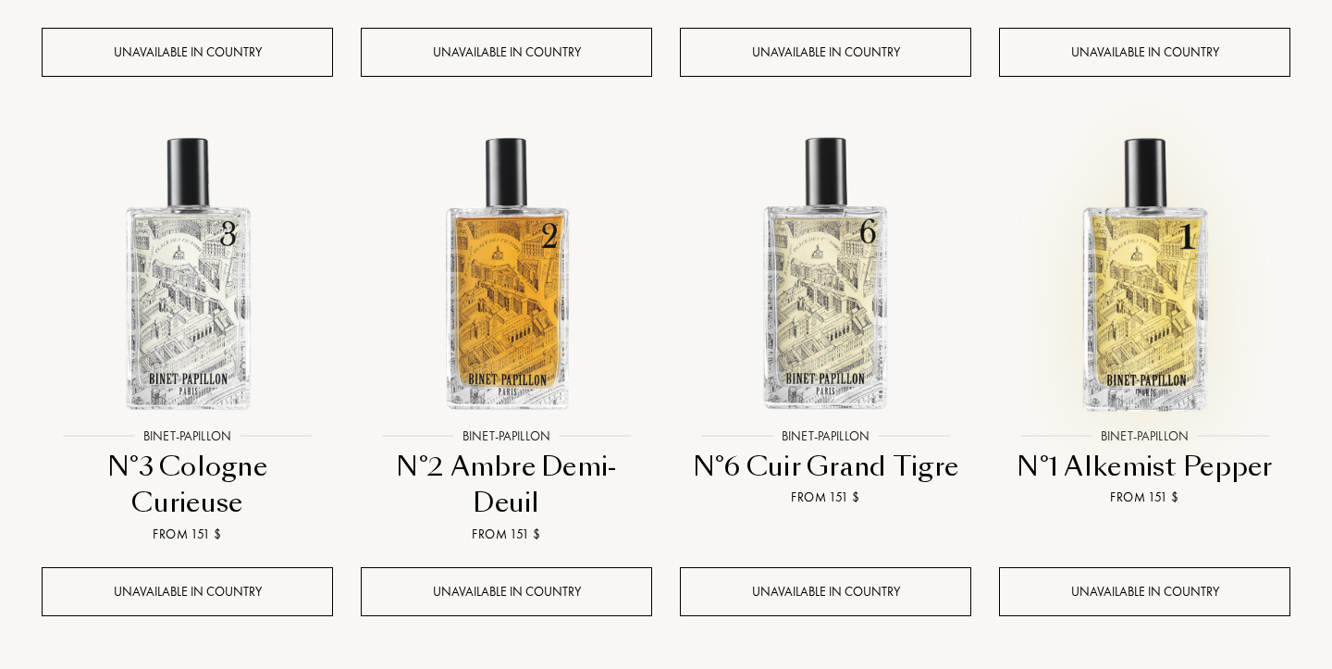
click at [1164, 196] on img at bounding box center [1144, 273] width 288 height 288
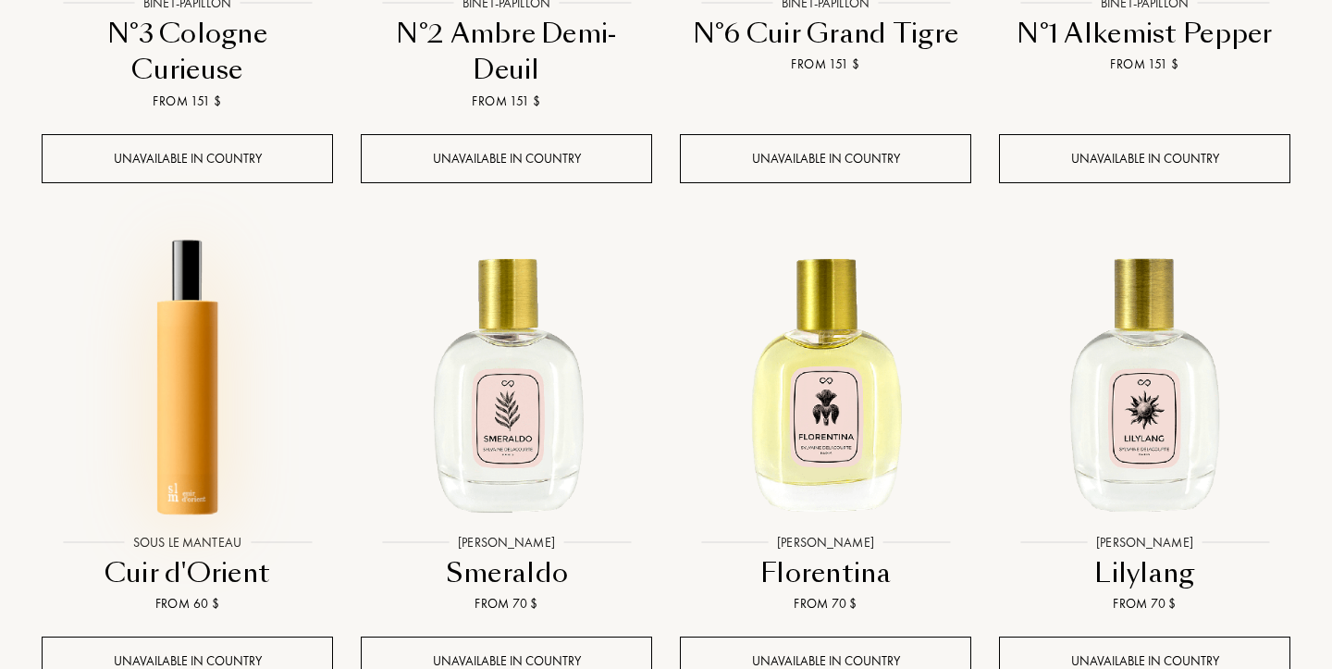
scroll to position [6577, 0]
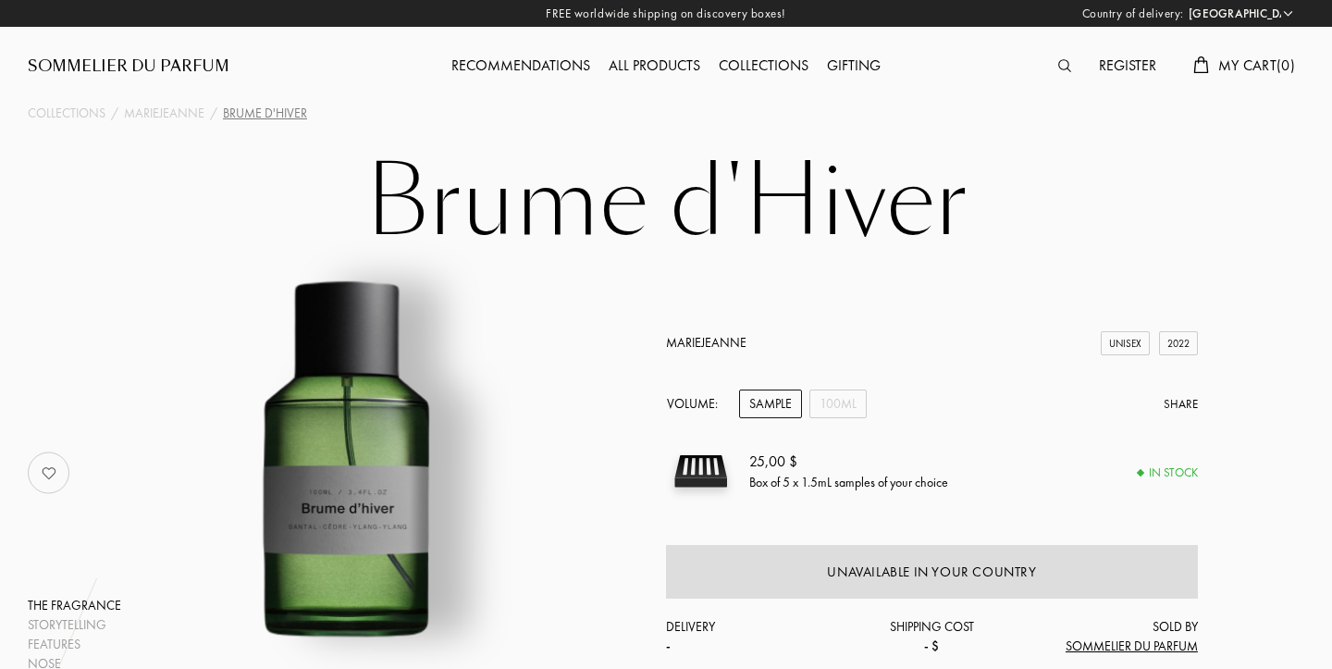
select select "US"
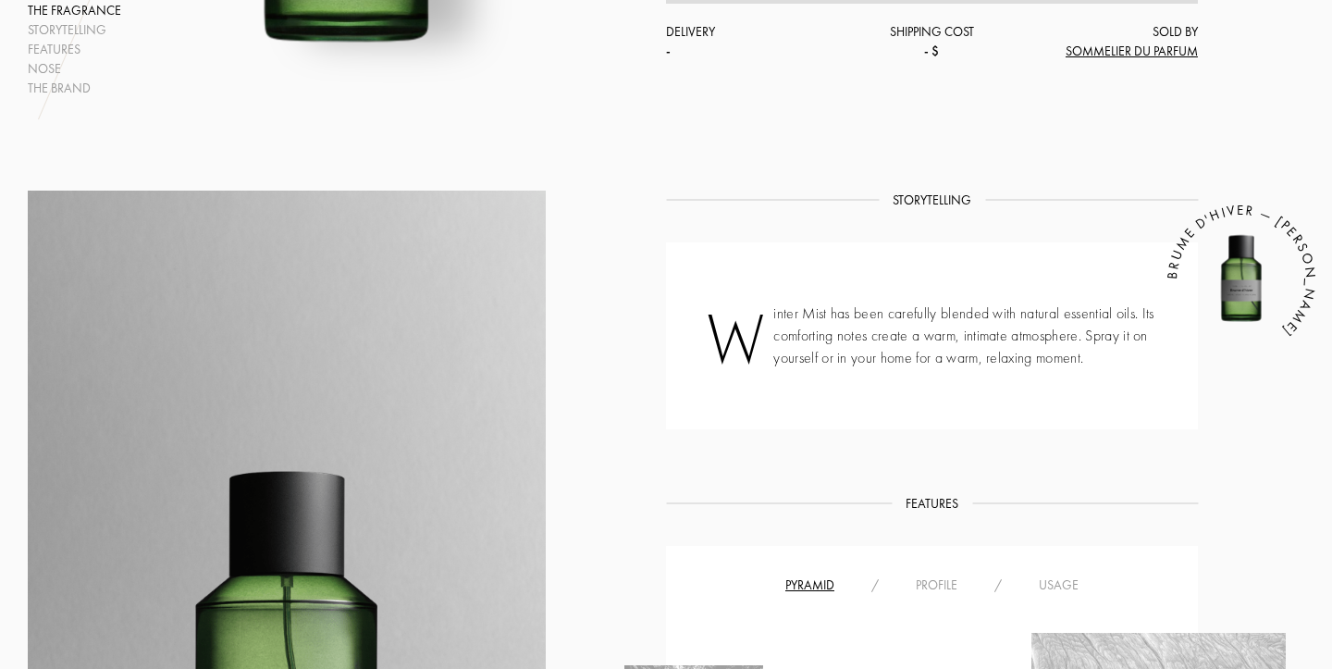
scroll to position [429, 0]
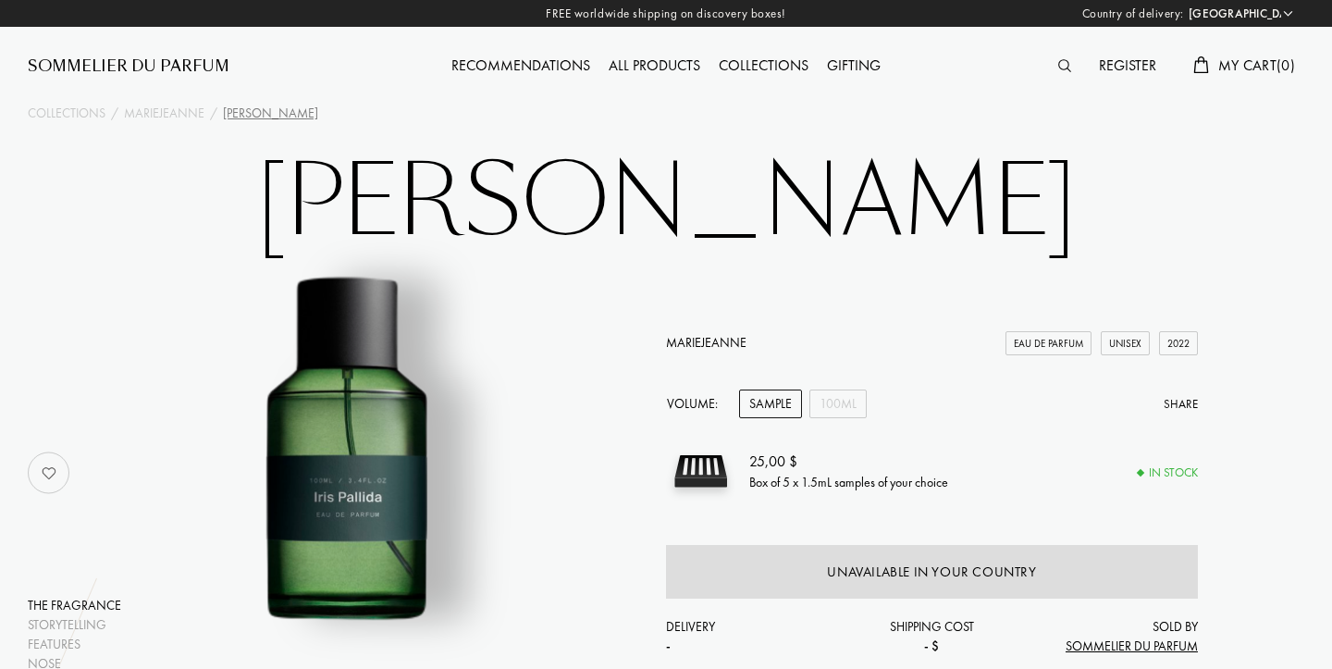
select select "US"
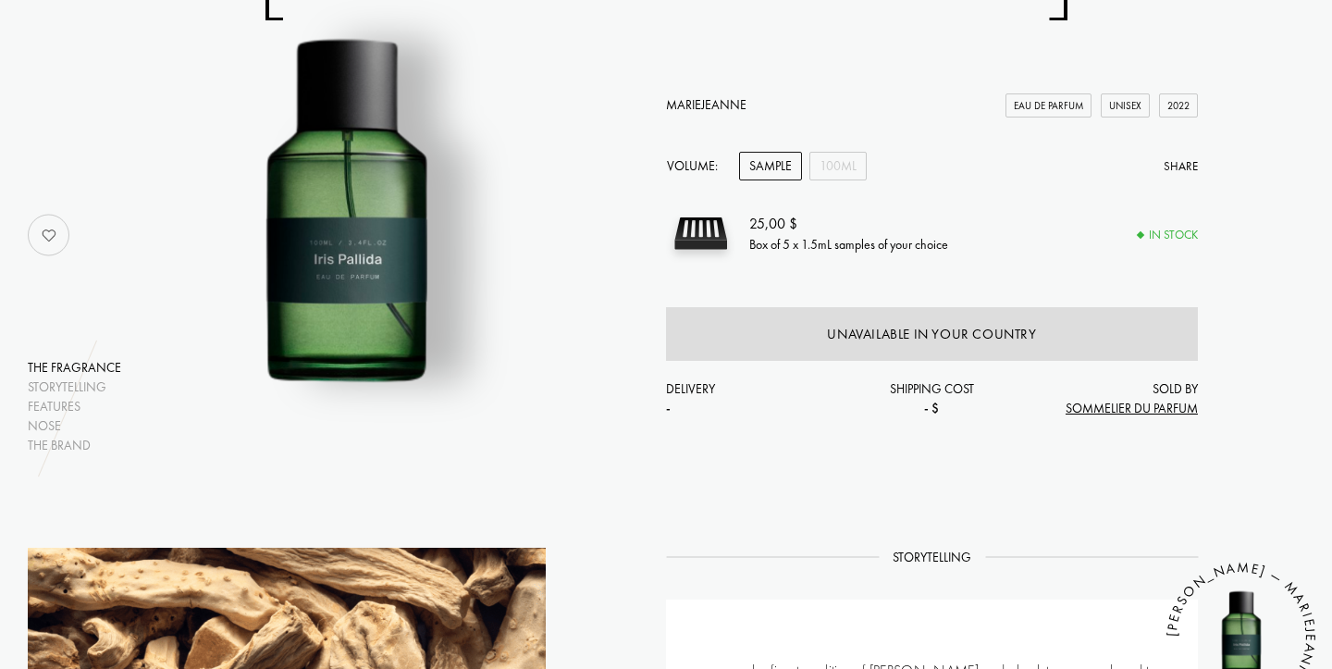
scroll to position [436, 0]
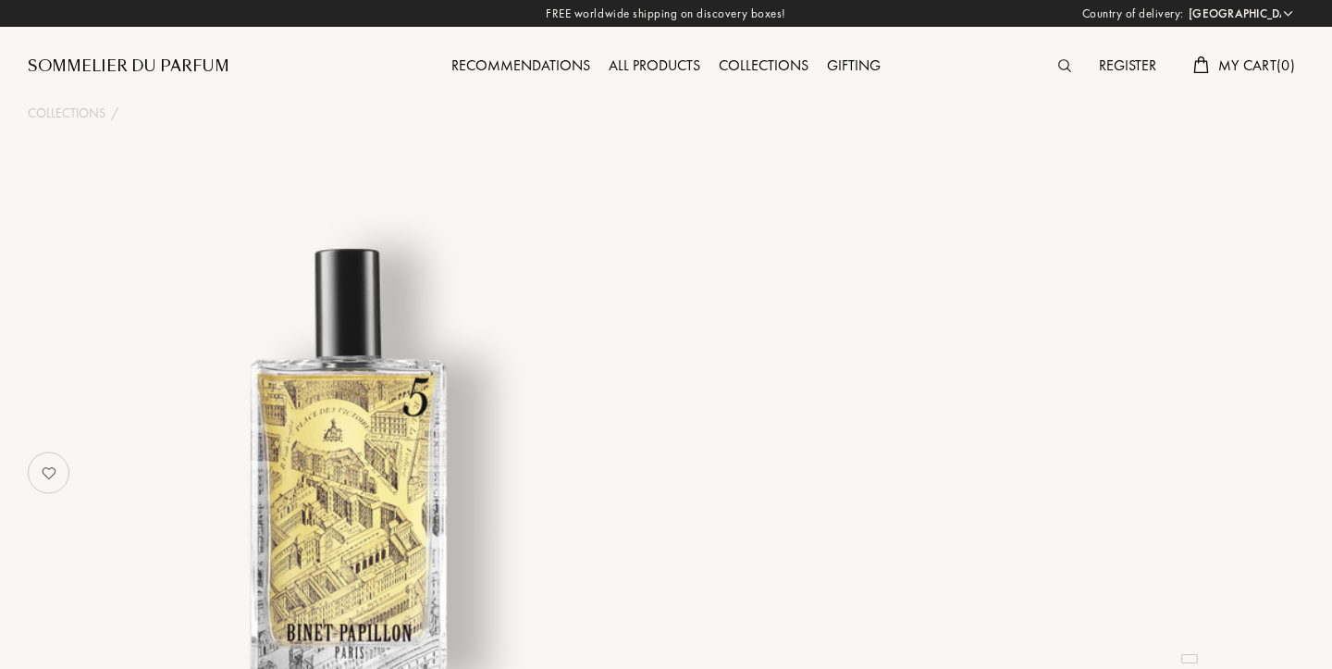
select select "US"
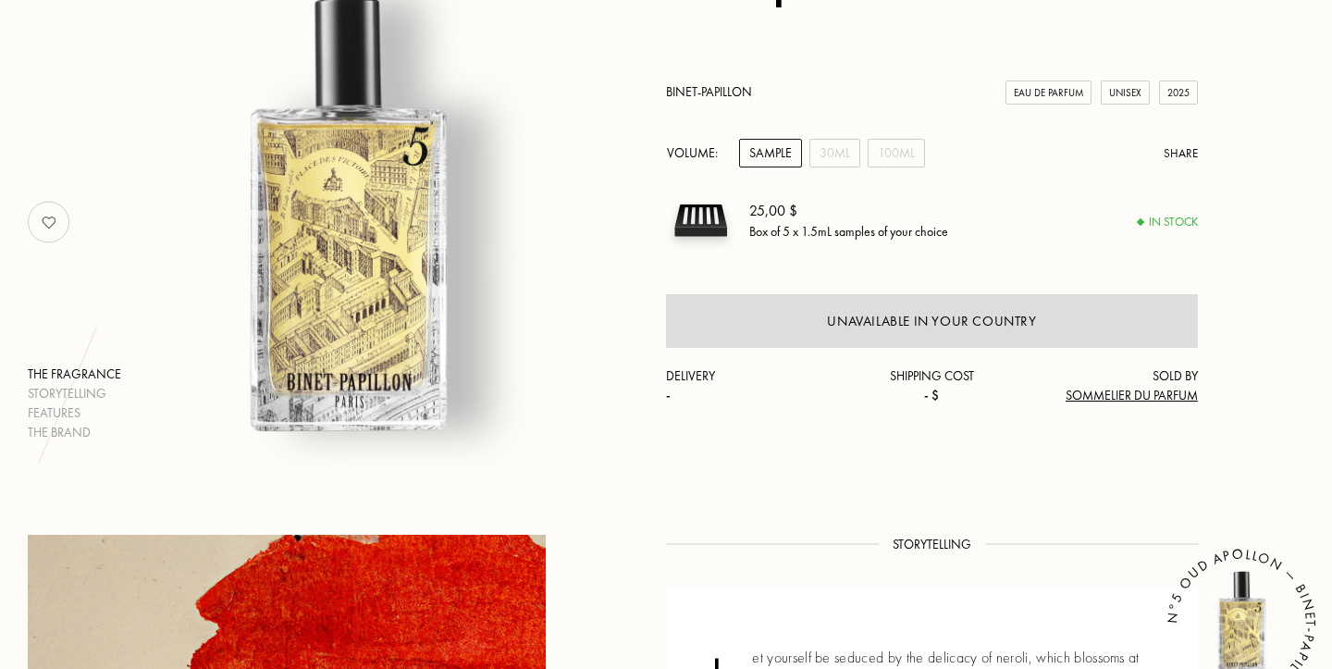
scroll to position [562, 0]
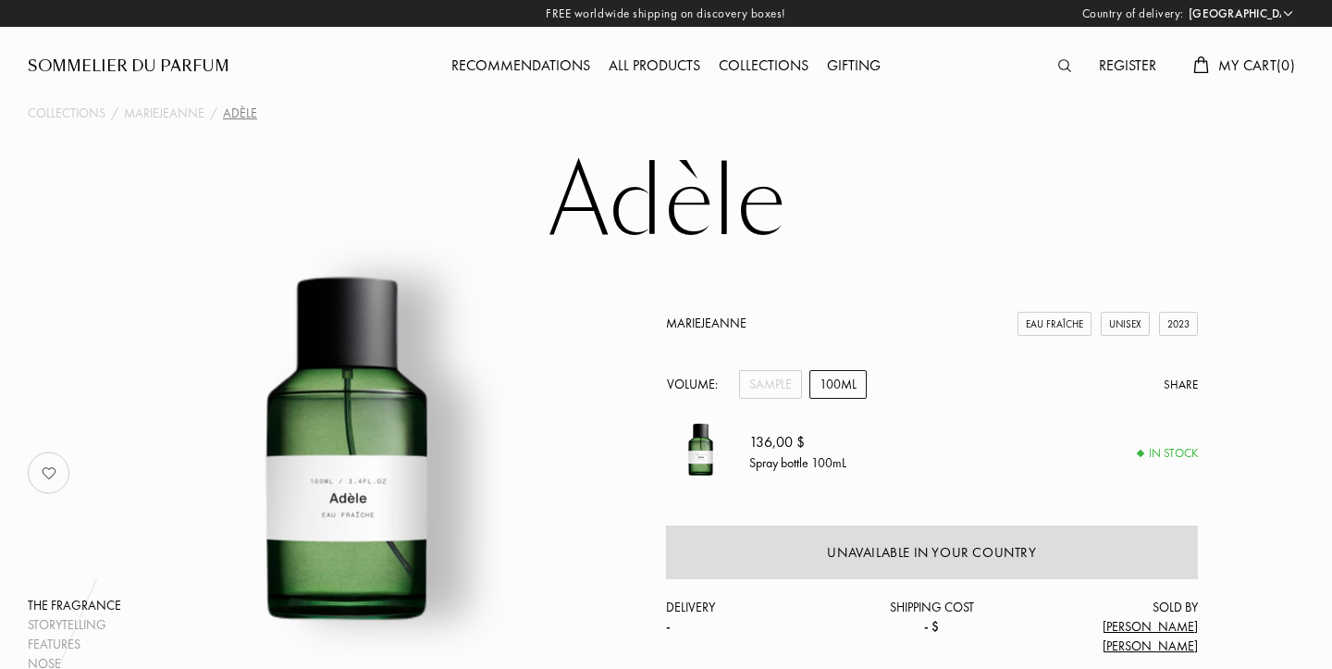
select select "US"
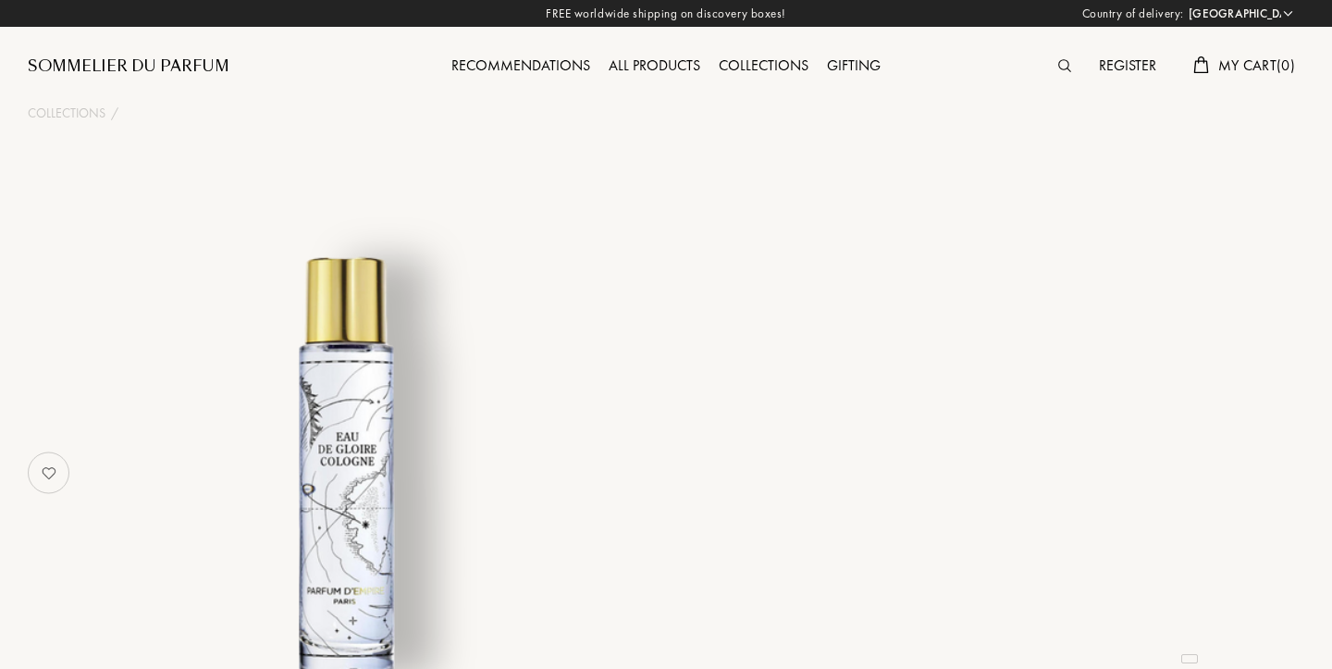
select select "US"
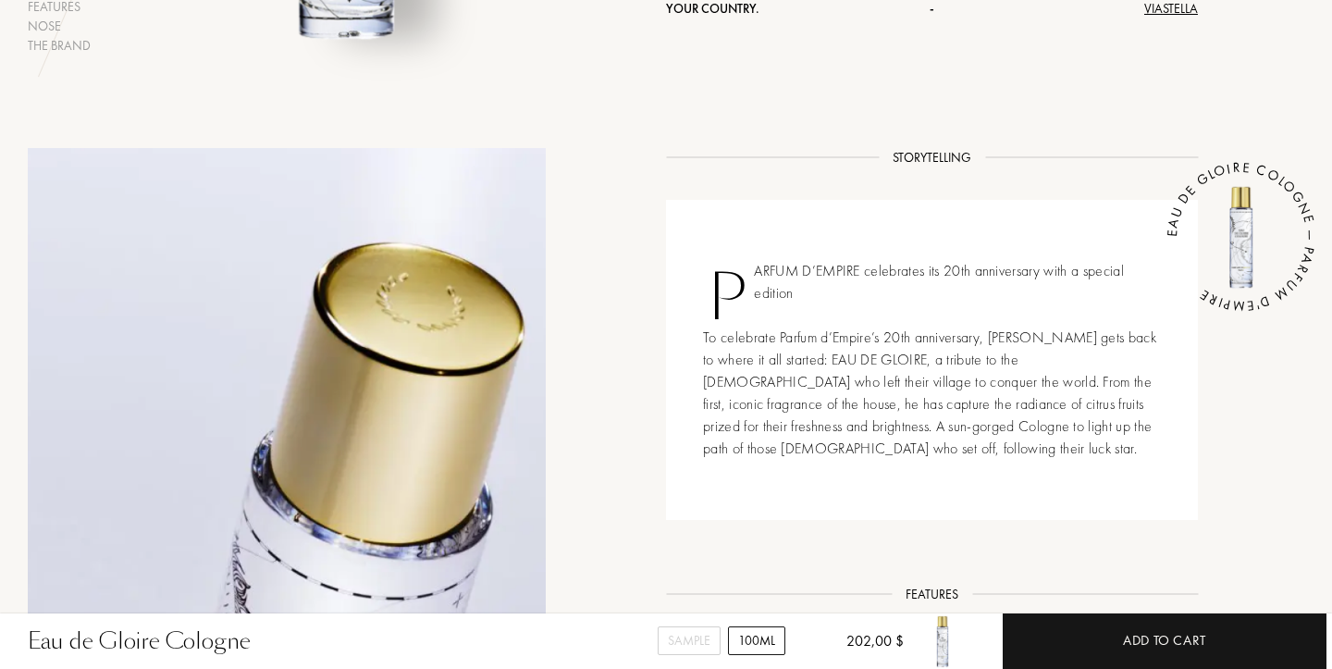
scroll to position [640, 0]
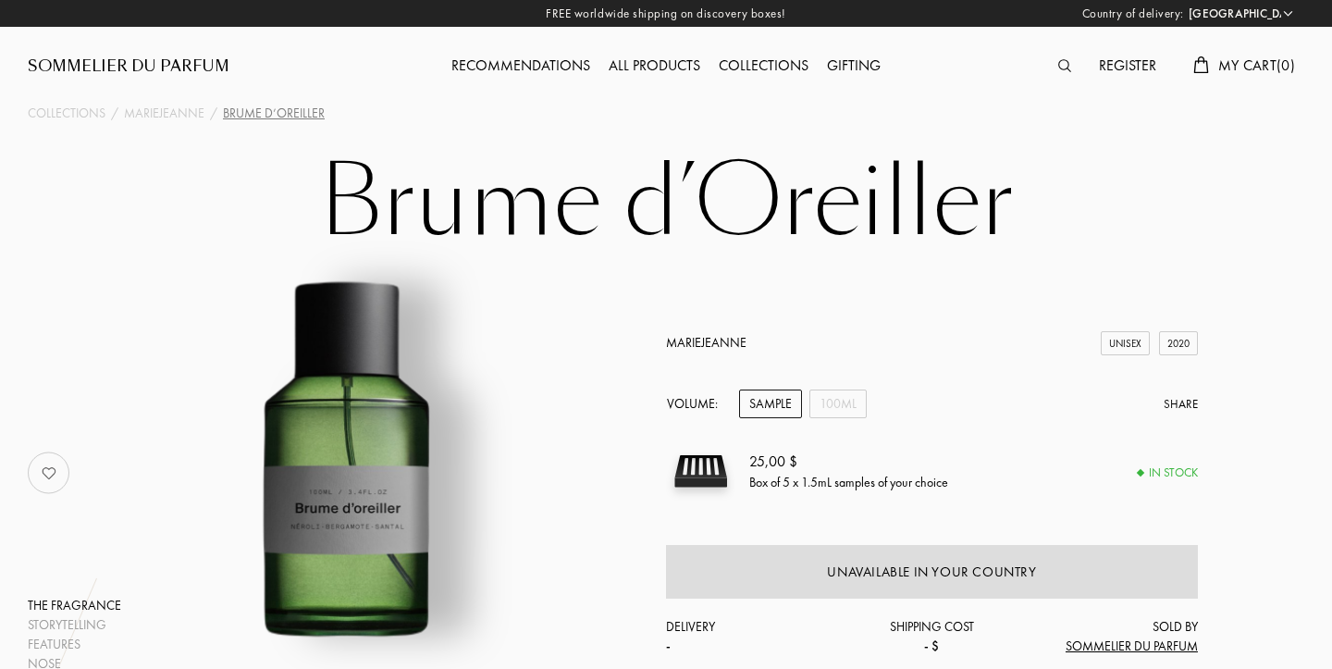
select select "US"
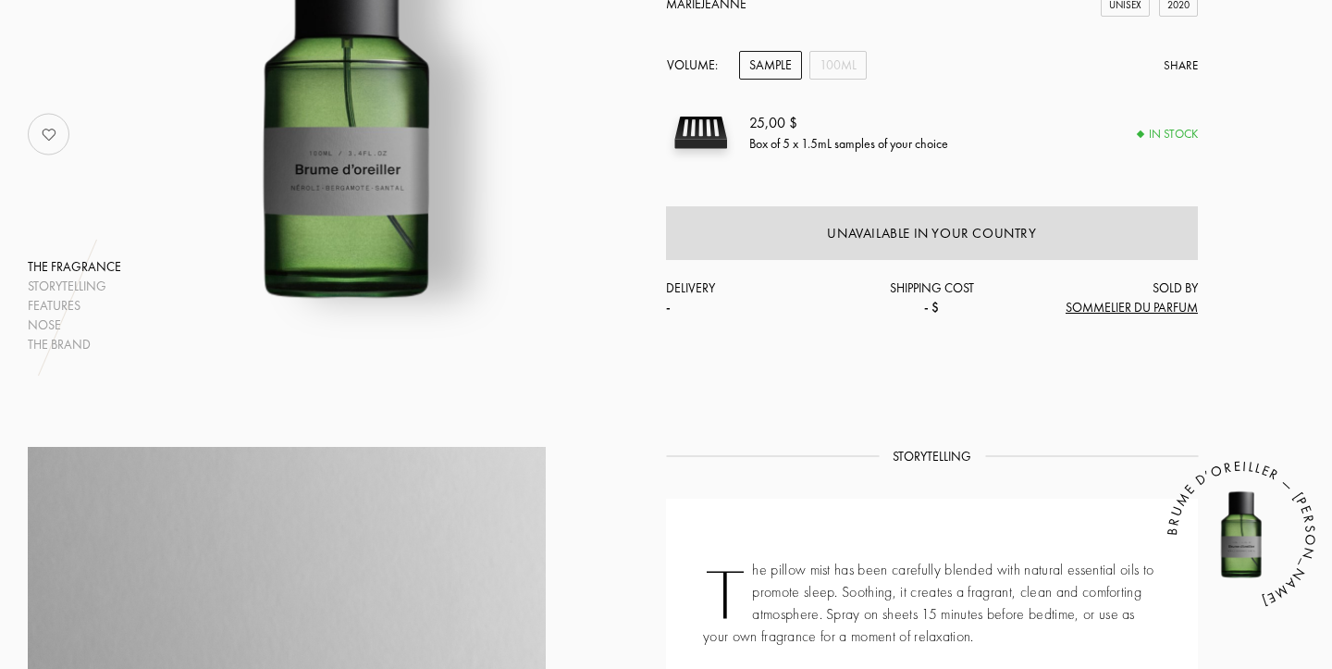
scroll to position [360, 0]
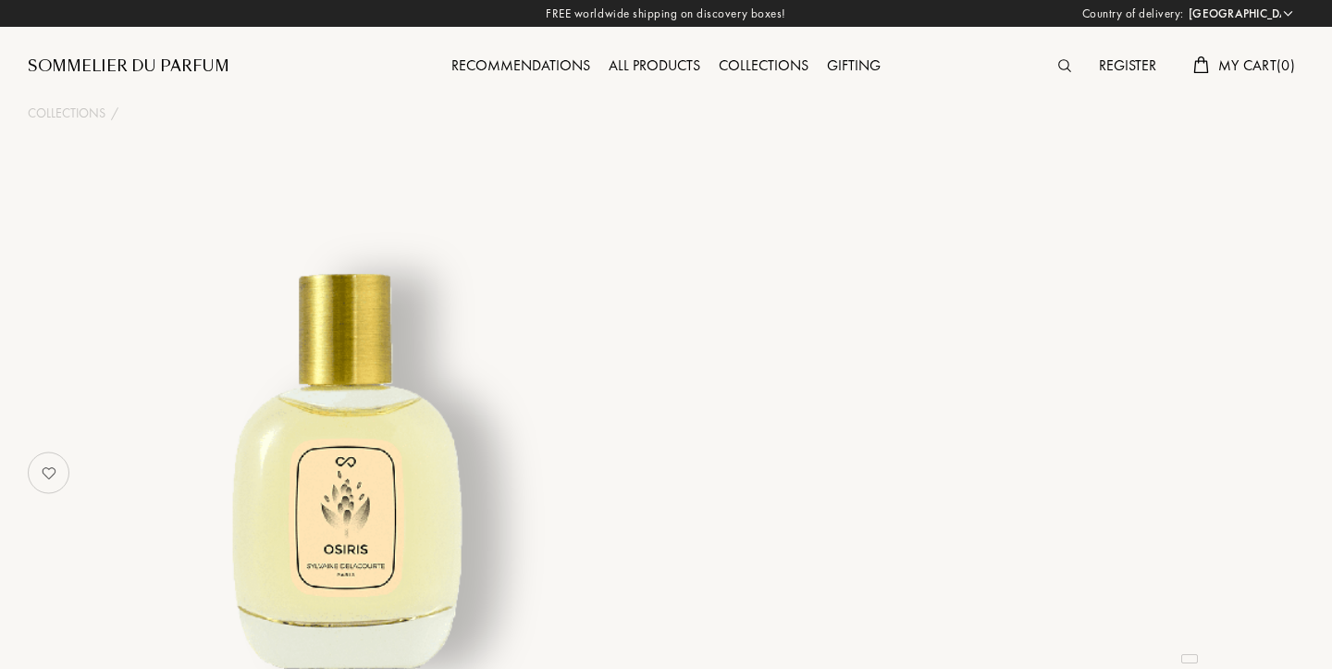
select select "US"
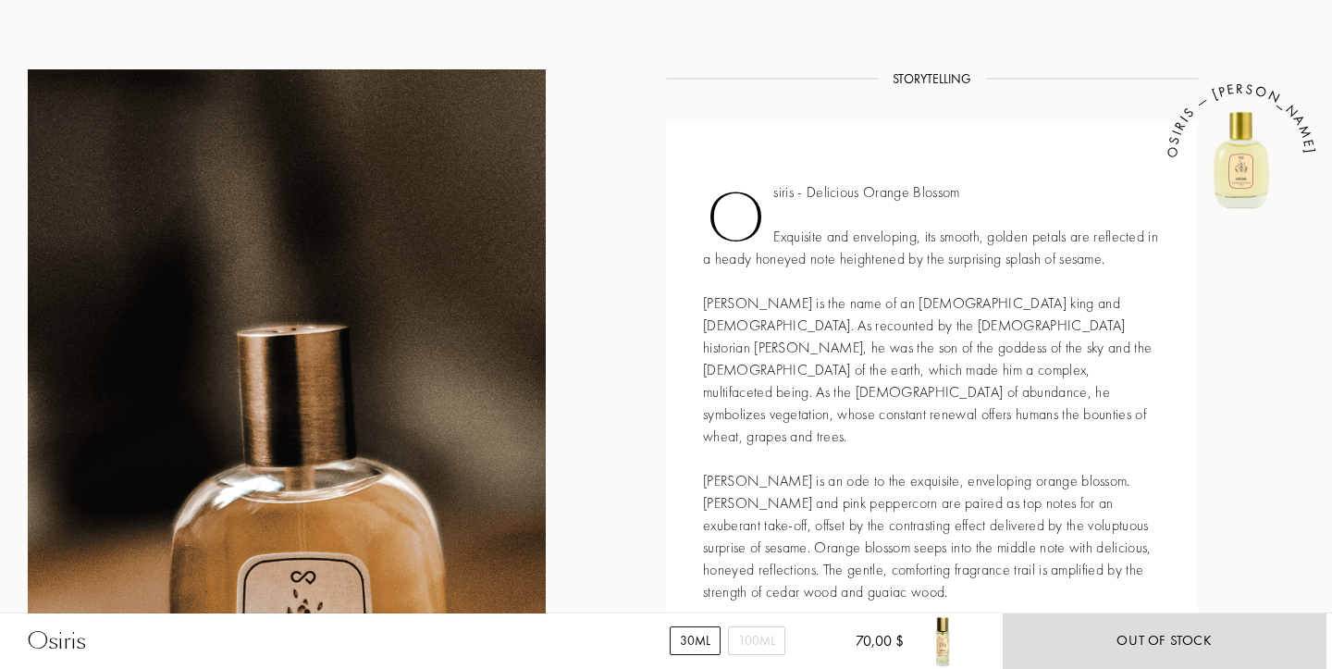
scroll to position [734, 0]
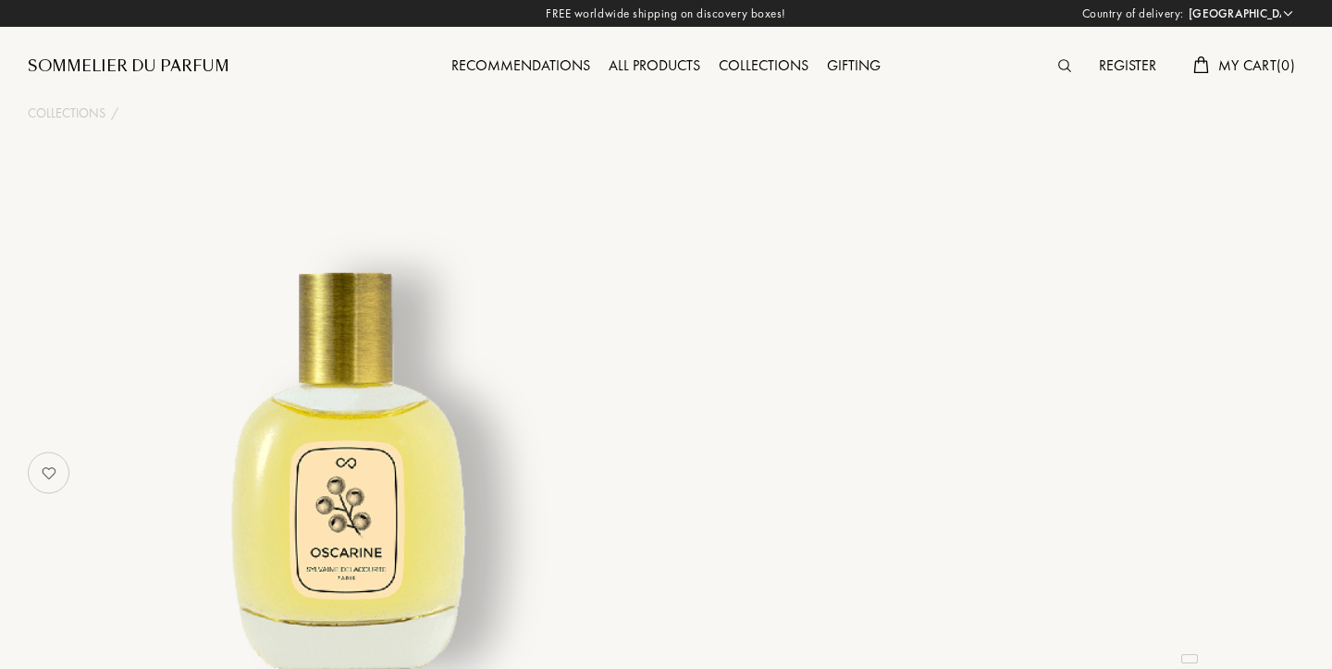
select select "US"
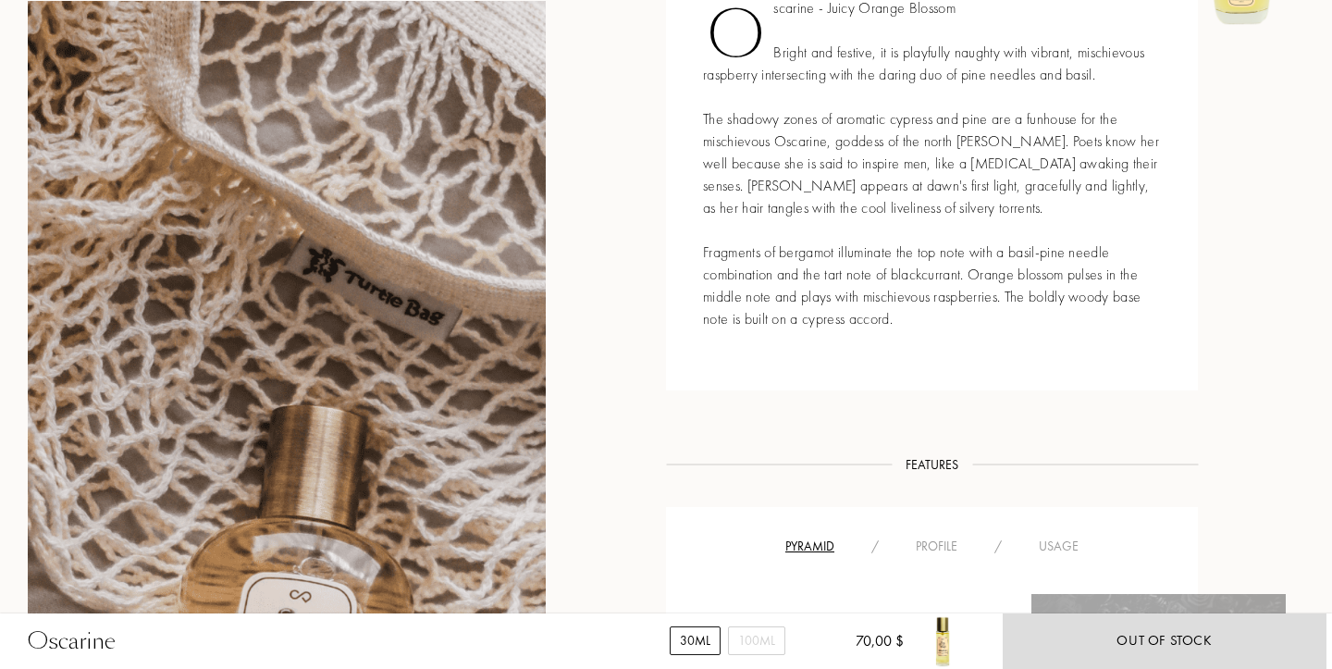
scroll to position [871, 0]
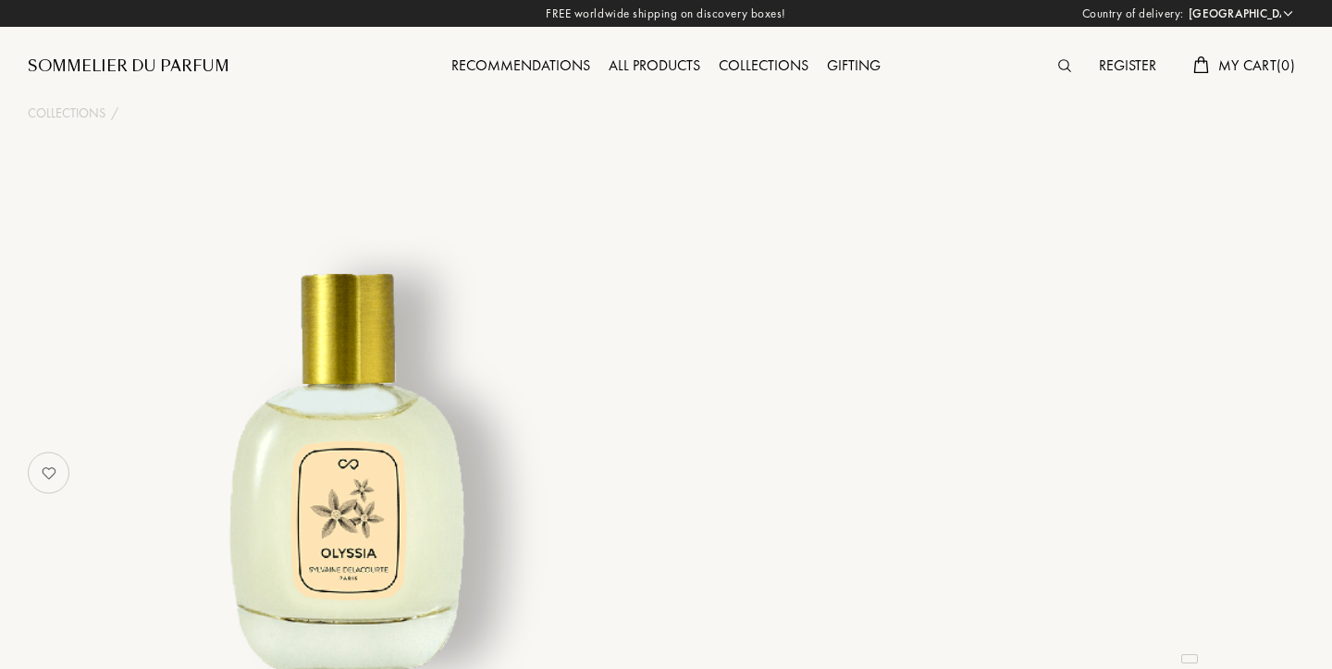
select select "US"
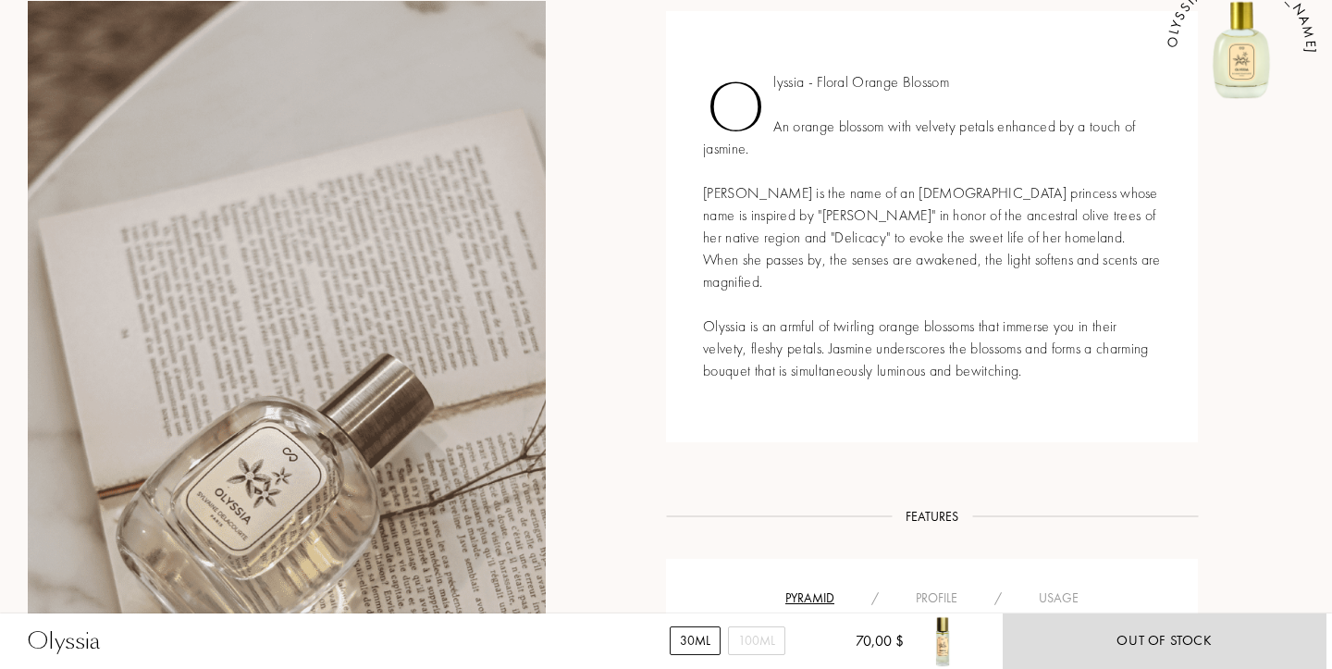
scroll to position [853, 0]
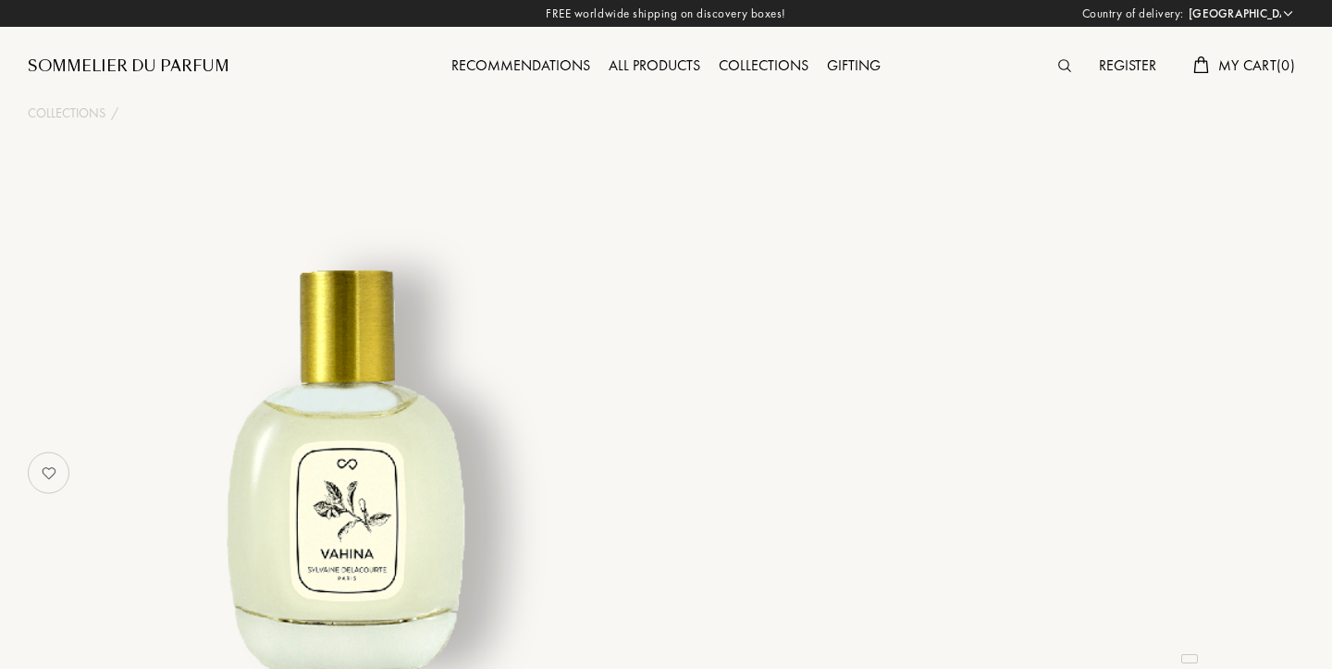
select select "US"
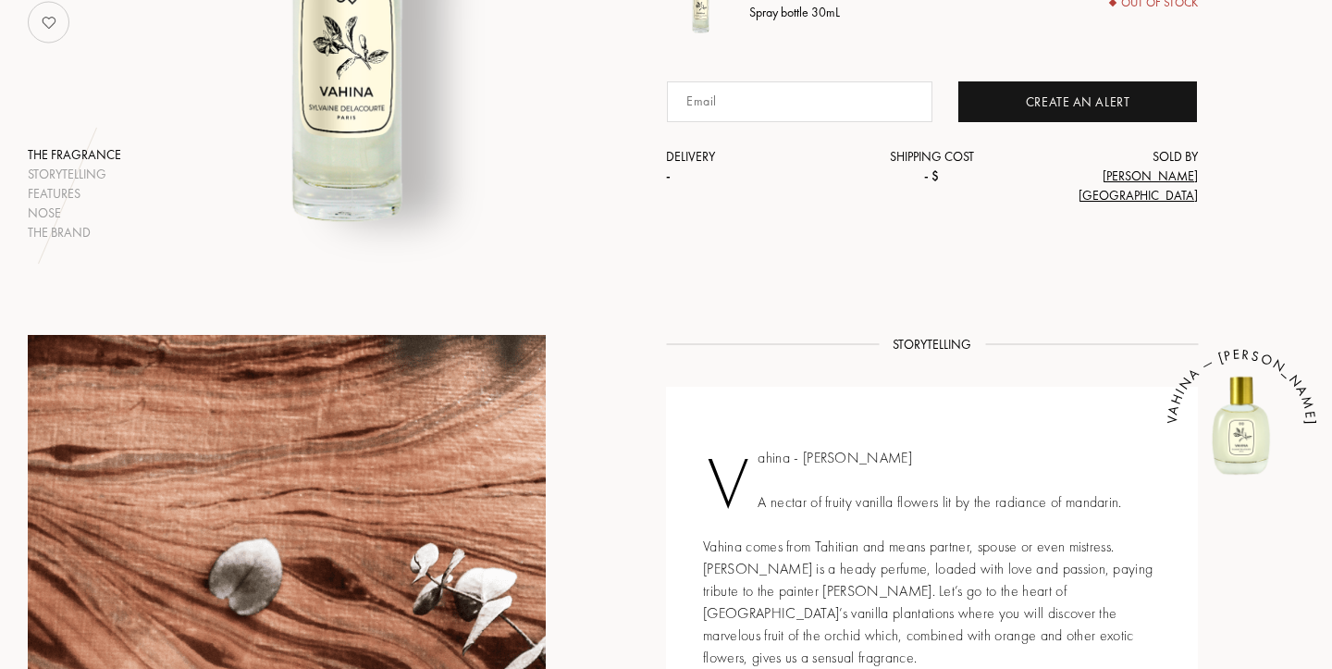
scroll to position [509, 0]
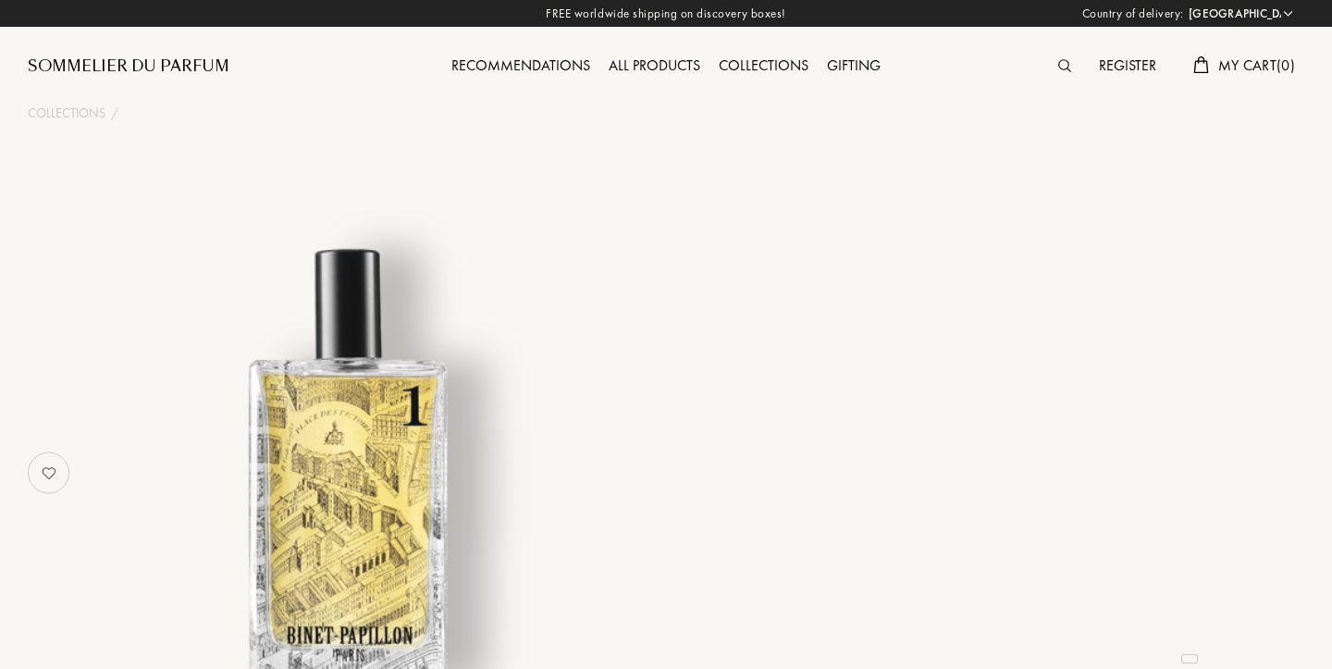
select select "US"
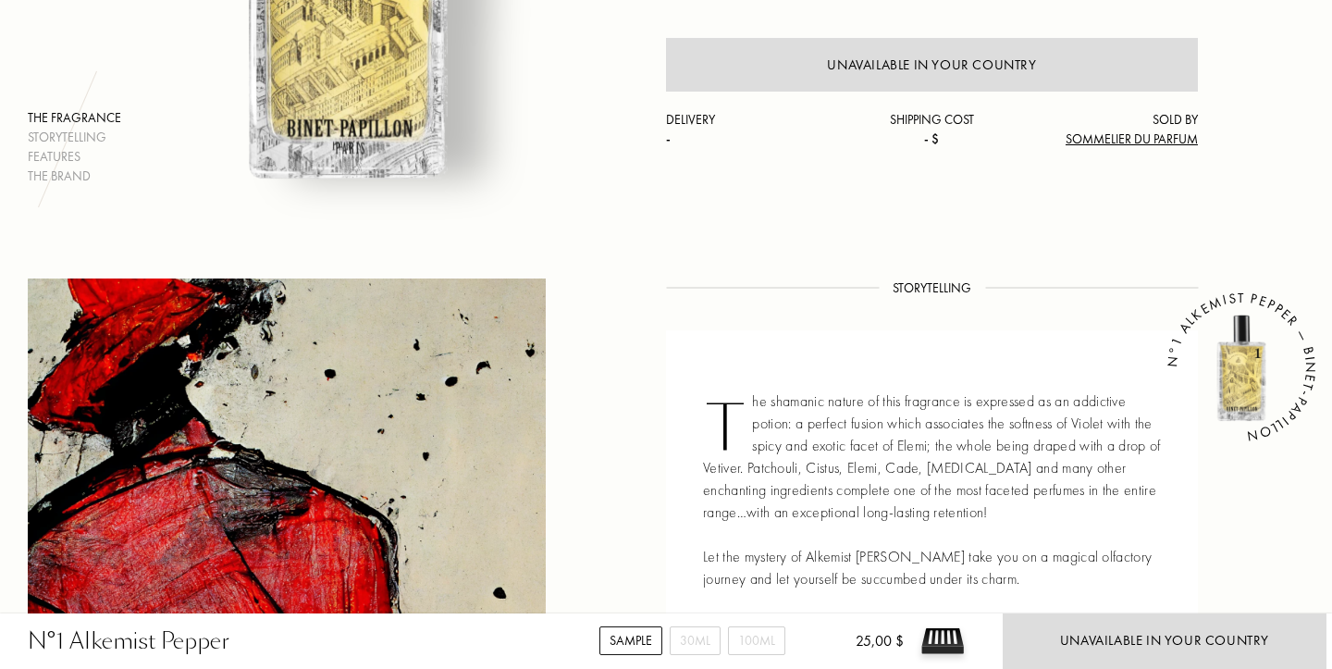
scroll to position [563, 0]
